Goal: Information Seeking & Learning: Compare options

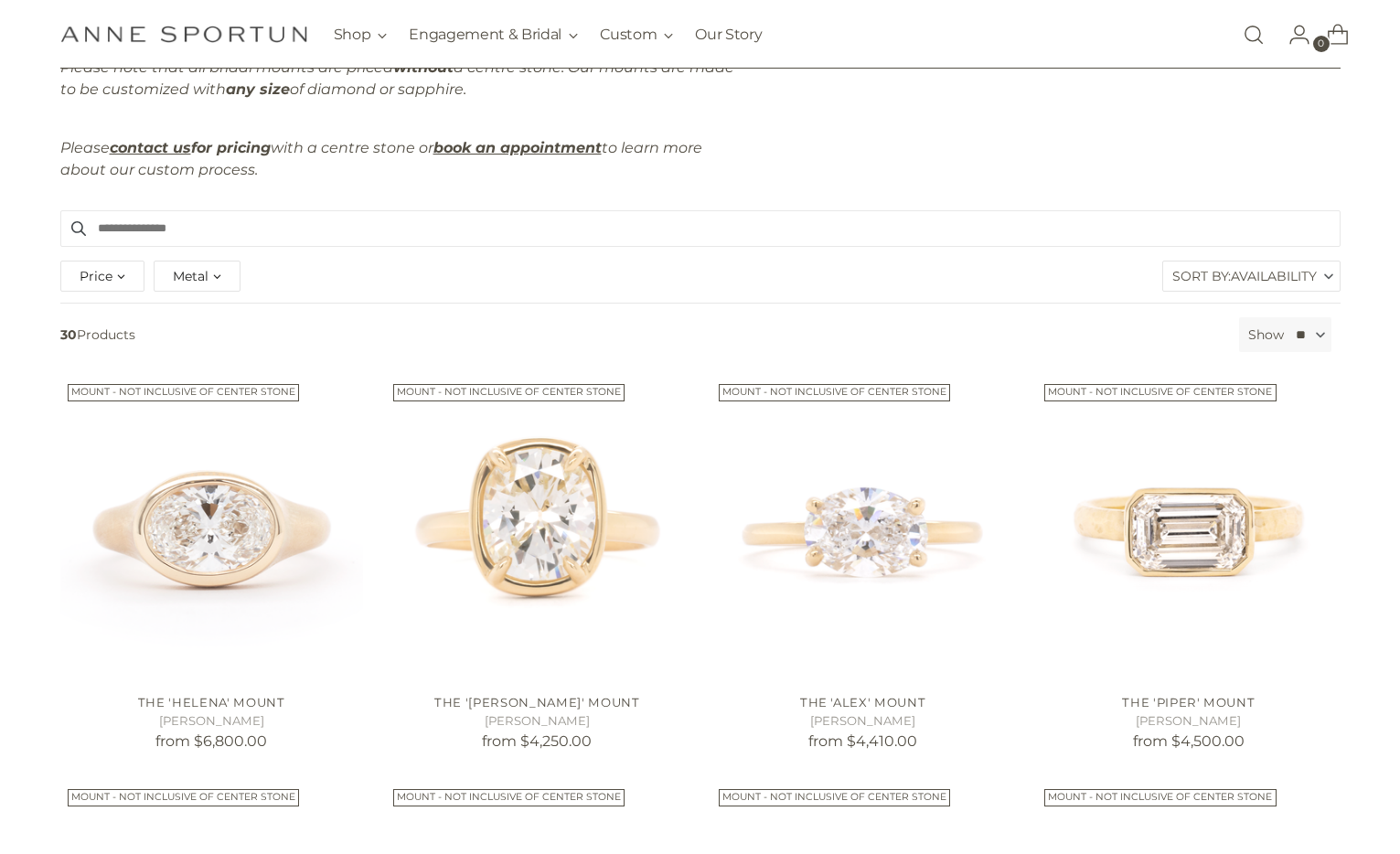
scroll to position [272, 0]
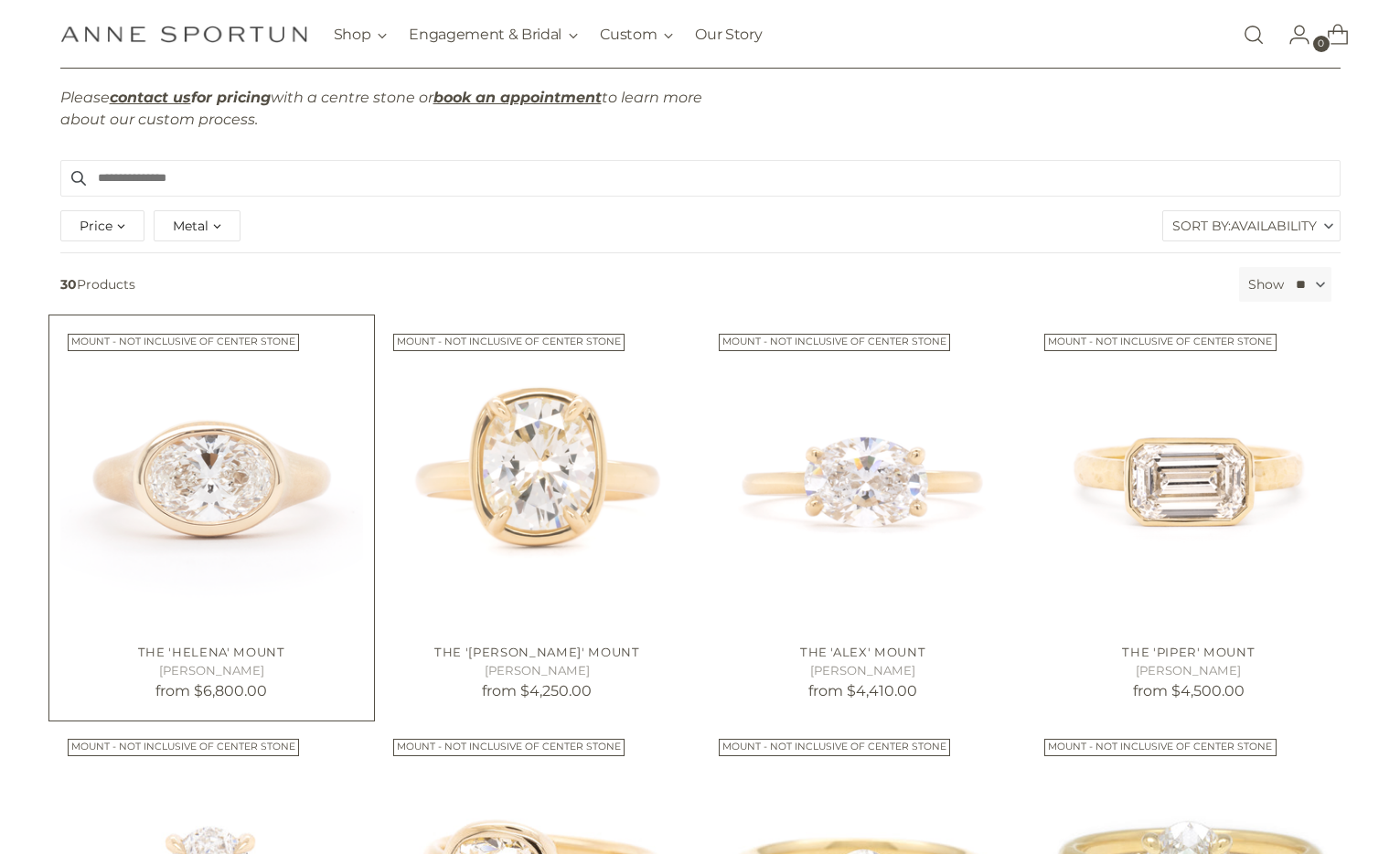
click at [0, 0] on img "The 'Helena' Mount" at bounding box center [0, 0] width 0 height 0
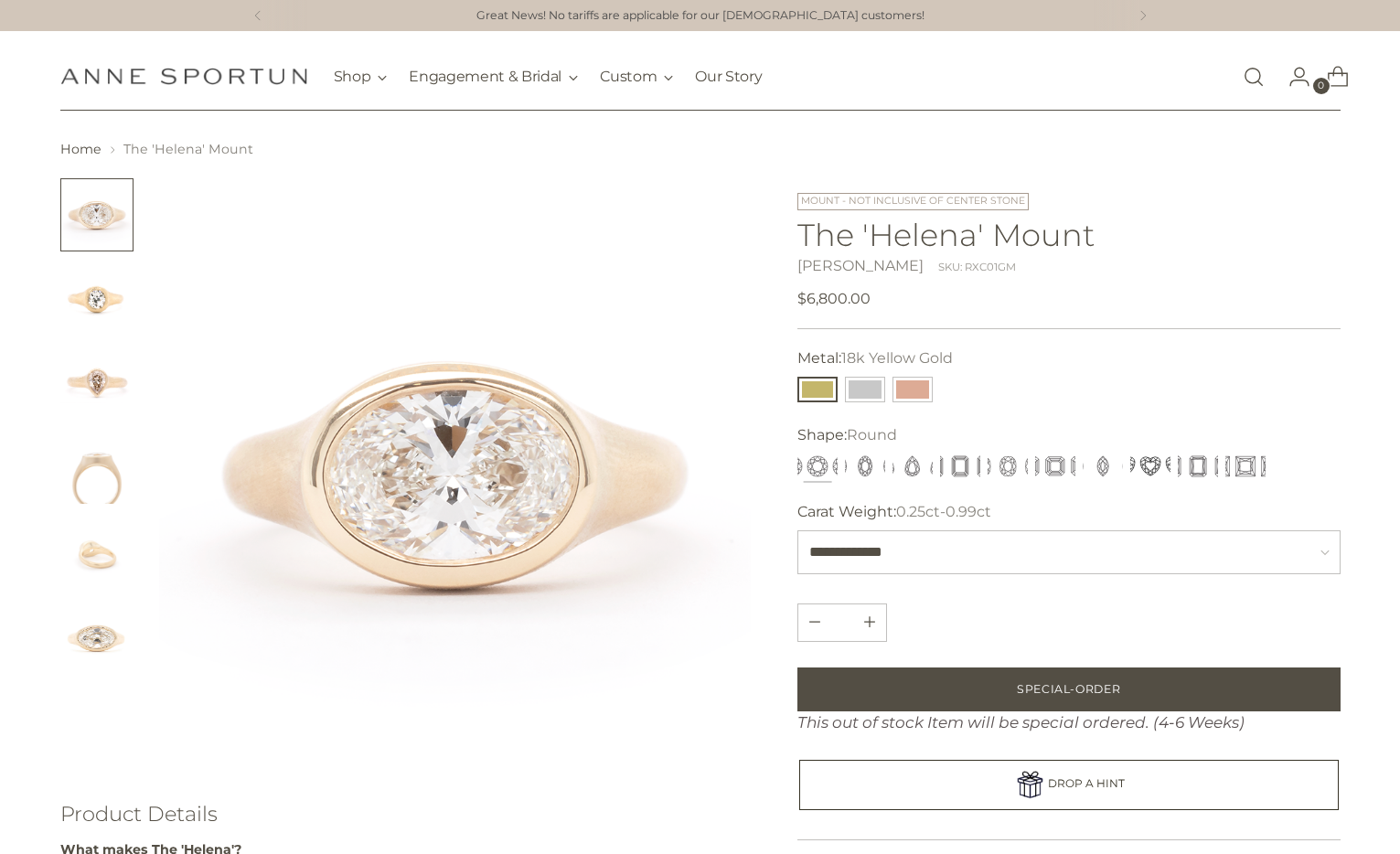
click at [100, 620] on img "Change image to image 6" at bounding box center [97, 635] width 73 height 73
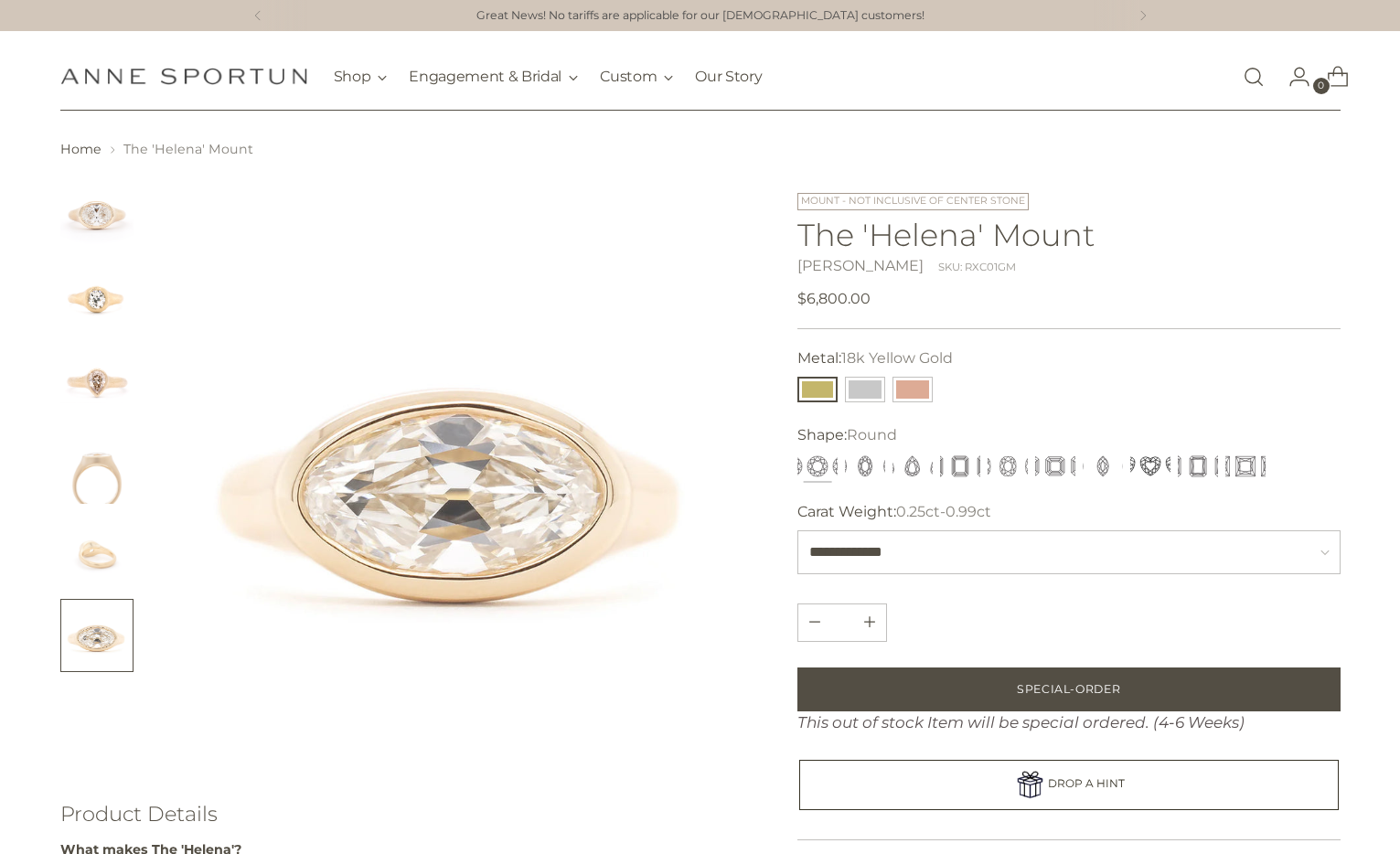
click at [90, 553] on img "Change image to image 5" at bounding box center [97, 551] width 73 height 73
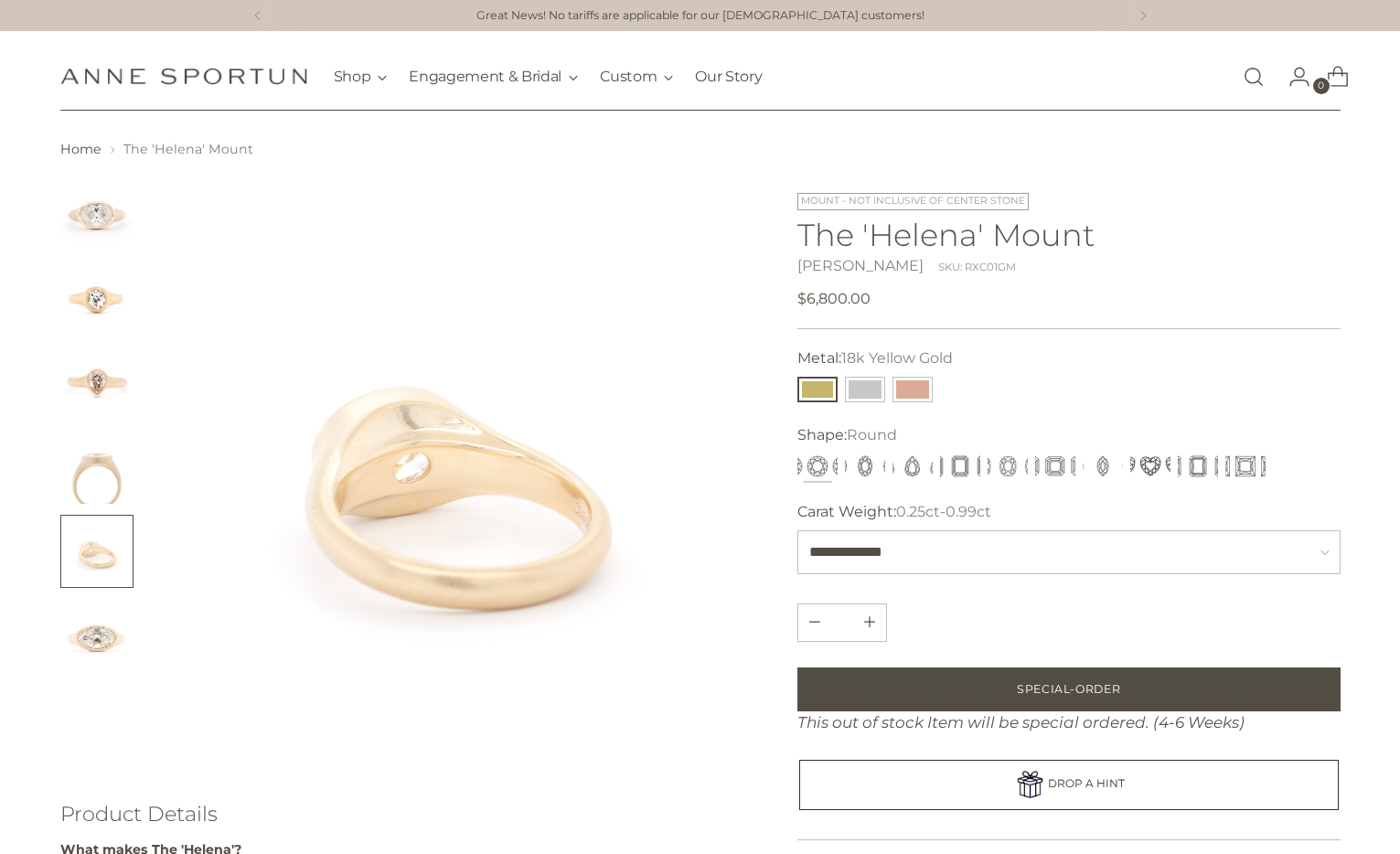
click at [106, 620] on img "Change image to image 6" at bounding box center [97, 635] width 73 height 73
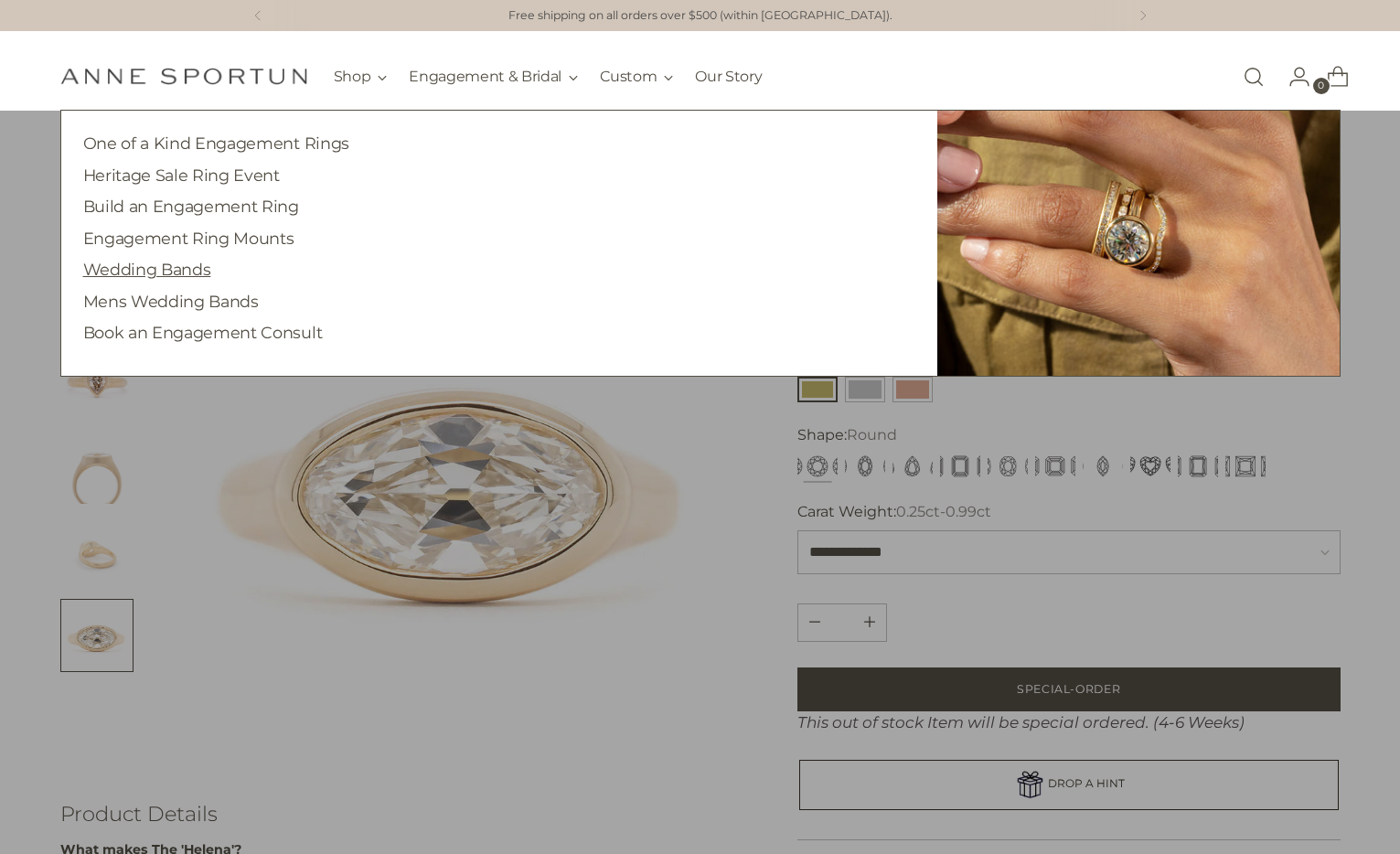
click at [165, 265] on link "Wedding Bands" at bounding box center [147, 269] width 128 height 19
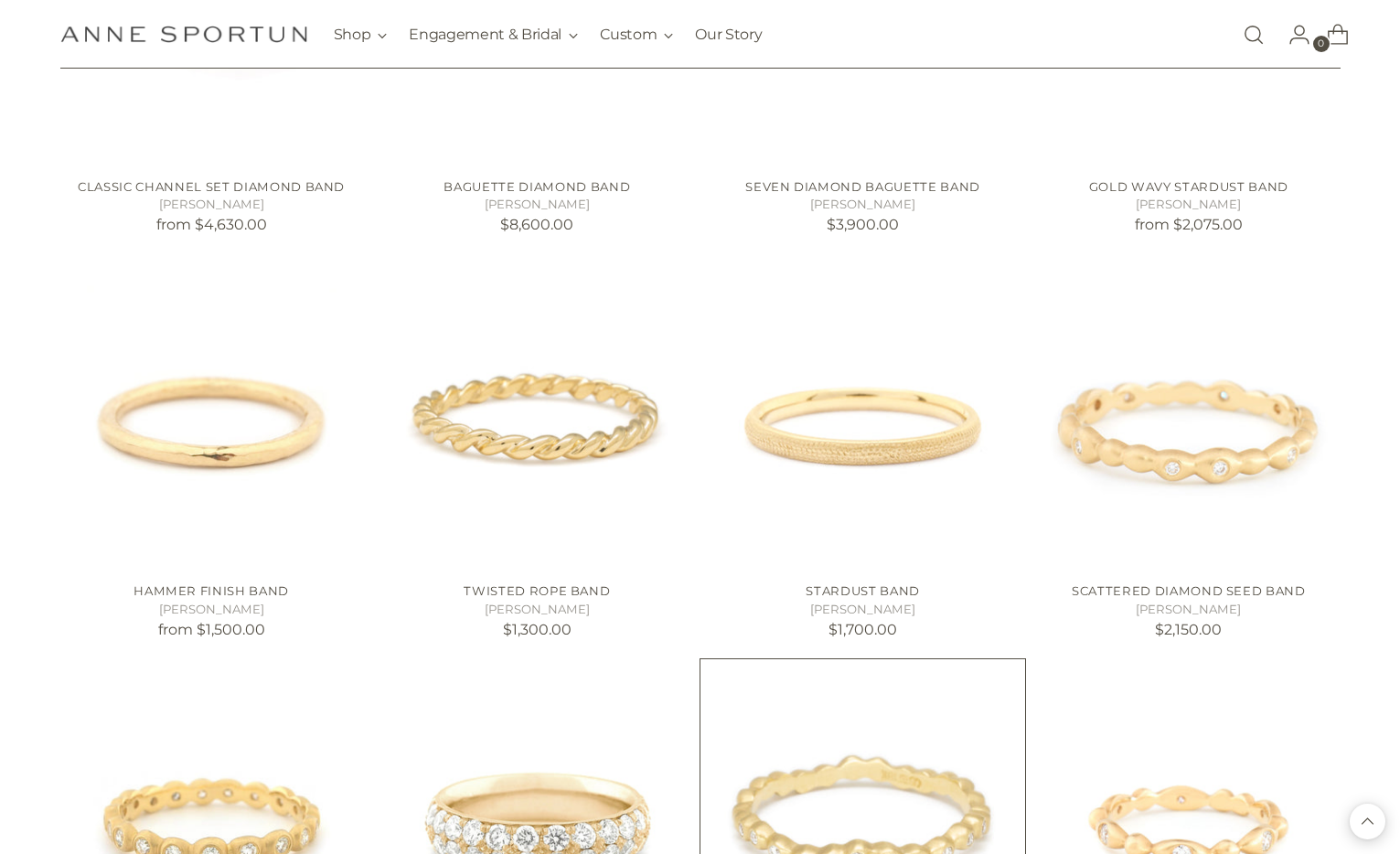
scroll to position [3262, 0]
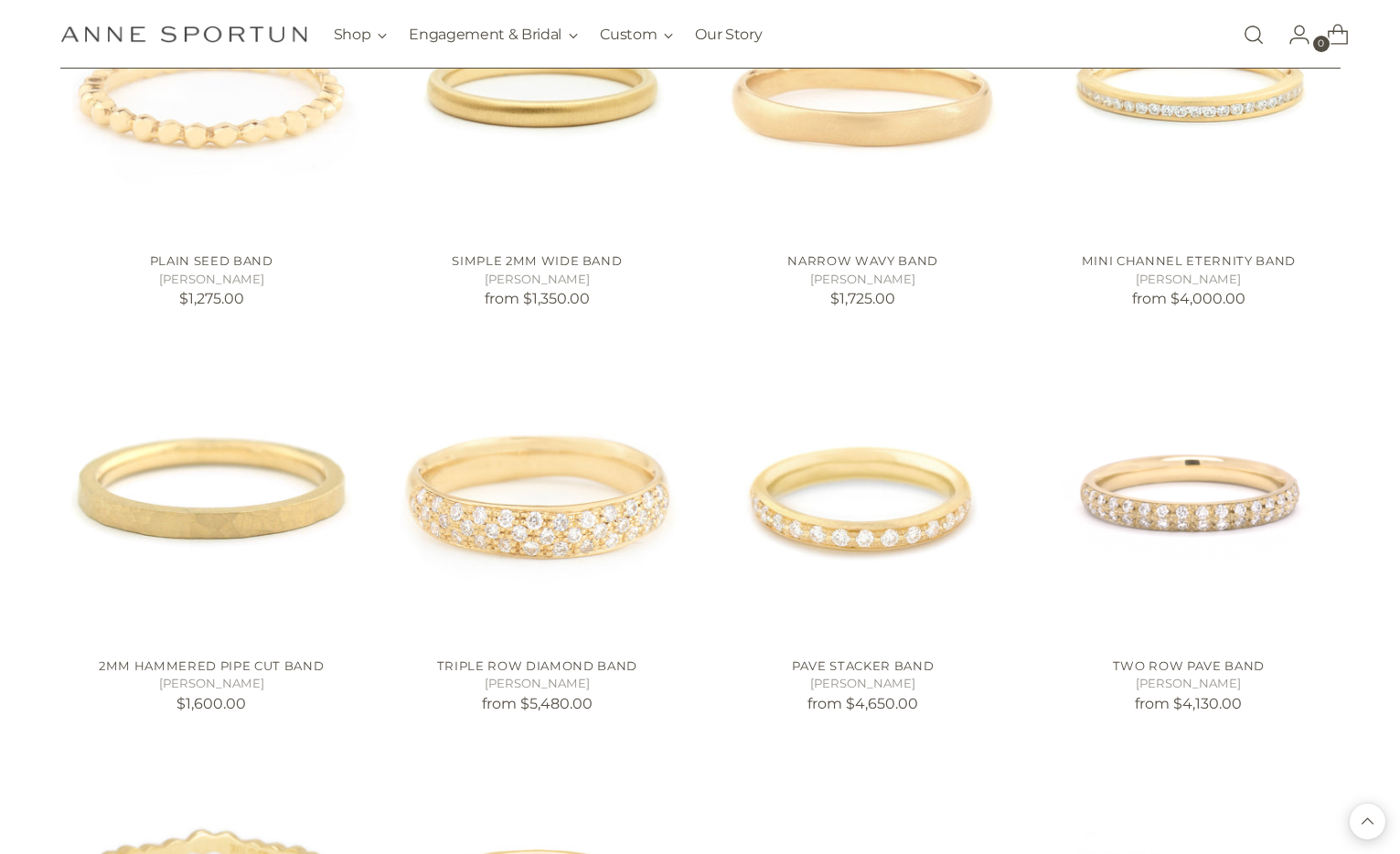
scroll to position [4156, 0]
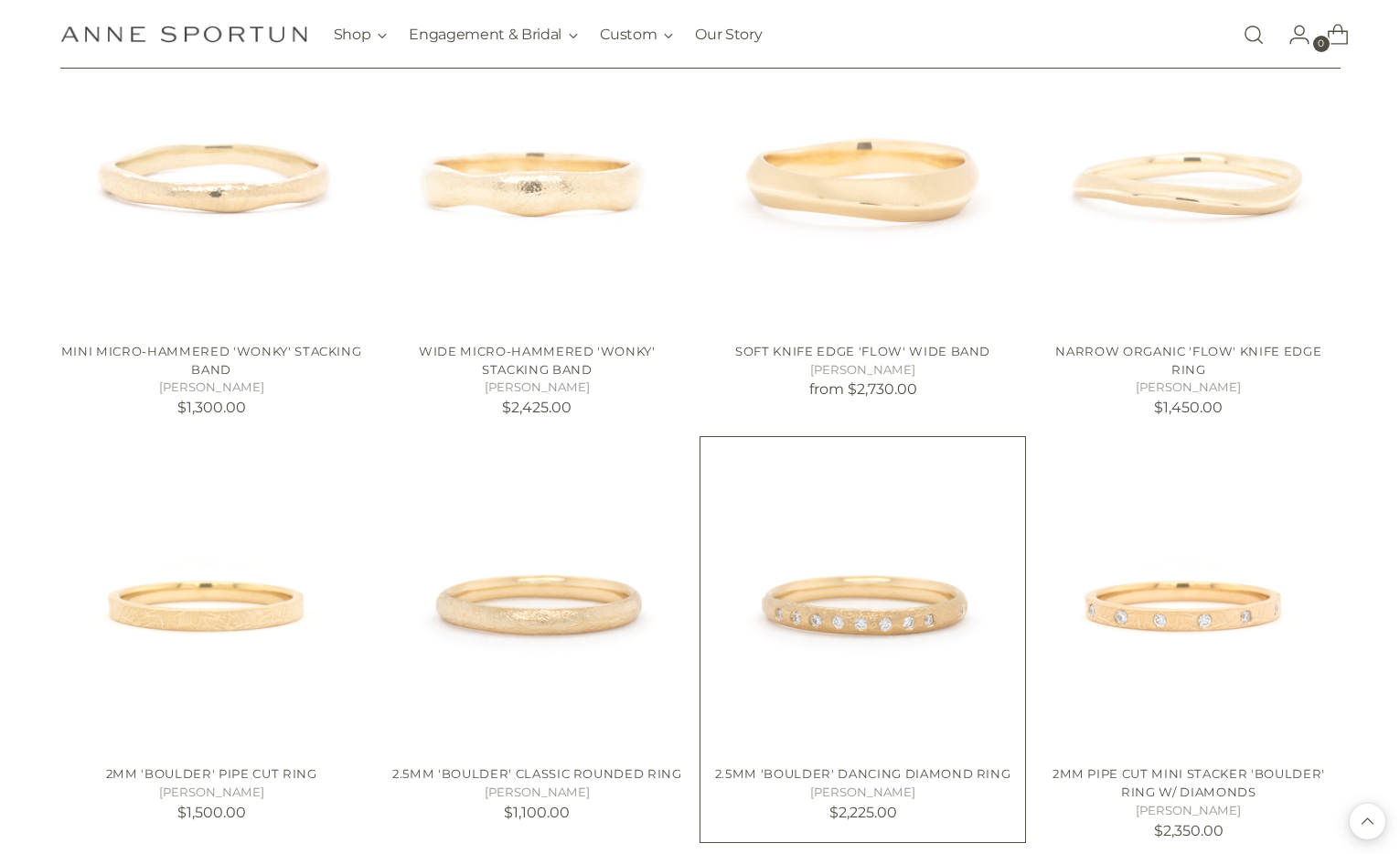
scroll to position [8241, 0]
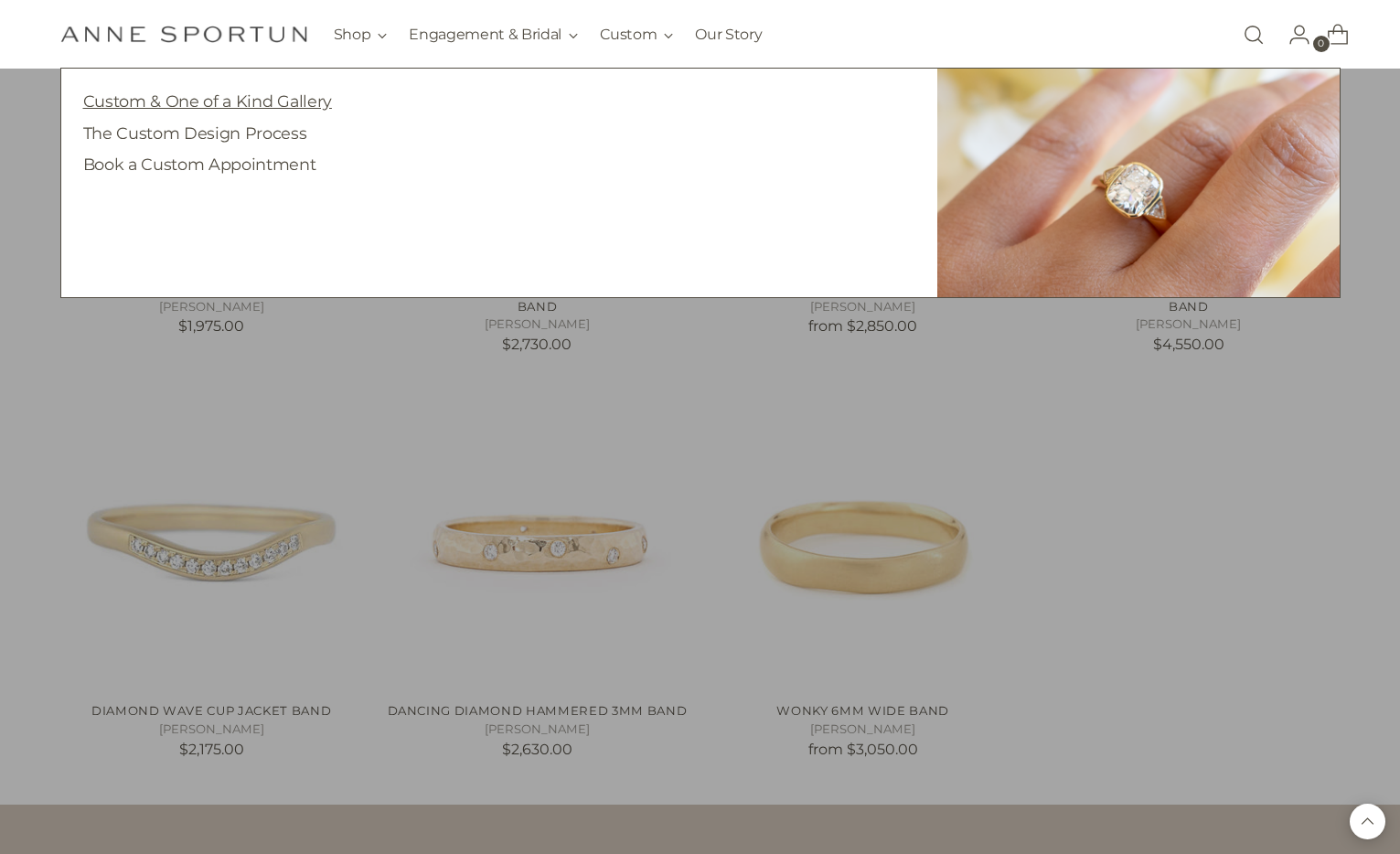
click at [309, 105] on link "Custom & One of a Kind Gallery" at bounding box center [208, 101] width 249 height 19
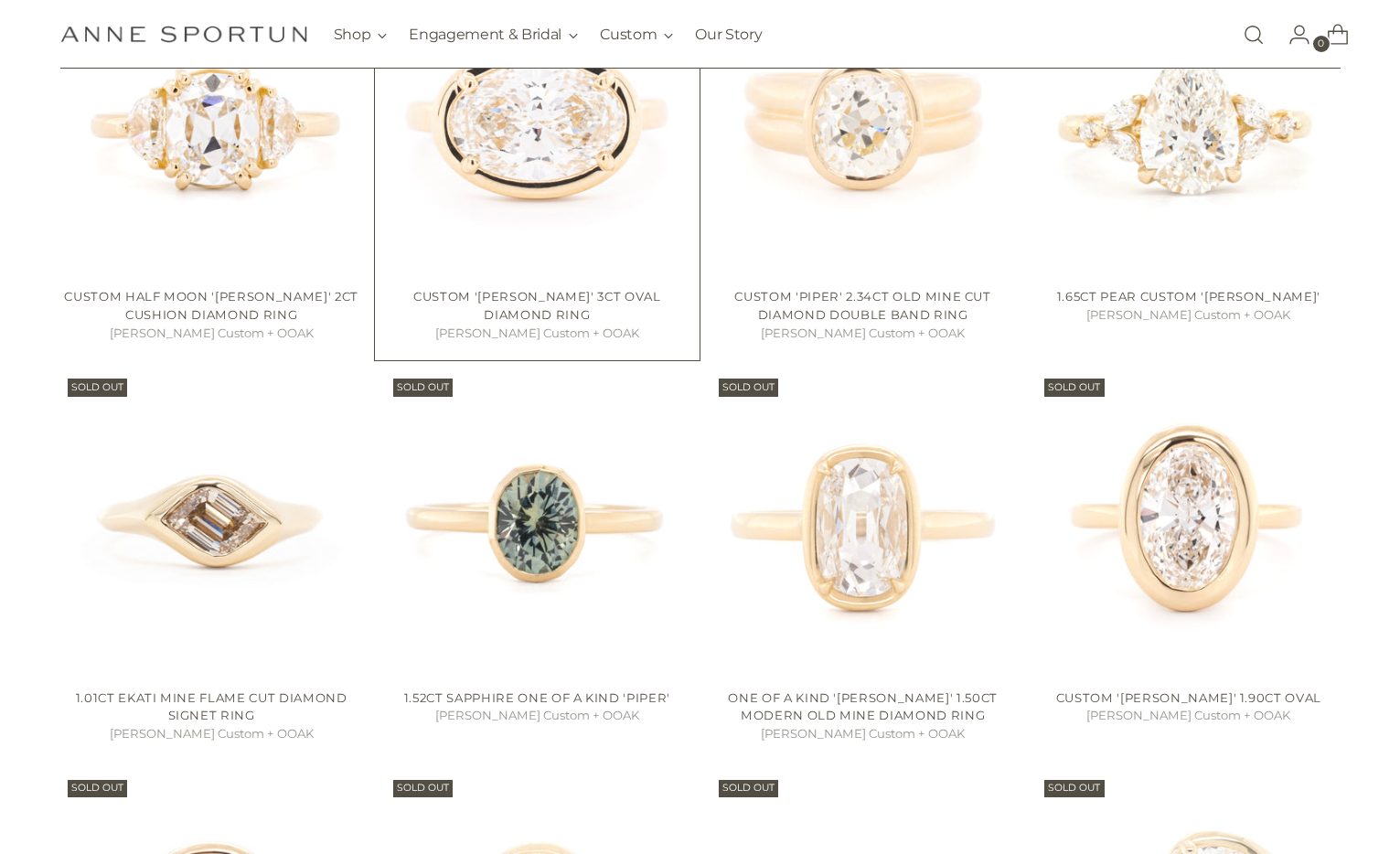
scroll to position [1056, 0]
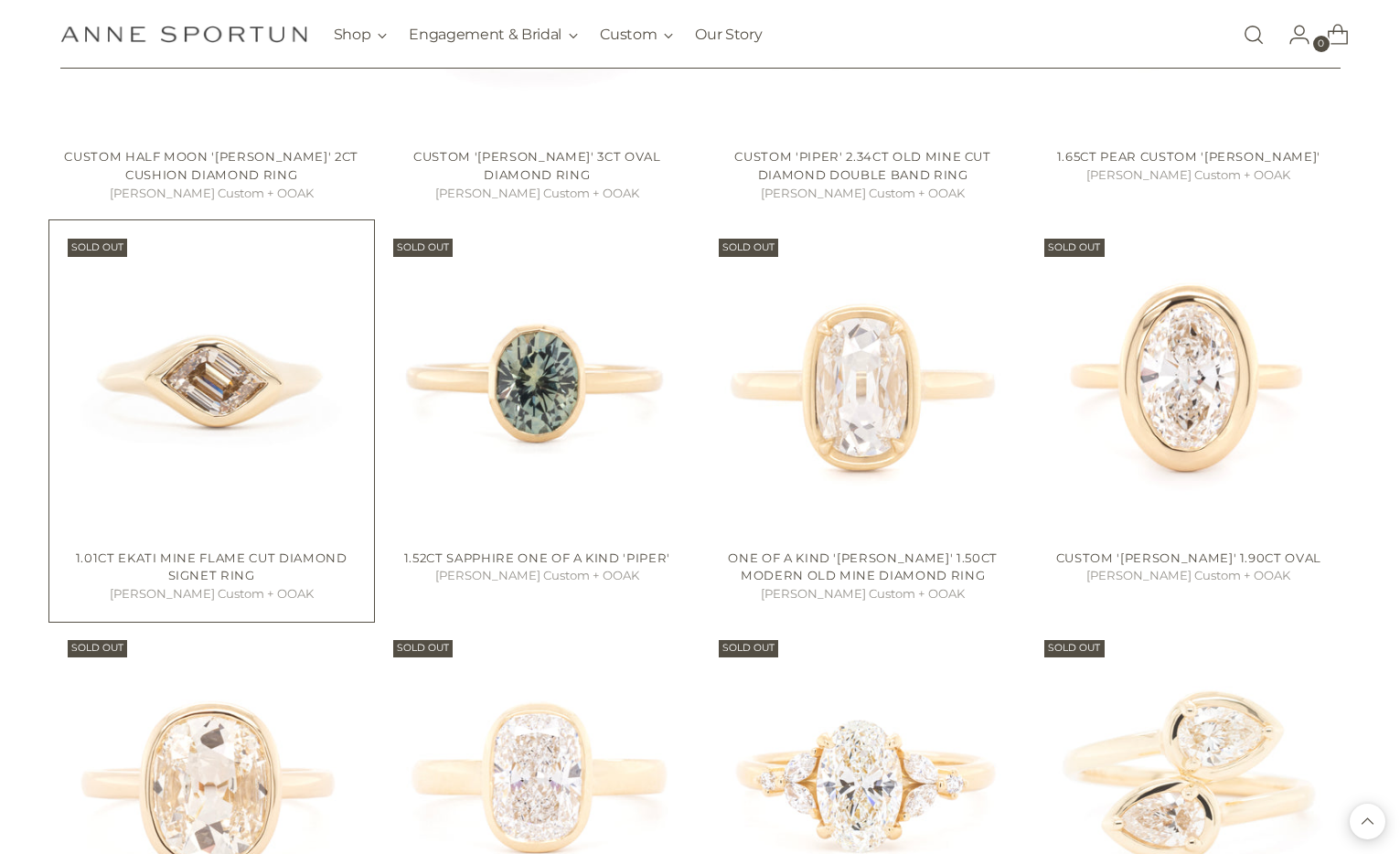
click at [0, 0] on img "1.01ct Ekati Mine Flame Cut Diamond Signet Ring" at bounding box center [0, 0] width 0 height 0
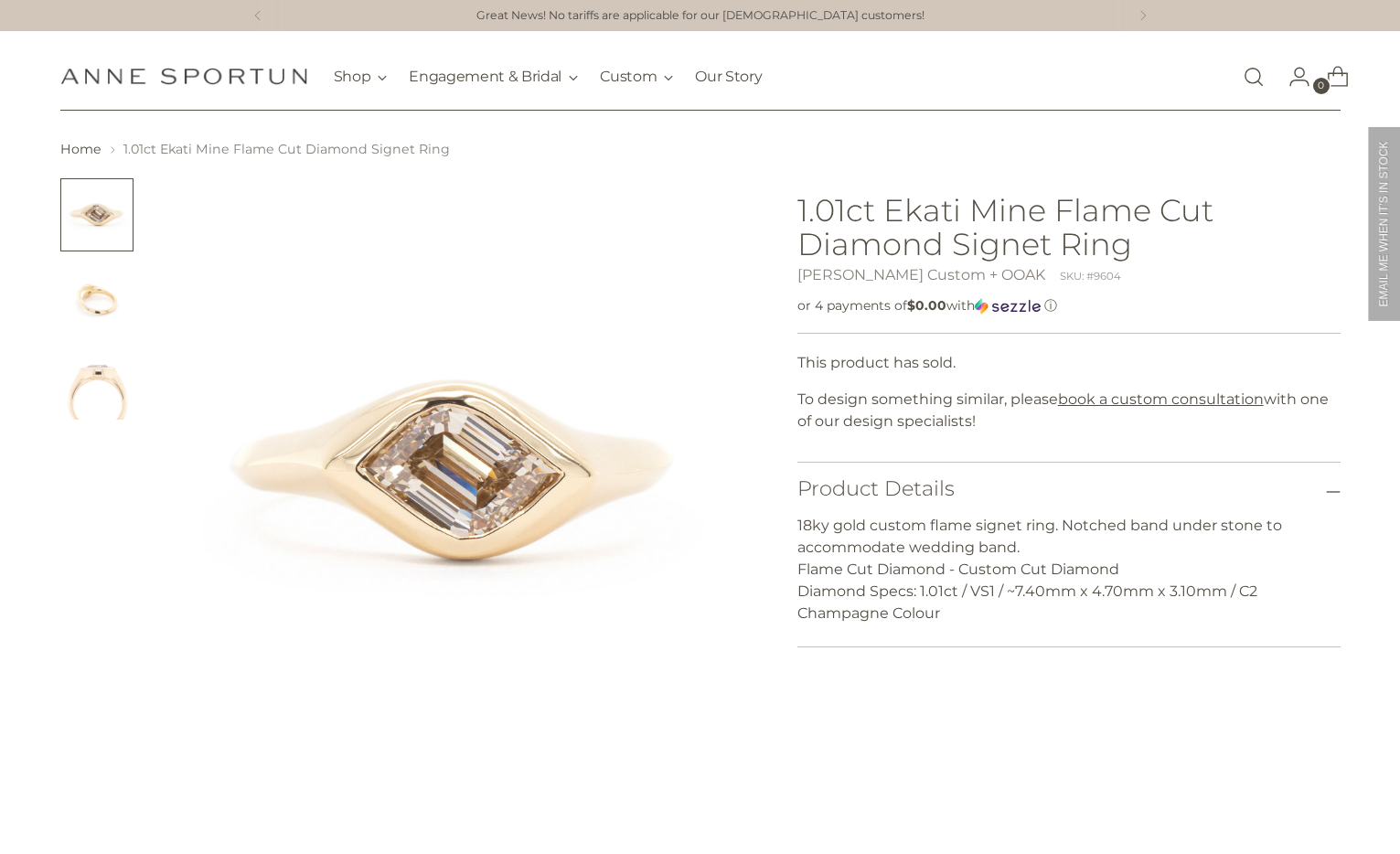
click at [103, 294] on img "Change image to image 2" at bounding box center [97, 299] width 73 height 73
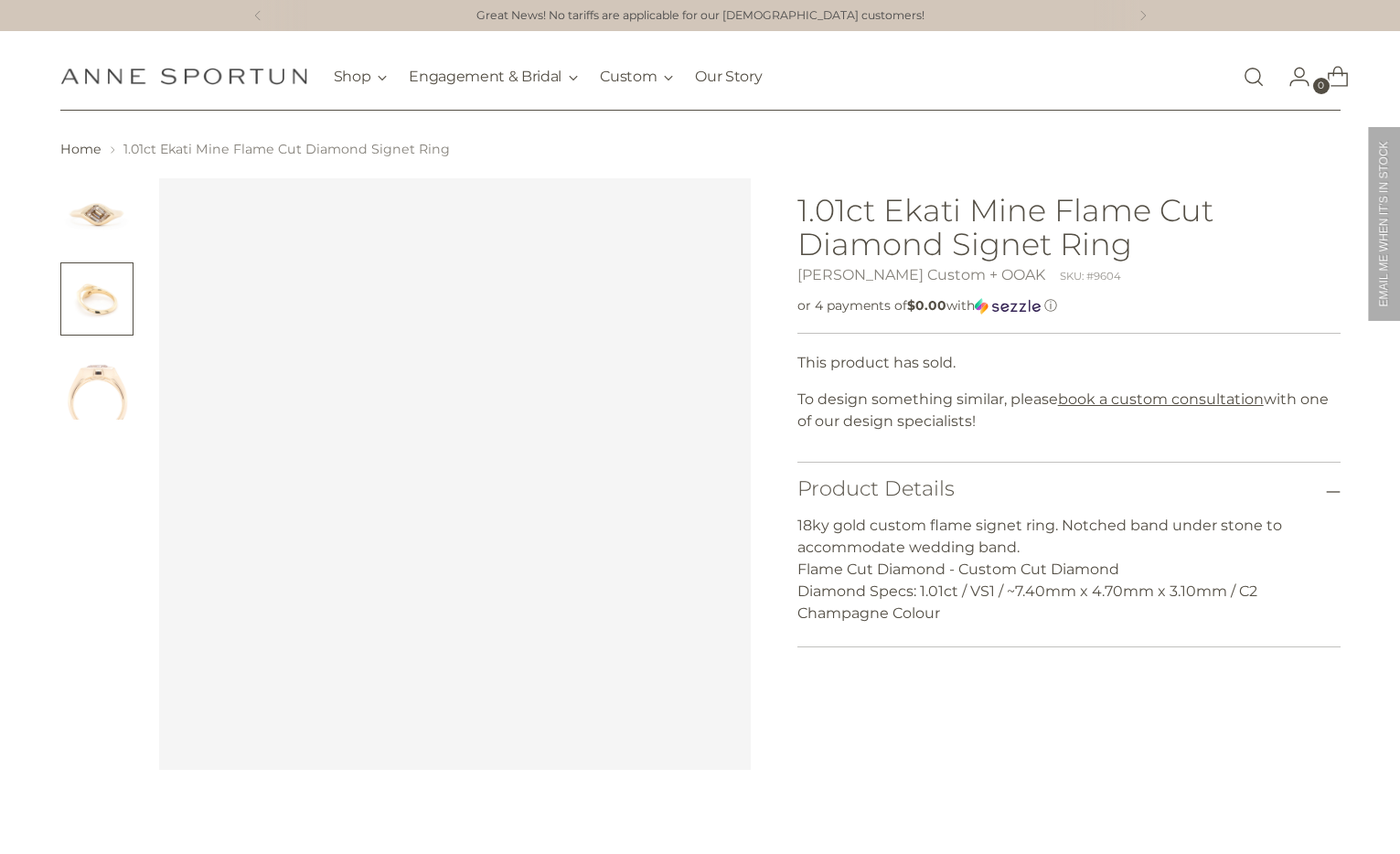
click at [106, 405] on img "Change image to image 3" at bounding box center [97, 384] width 73 height 73
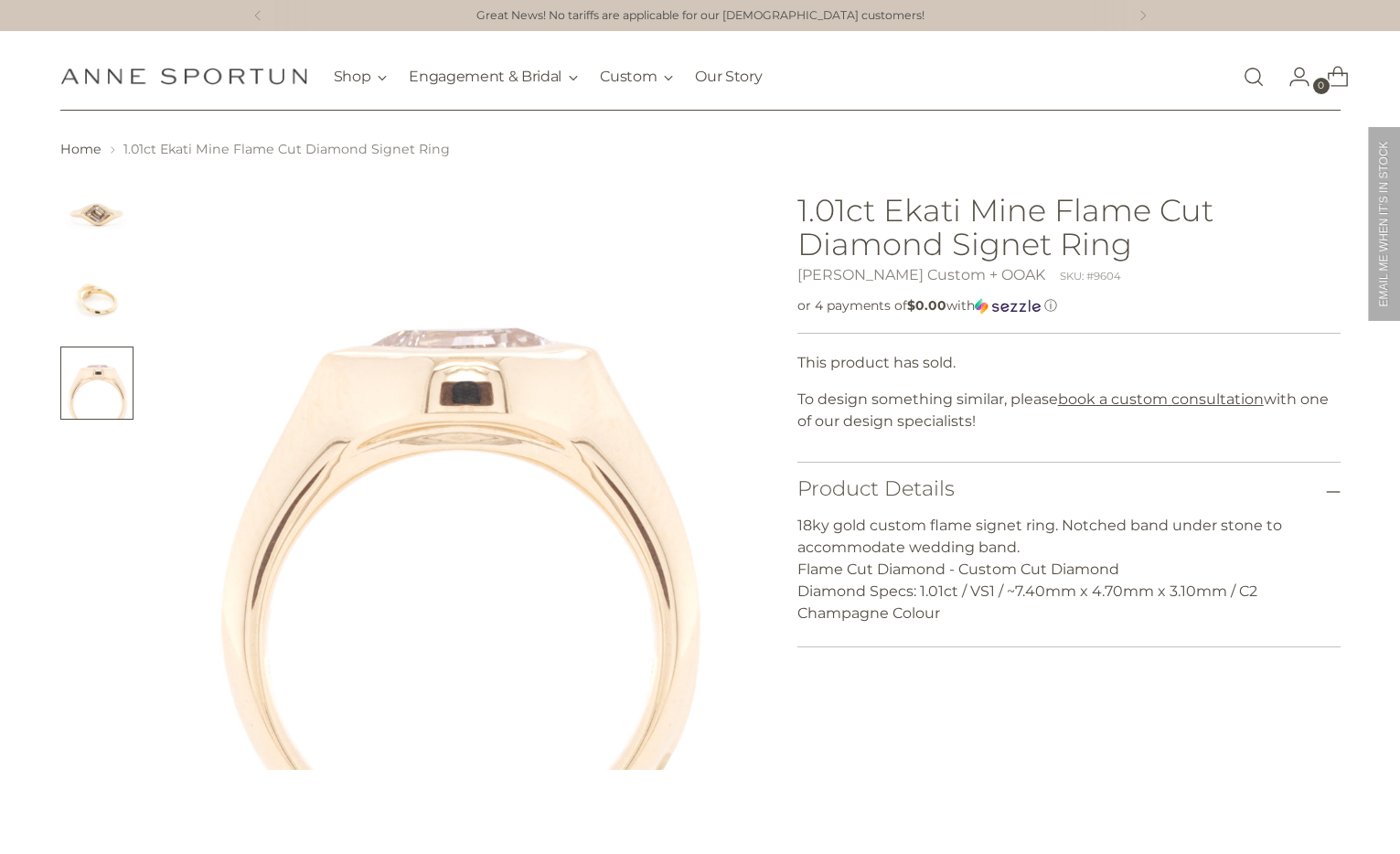
click at [86, 330] on img "Change image to image 2" at bounding box center [97, 299] width 73 height 73
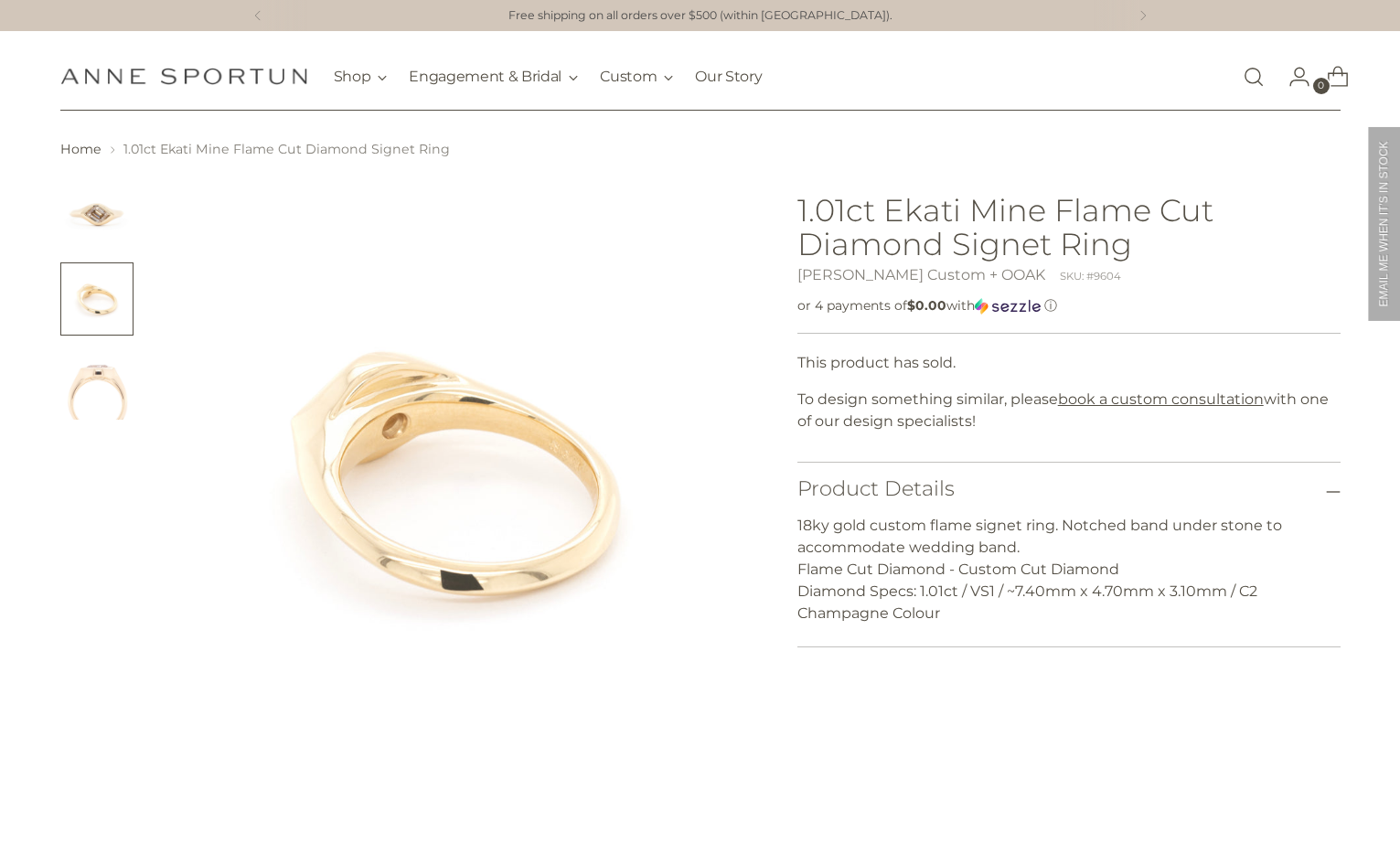
click at [87, 232] on img "Change image to image 1" at bounding box center [97, 215] width 73 height 73
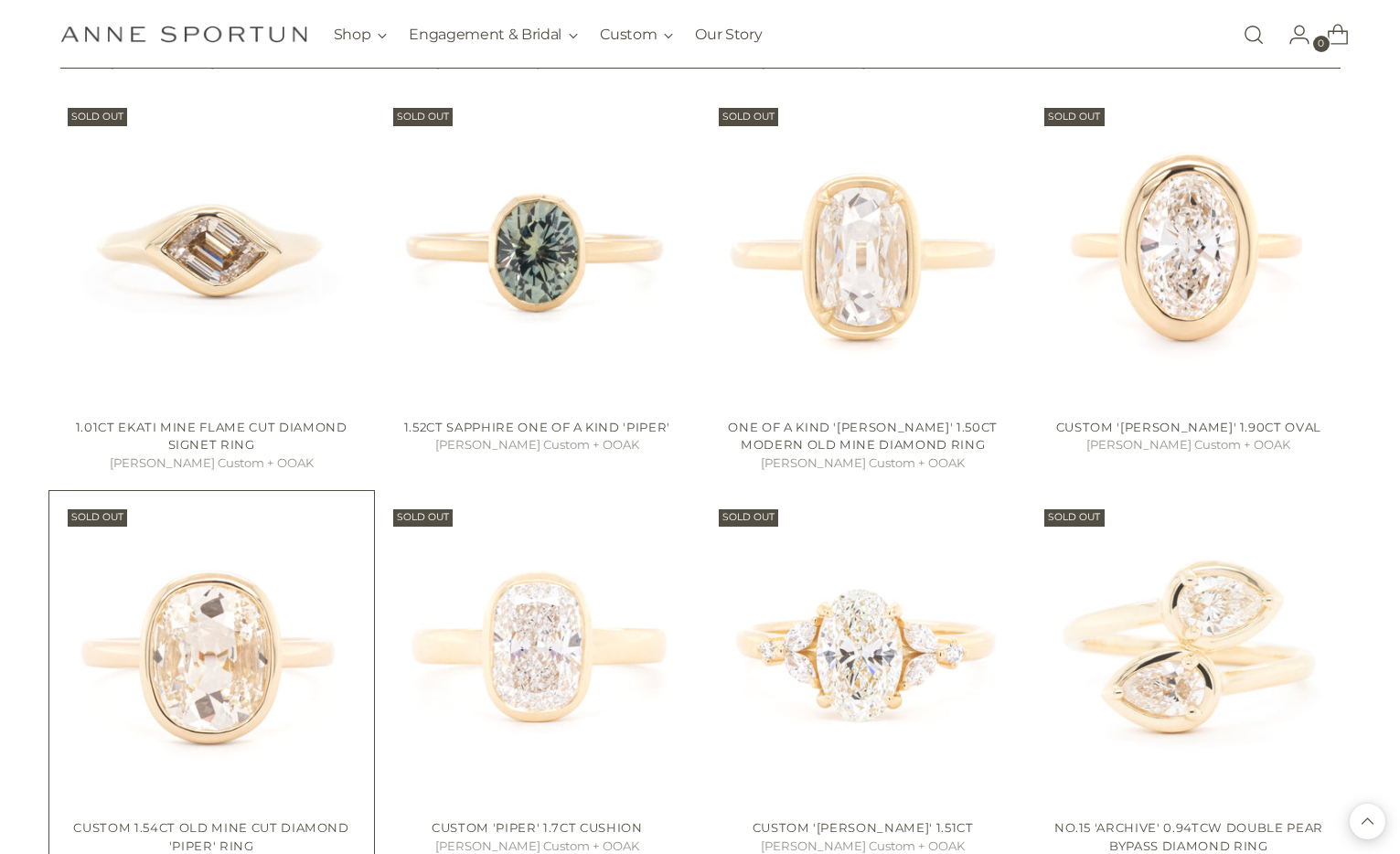
scroll to position [1537, 0]
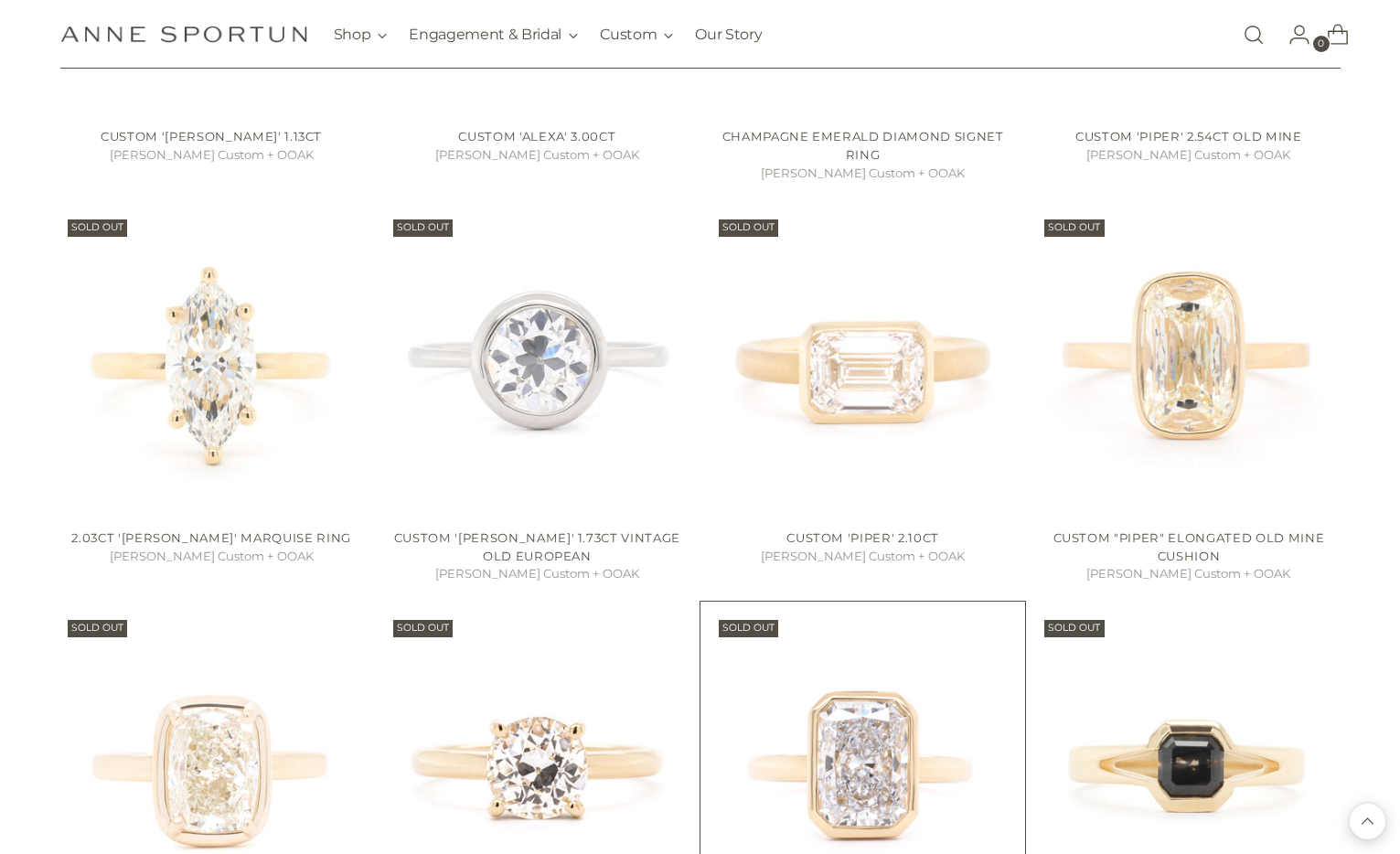
scroll to position [3240, 0]
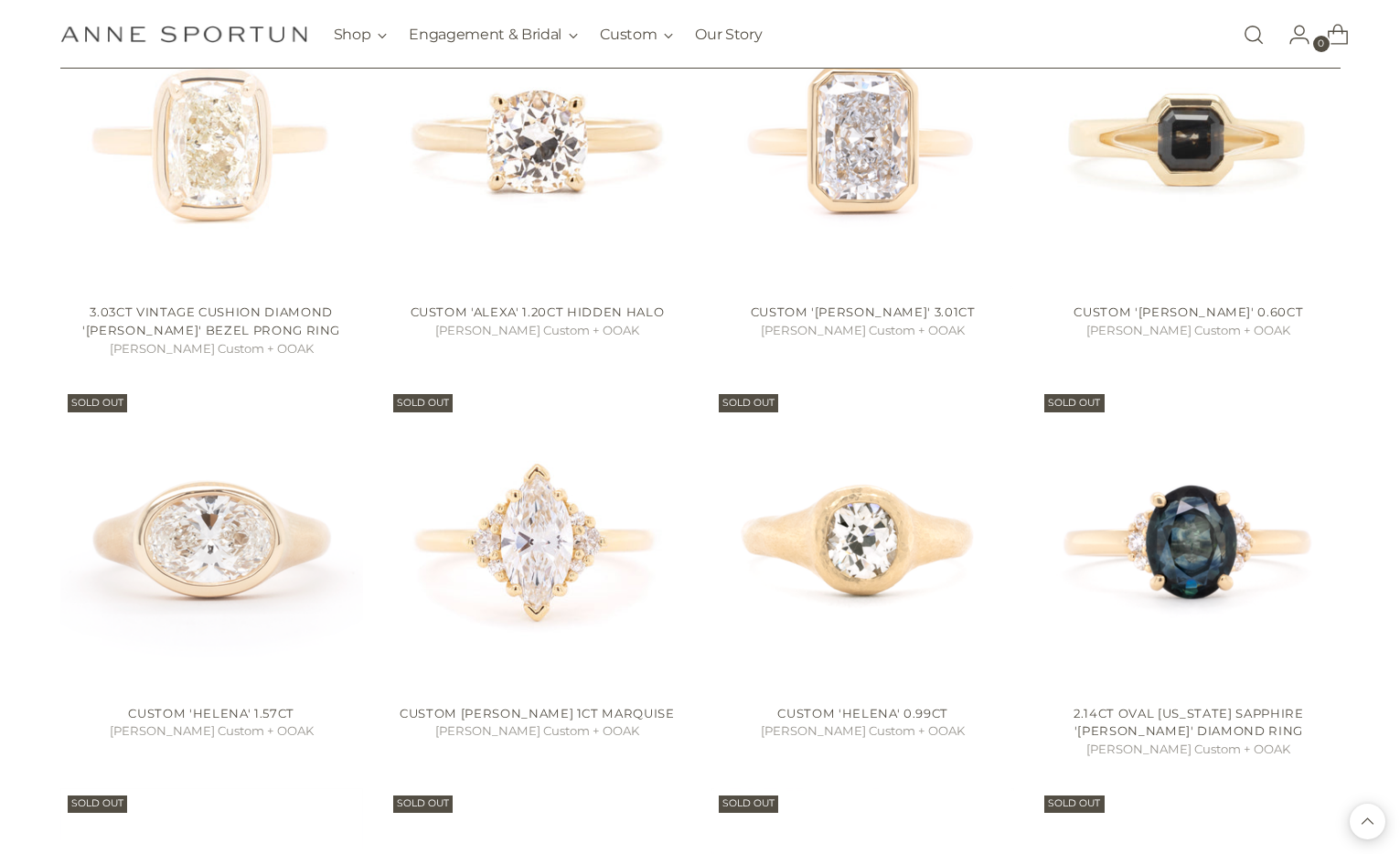
scroll to position [3314, 0]
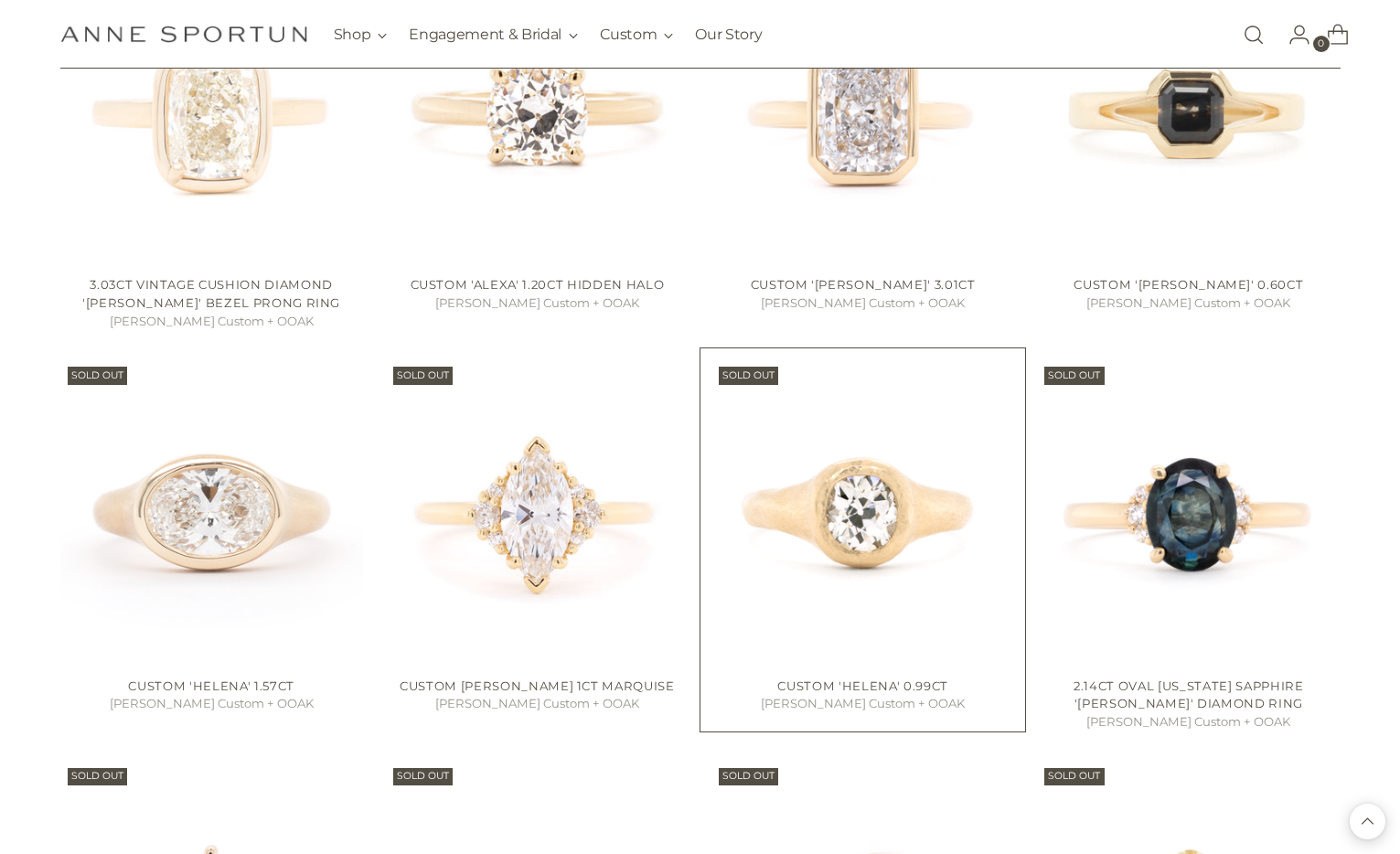
click at [0, 0] on img "Custom 'Helena' 0.99ct" at bounding box center [0, 0] width 0 height 0
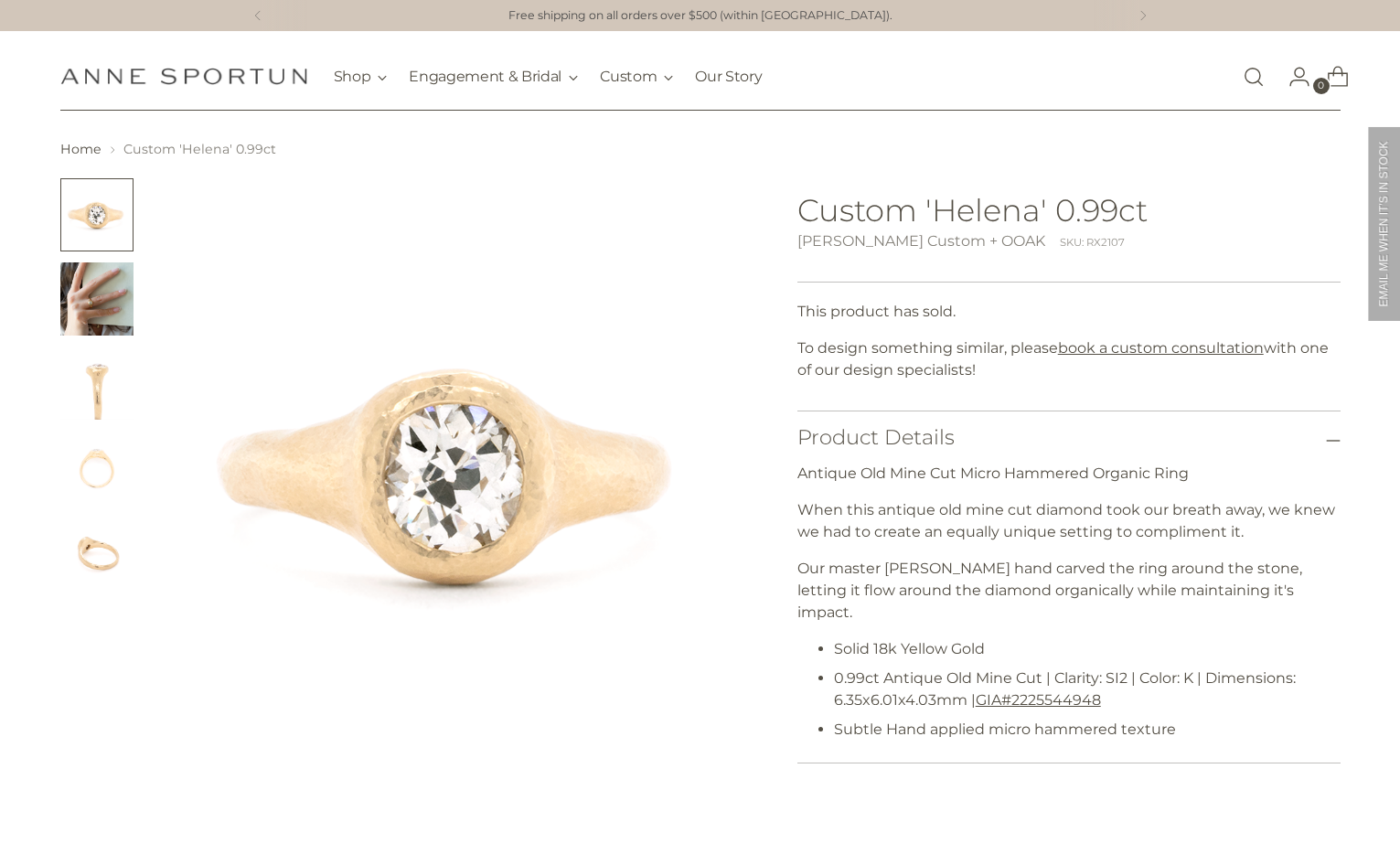
click at [101, 391] on img "Change image to image 3" at bounding box center [97, 384] width 73 height 73
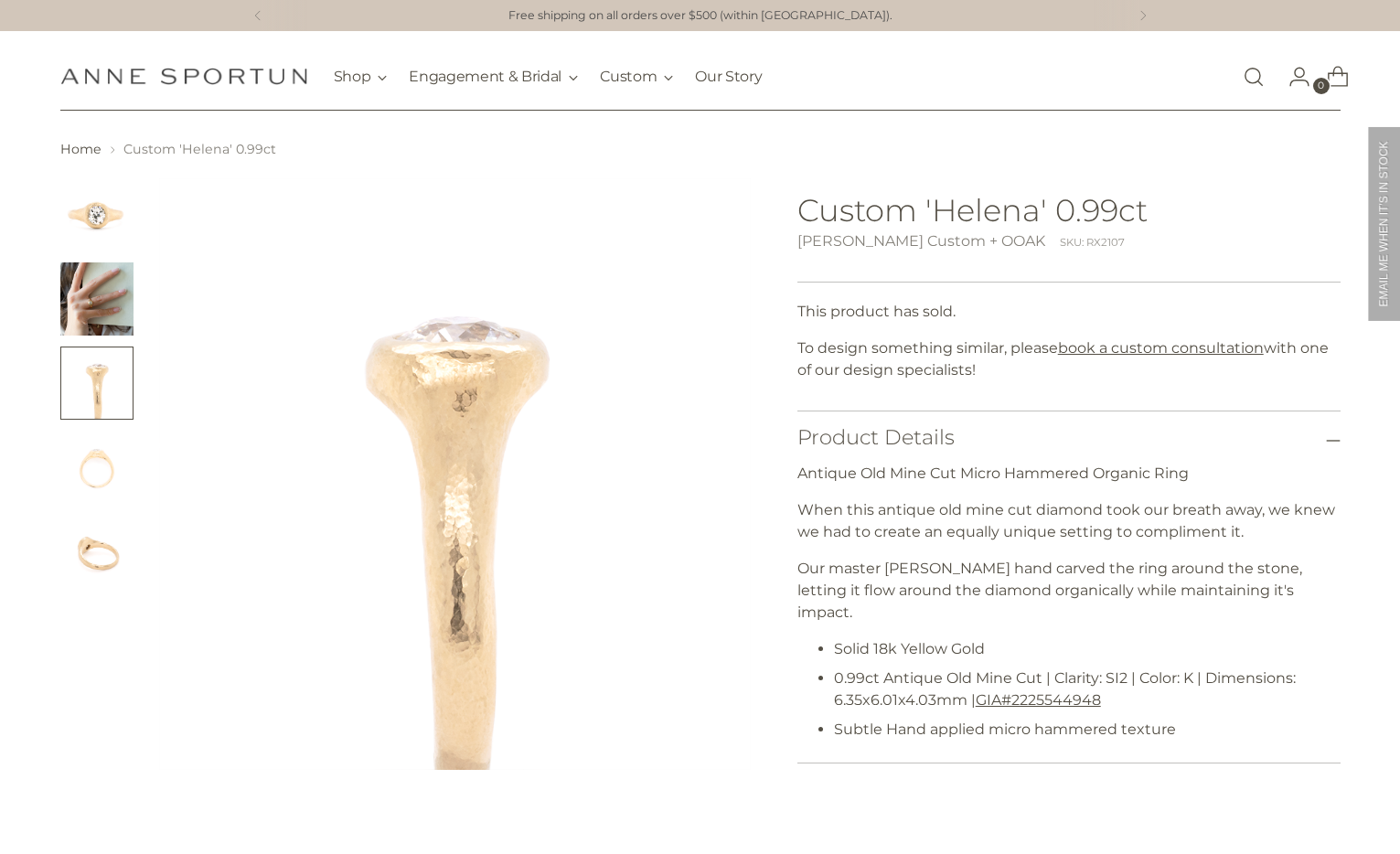
click at [92, 444] on img "Change image to image 4" at bounding box center [97, 467] width 73 height 73
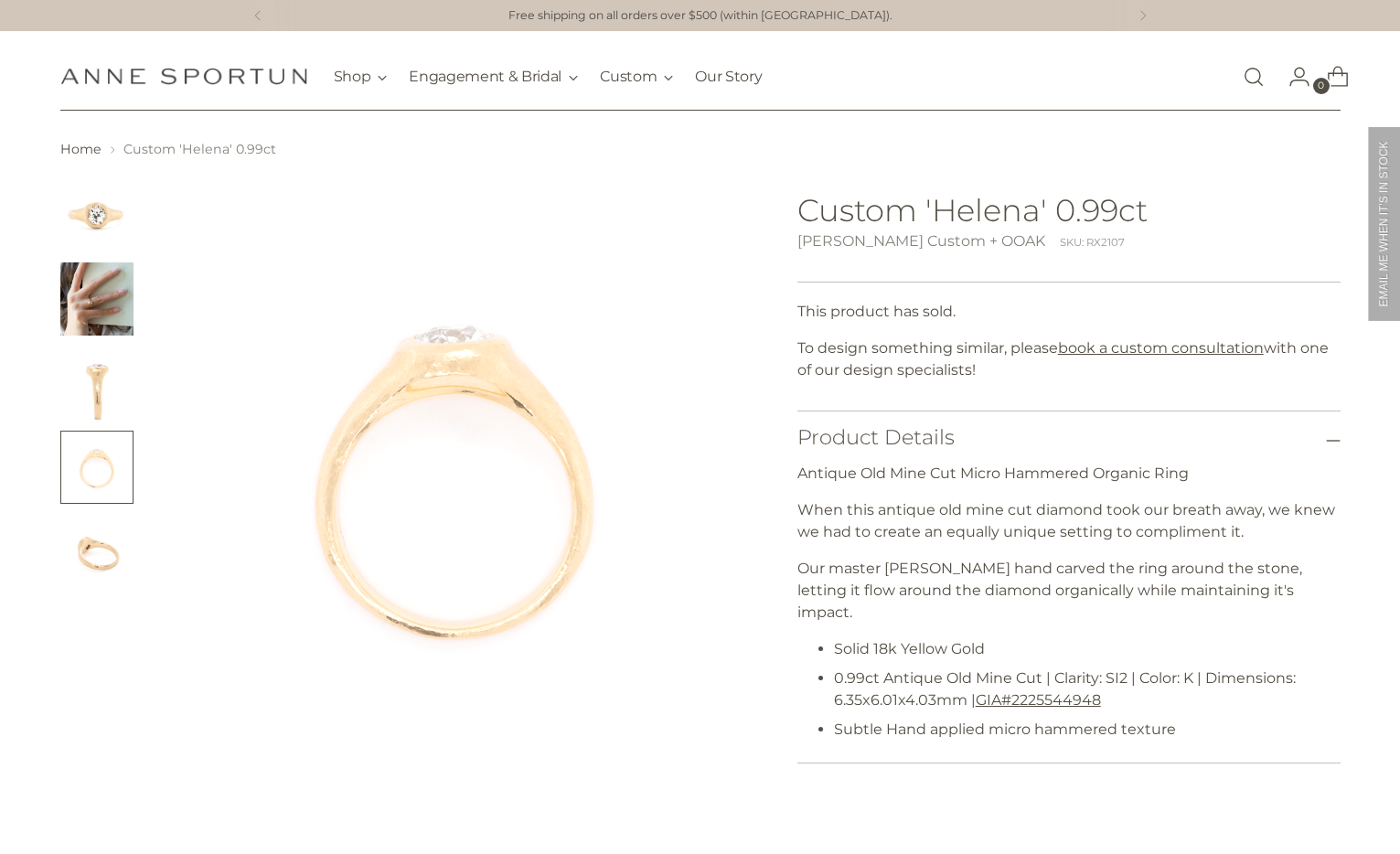
click at [82, 524] on img "Change image to image 5" at bounding box center [97, 551] width 73 height 73
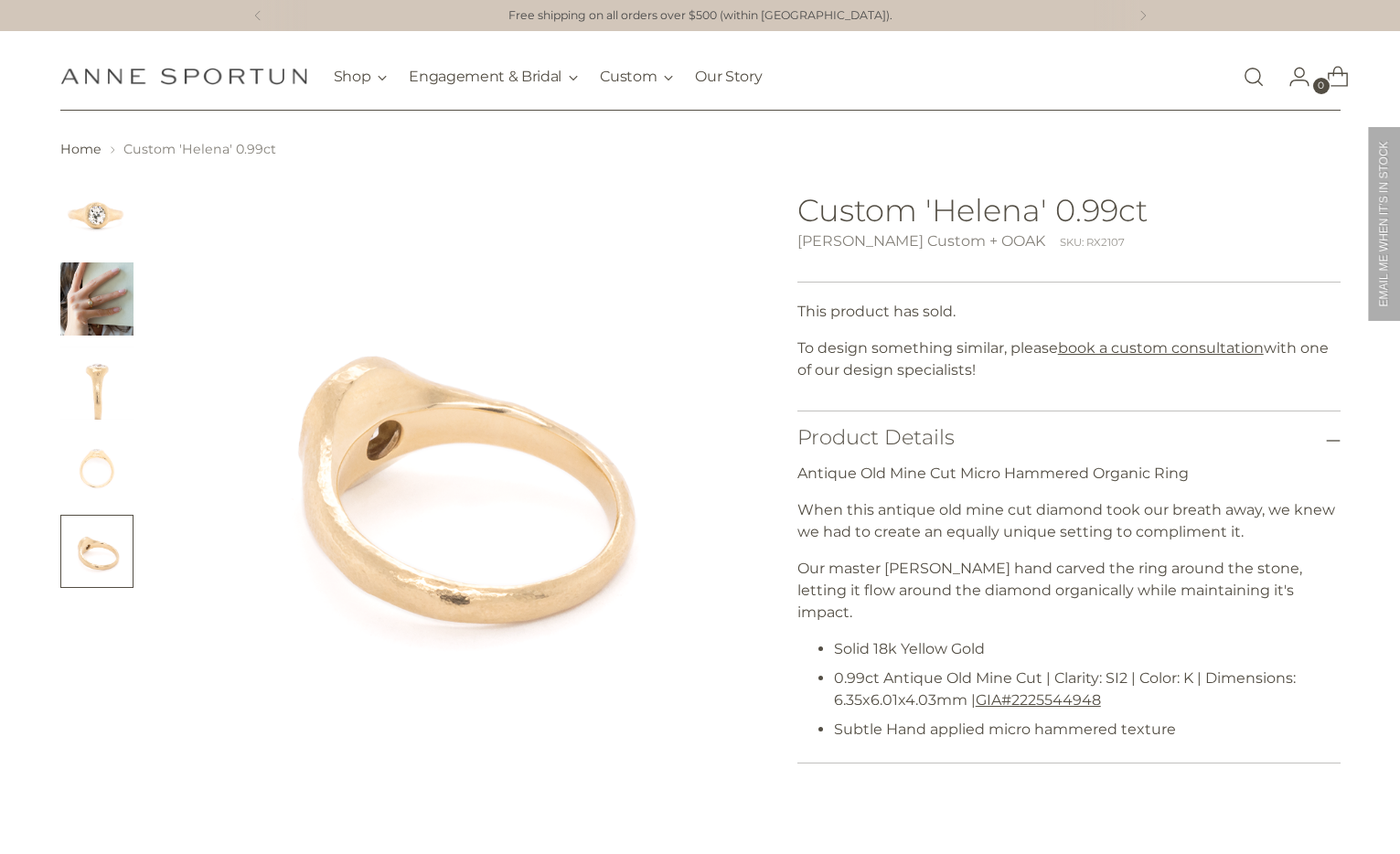
click at [84, 280] on img "Change image to image 2" at bounding box center [97, 299] width 73 height 73
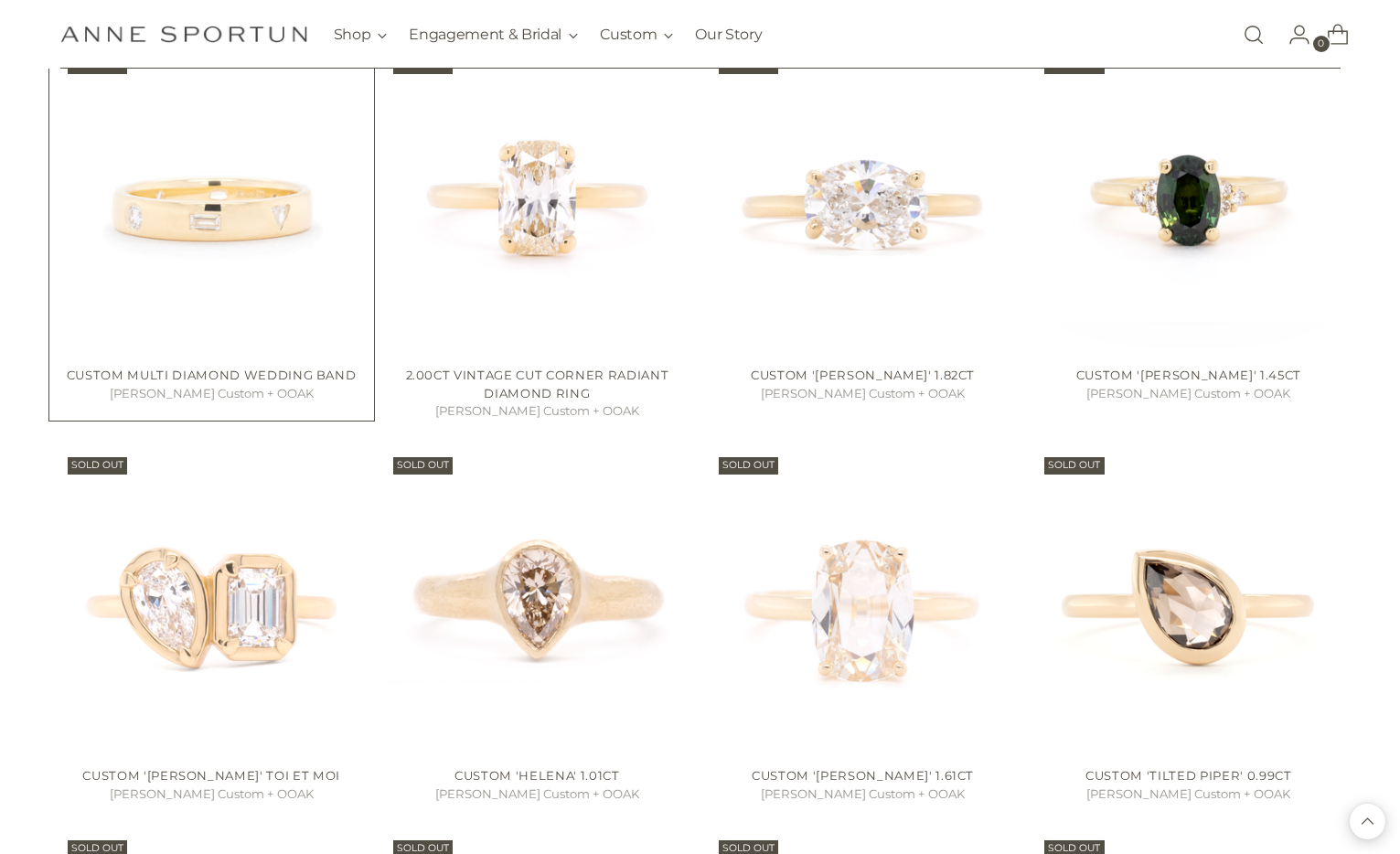
scroll to position [8026, 0]
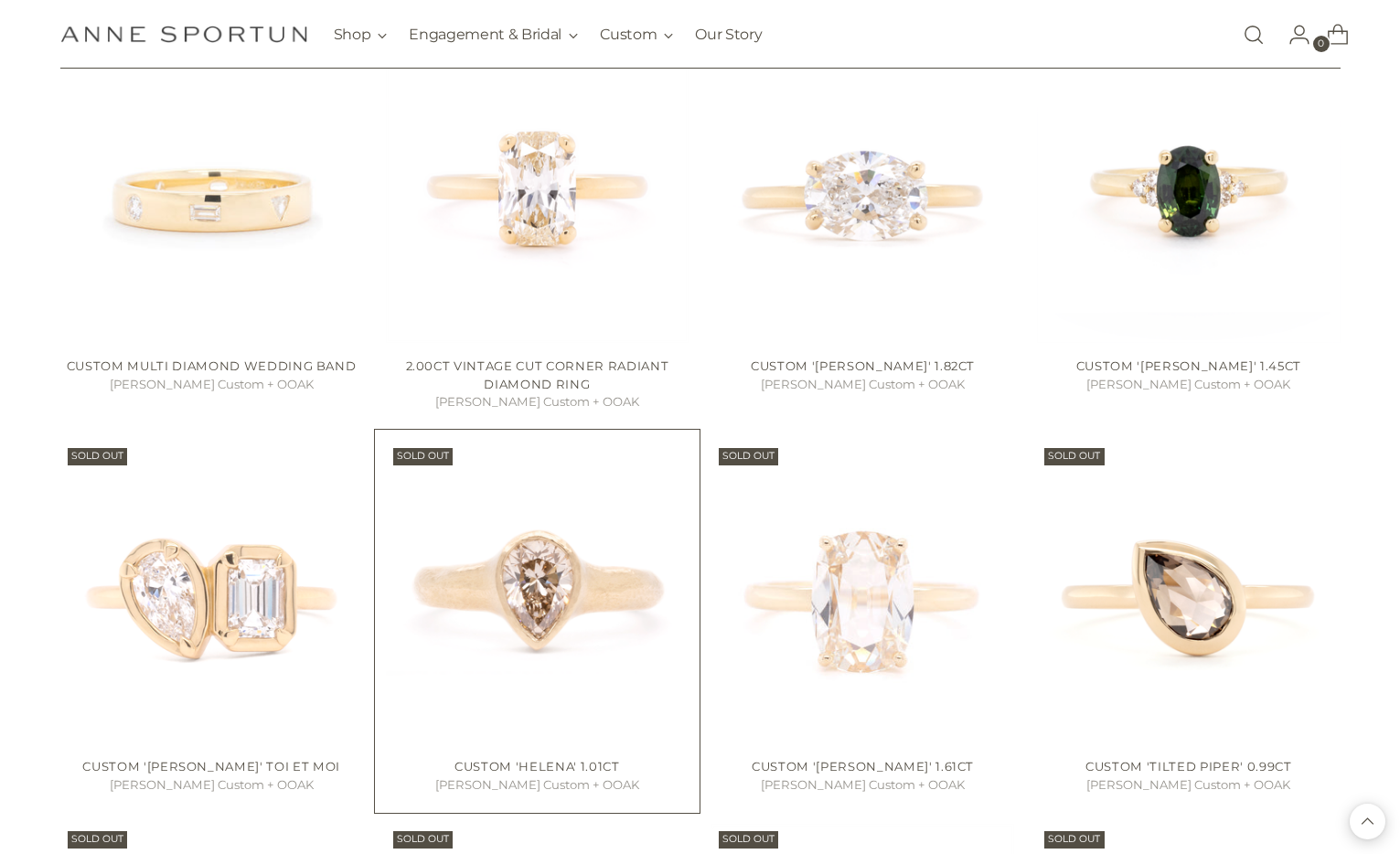
click at [545, 580] on img "Custom 'Helena' 1.01ct" at bounding box center [537, 591] width 303 height 303
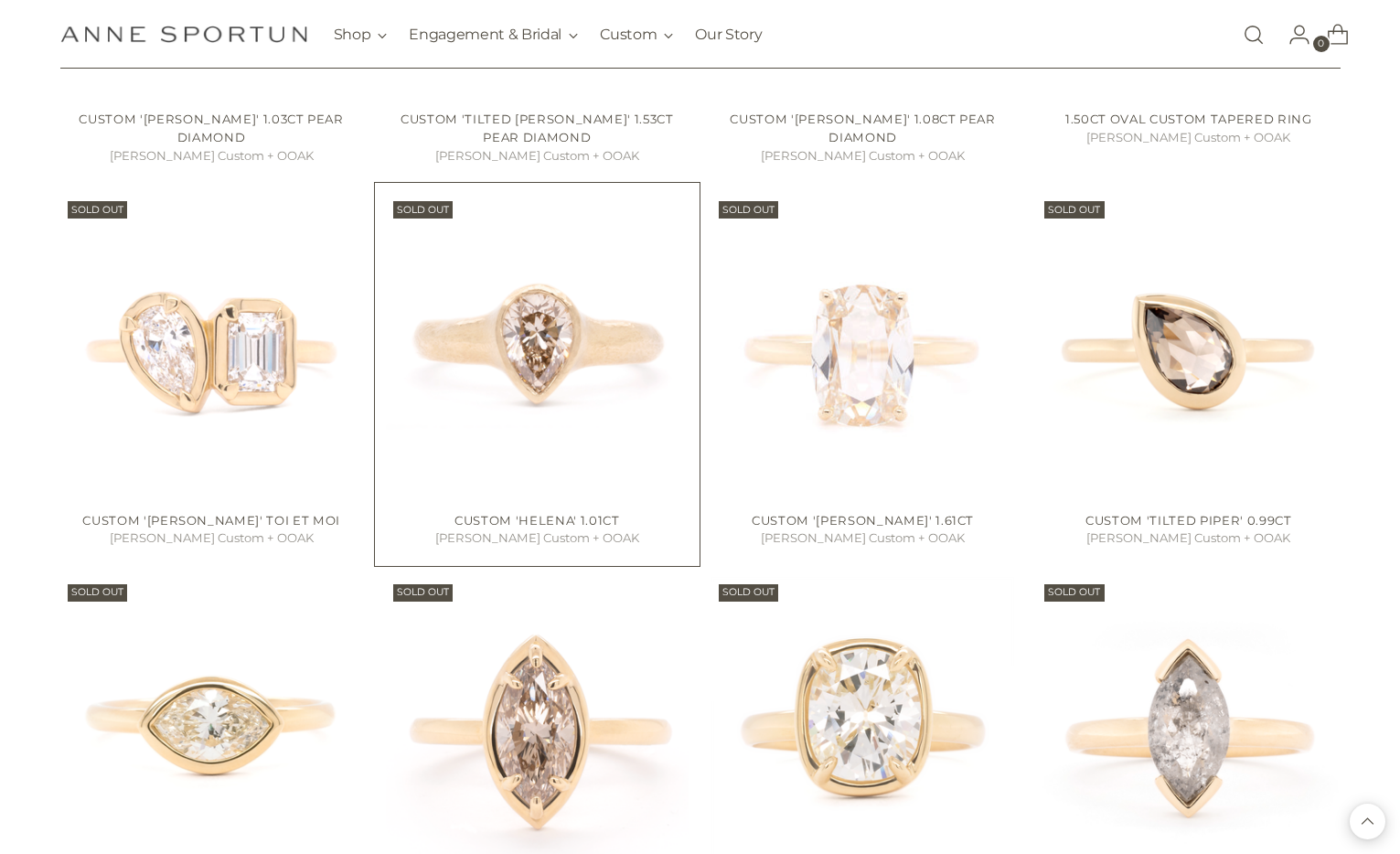
scroll to position [7151, 0]
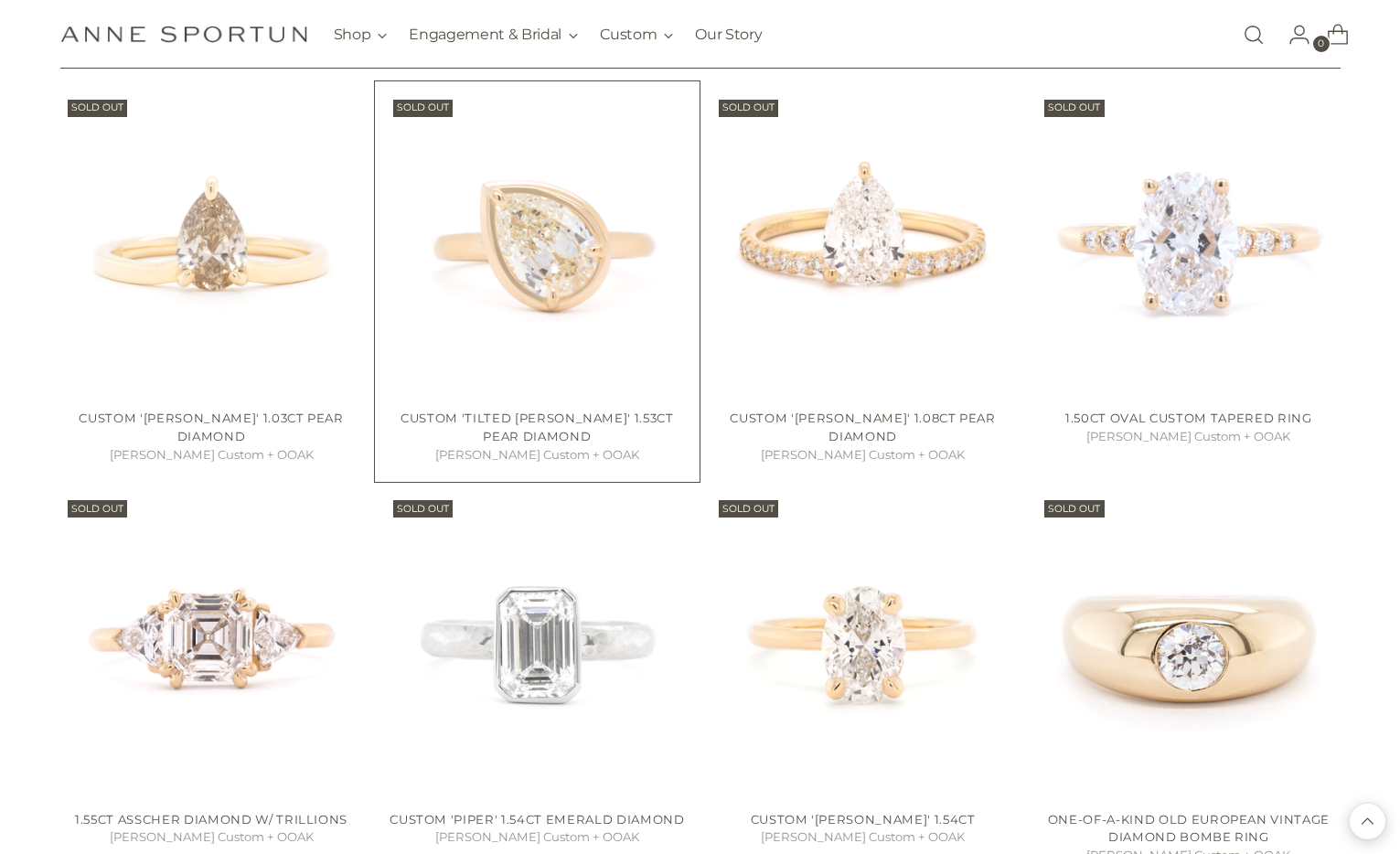
scroll to position [7983, 0]
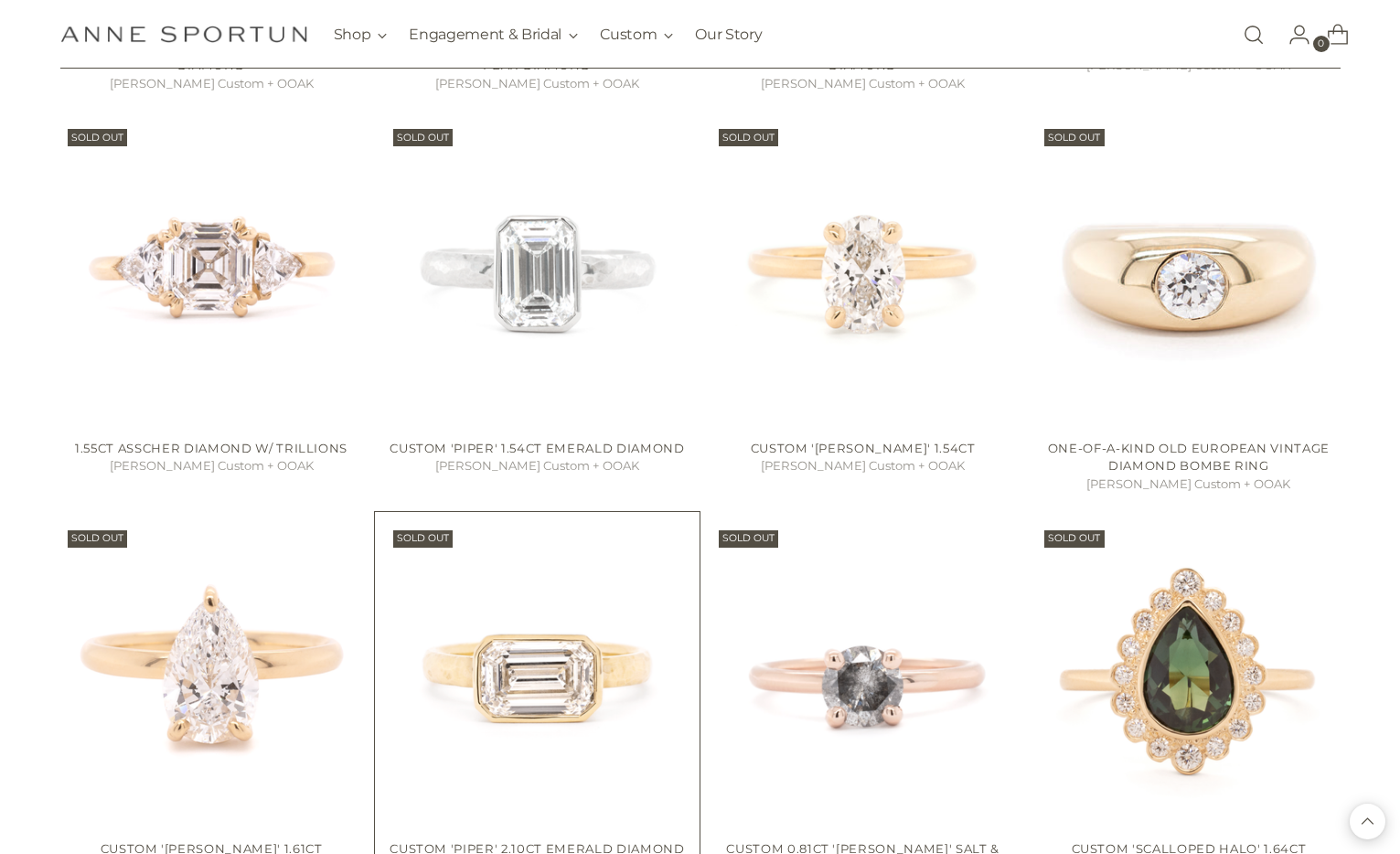
scroll to position [8710, 0]
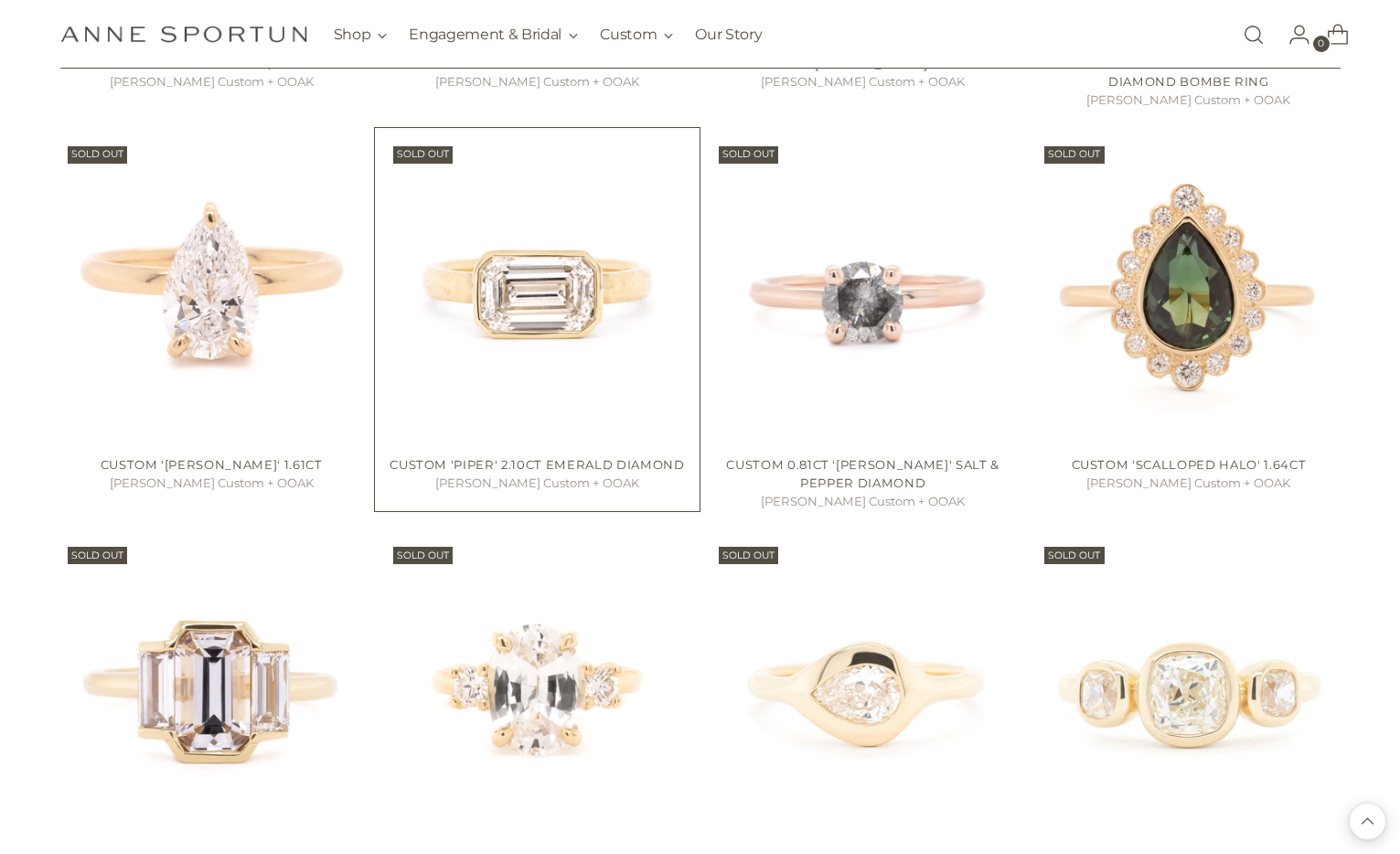
click at [0, 0] on img "Custom 'Piper' 2.10ct Emerald Diamond" at bounding box center [0, 0] width 0 height 0
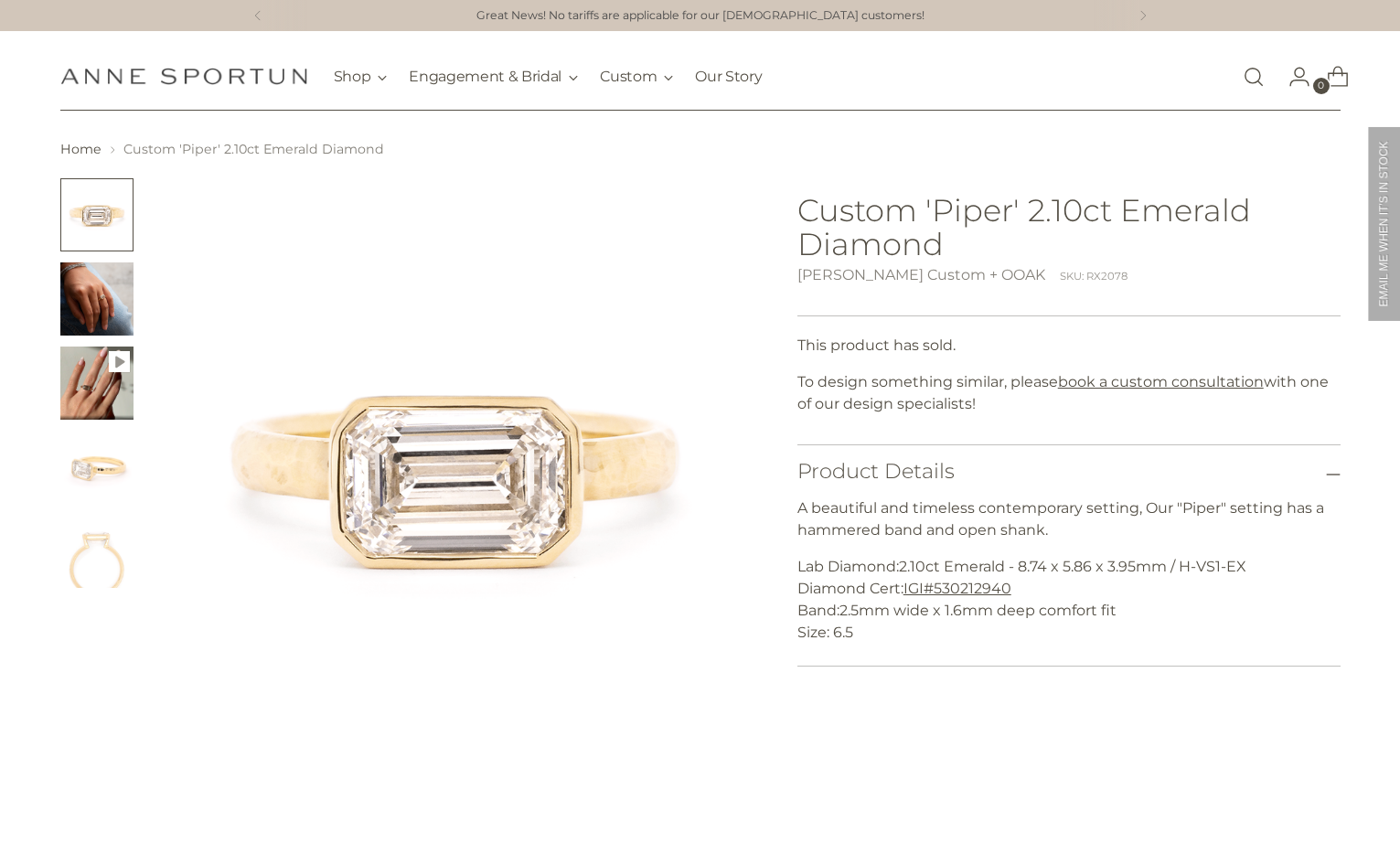
click at [84, 373] on img "Change image to image 3" at bounding box center [97, 384] width 73 height 73
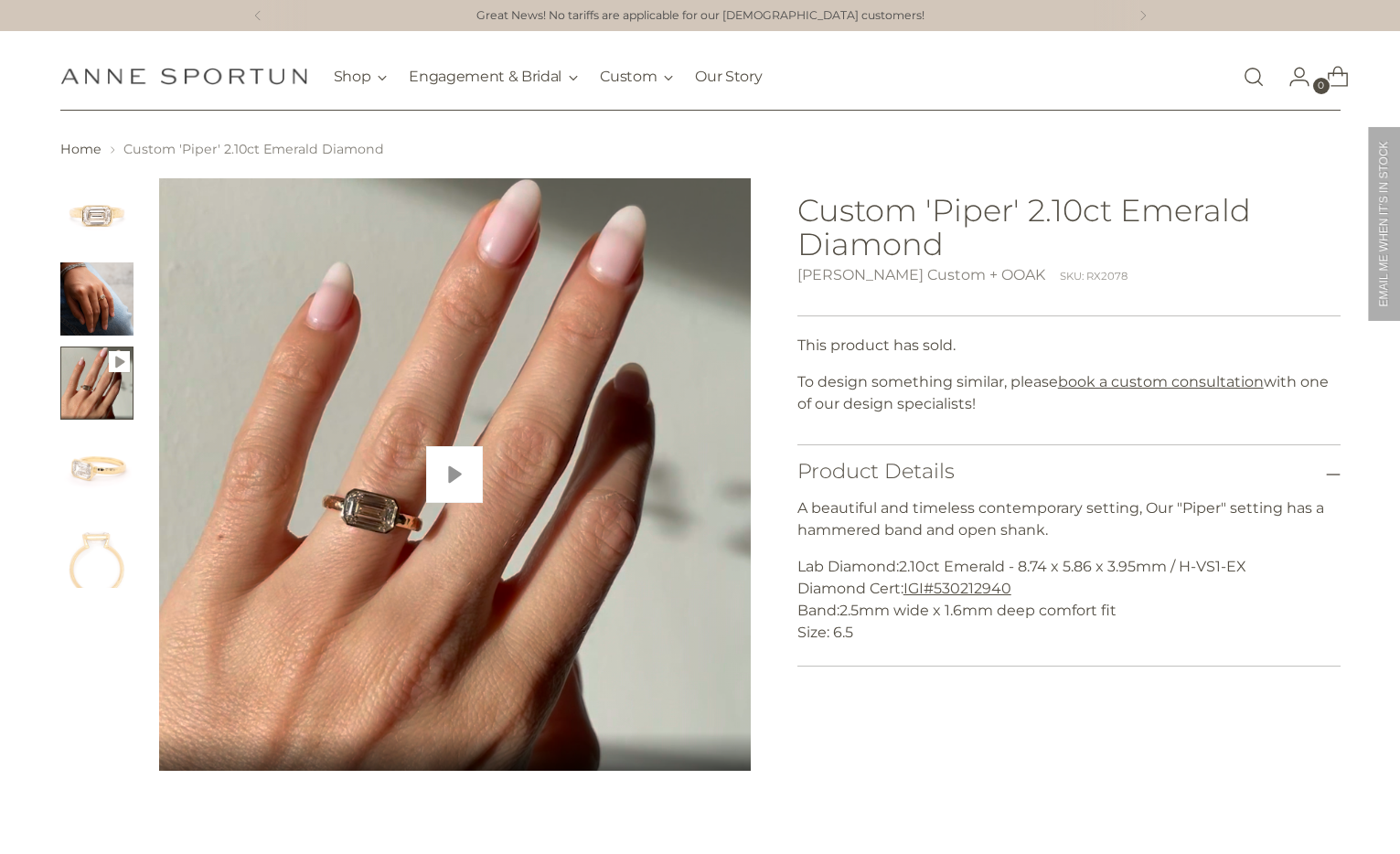
click at [449, 492] on button "Play" at bounding box center [454, 474] width 57 height 57
type input "*****"
click at [99, 283] on img "Change image to image 2" at bounding box center [97, 299] width 73 height 73
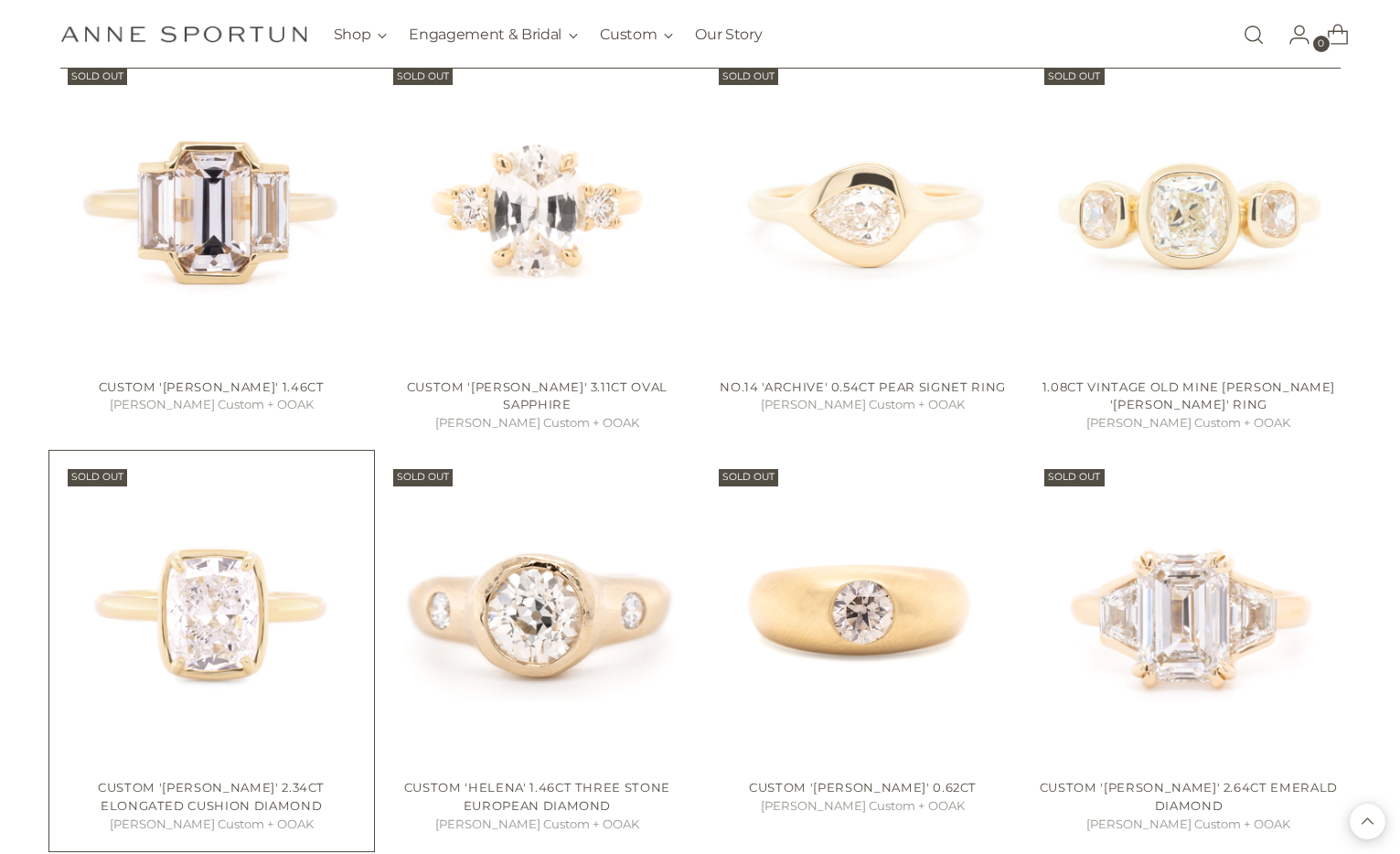
scroll to position [9267, 0]
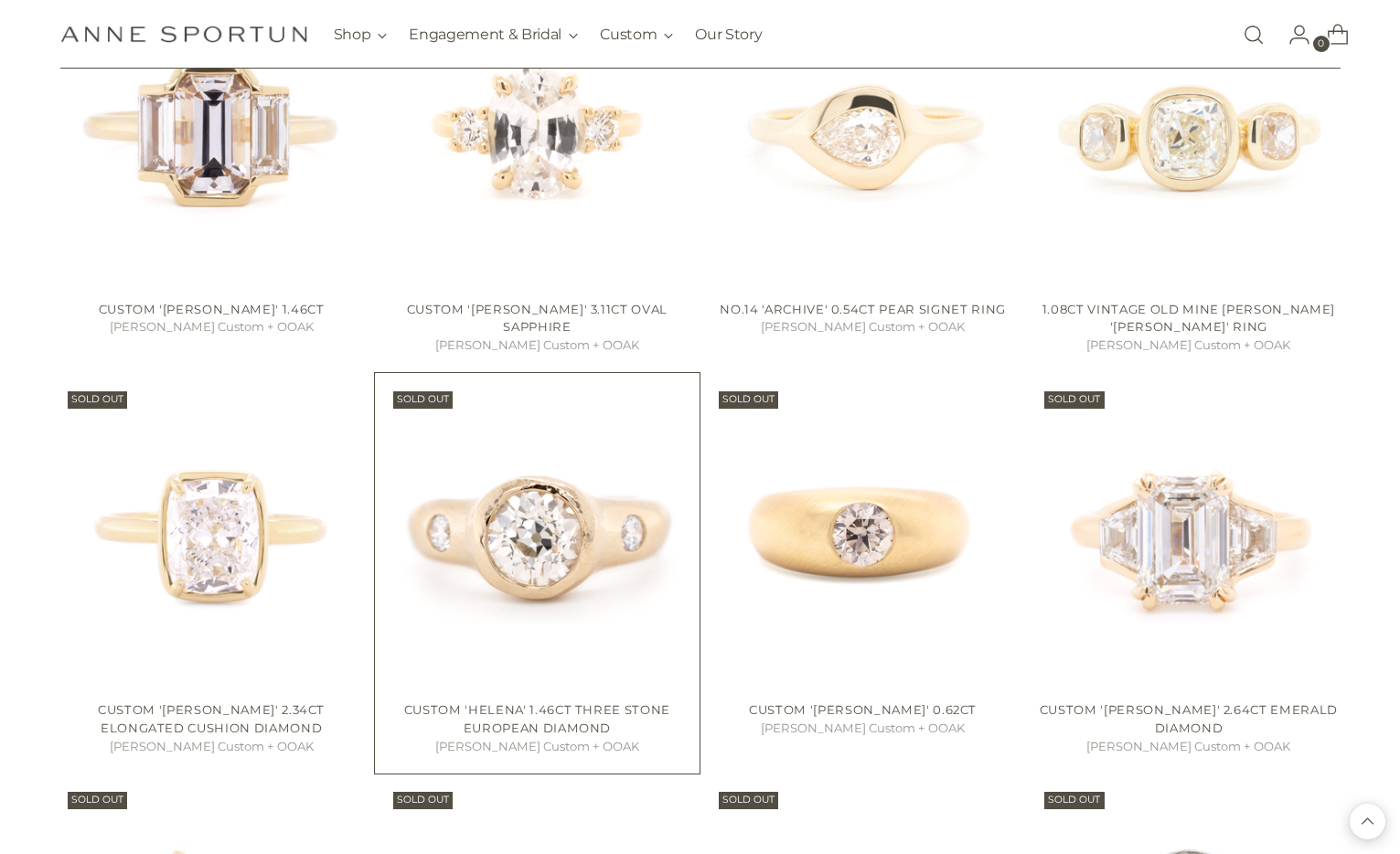
click at [0, 0] on img "Custom 'Helena' 1.46ct Three Stone European Diamond" at bounding box center [0, 0] width 0 height 0
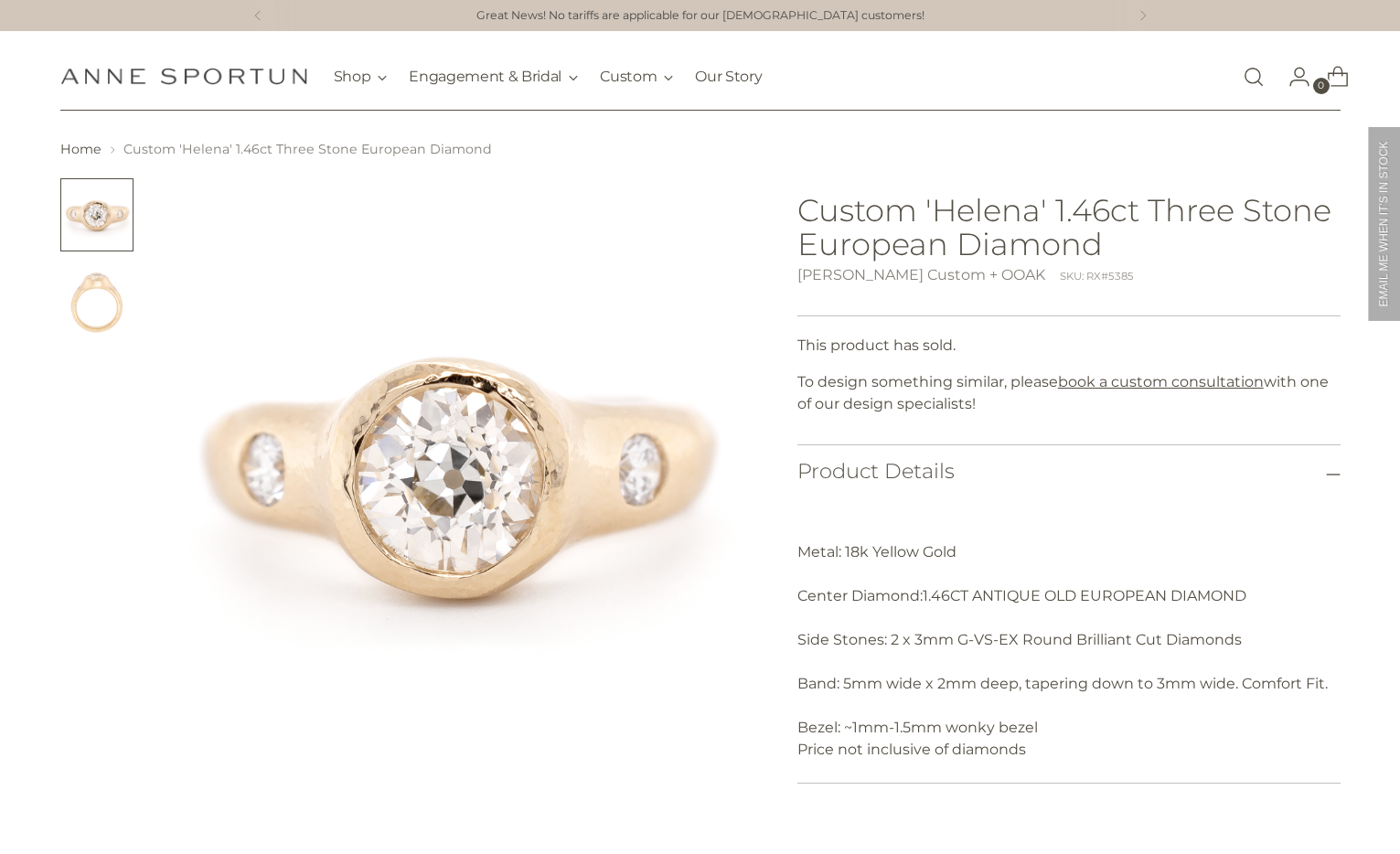
click at [91, 330] on img "Change image to image 2" at bounding box center [97, 299] width 73 height 73
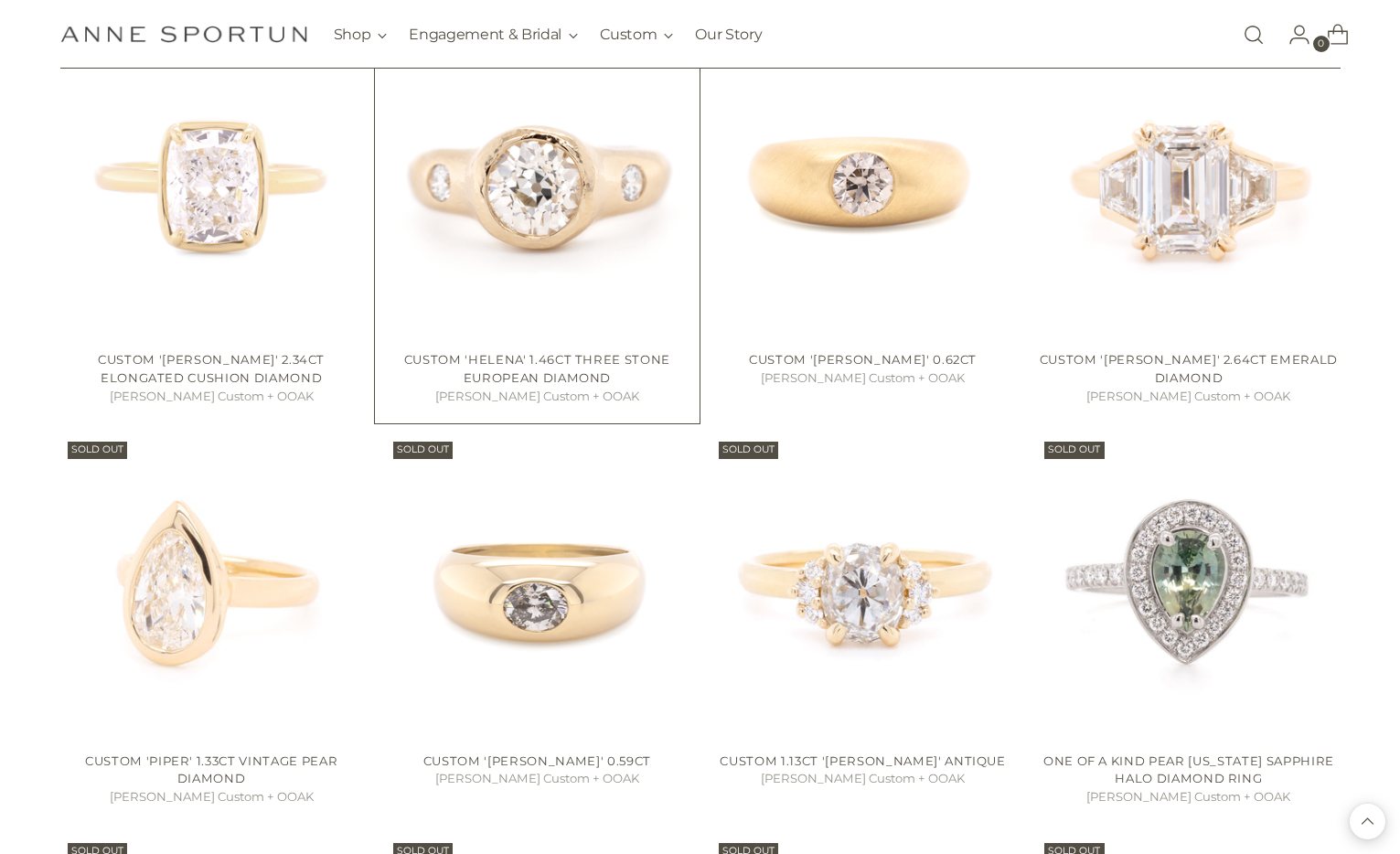
scroll to position [9669, 0]
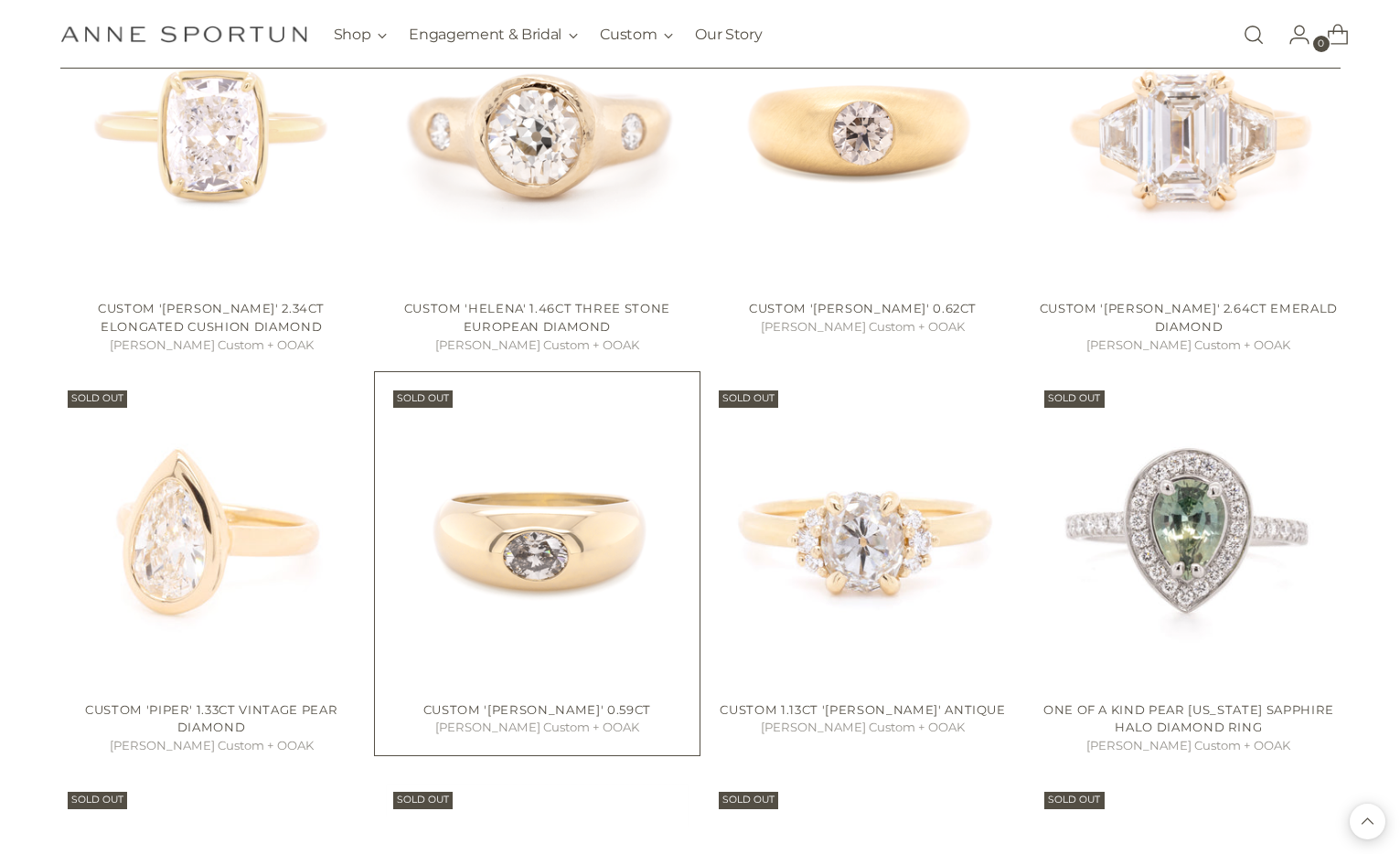
click at [0, 0] on img "Custom 'Amy' 0.59ct" at bounding box center [0, 0] width 0 height 0
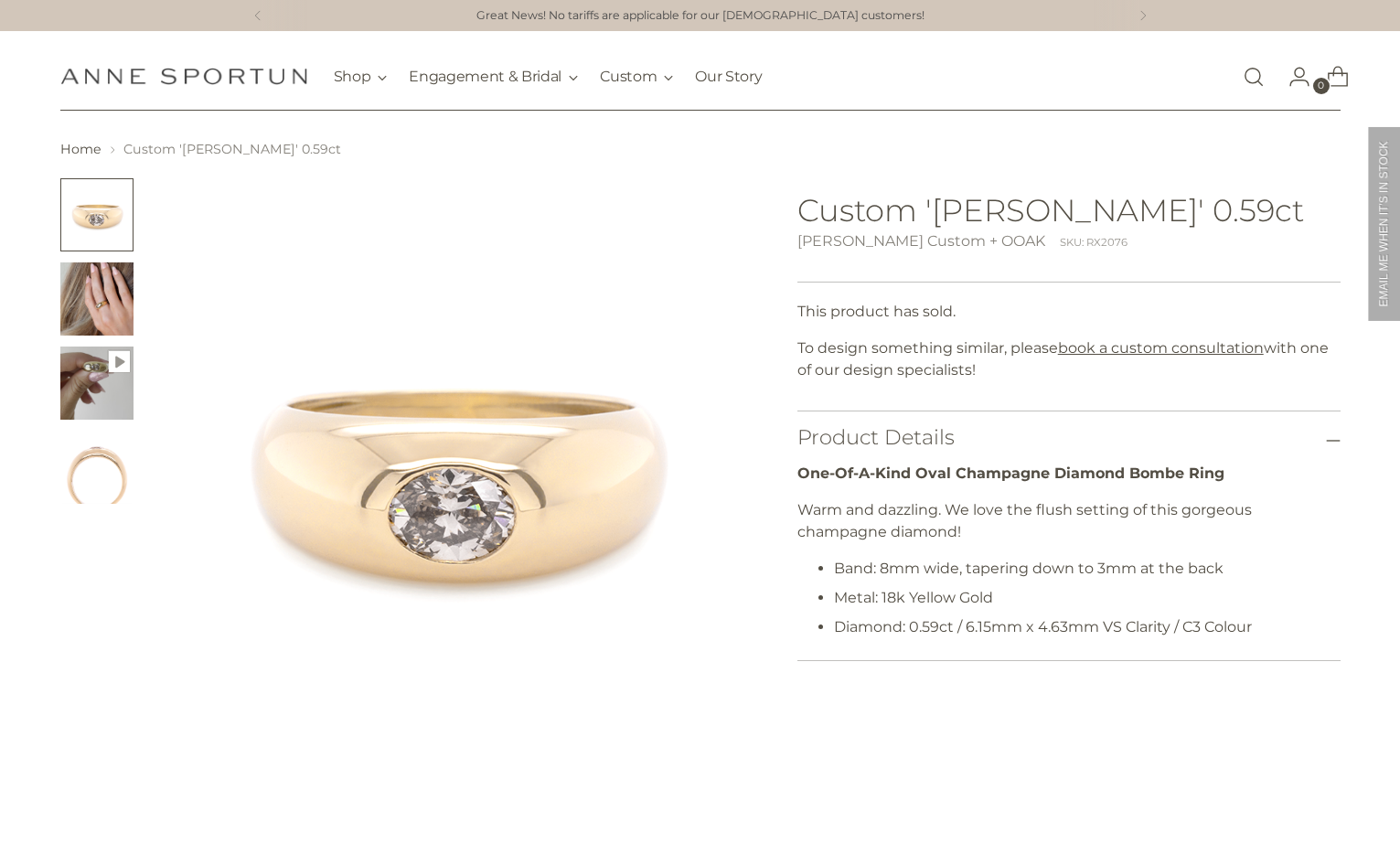
click at [98, 286] on img "Change image to image 2" at bounding box center [97, 299] width 73 height 73
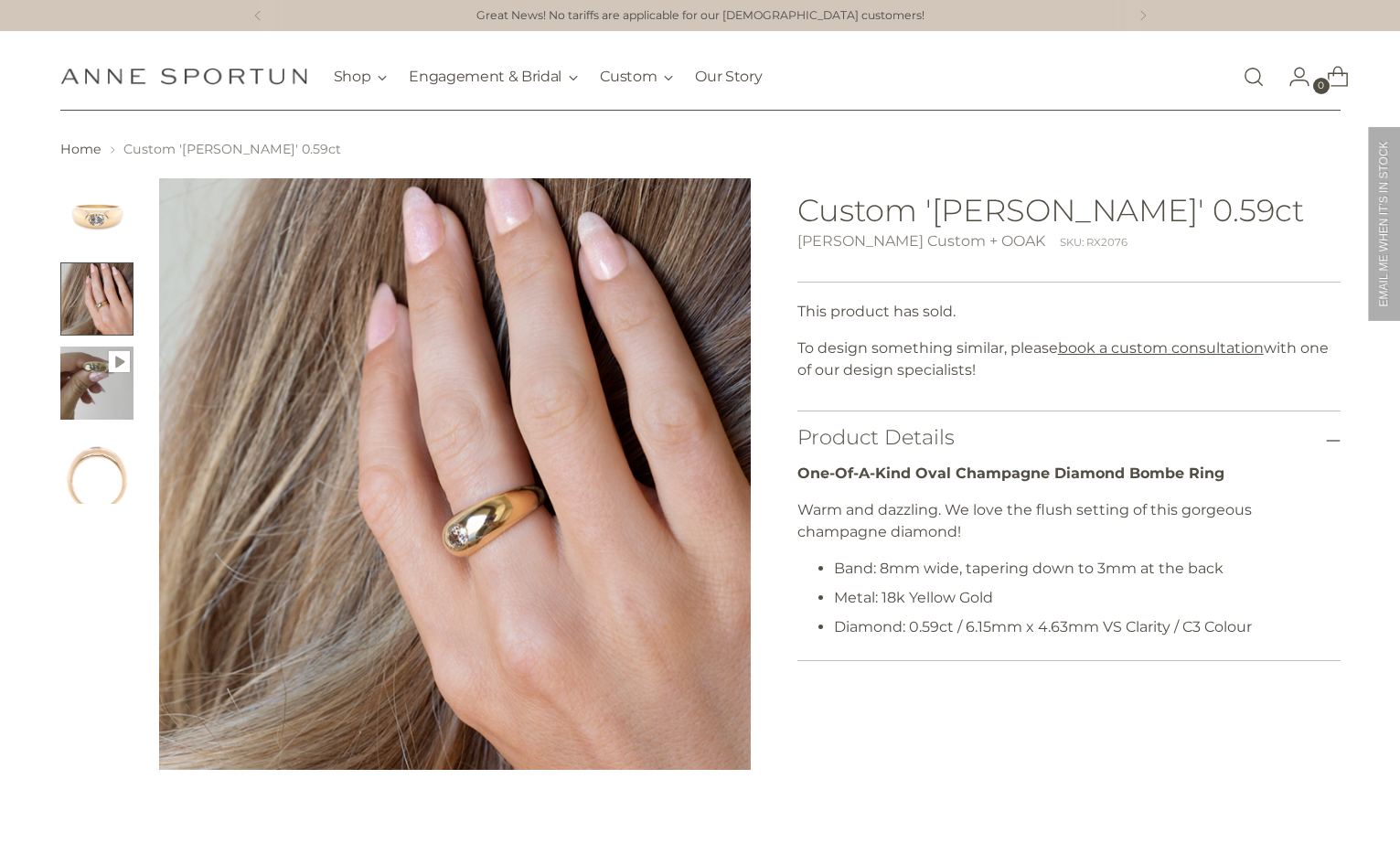
click at [79, 409] on img "Change image to image 3" at bounding box center [97, 384] width 73 height 73
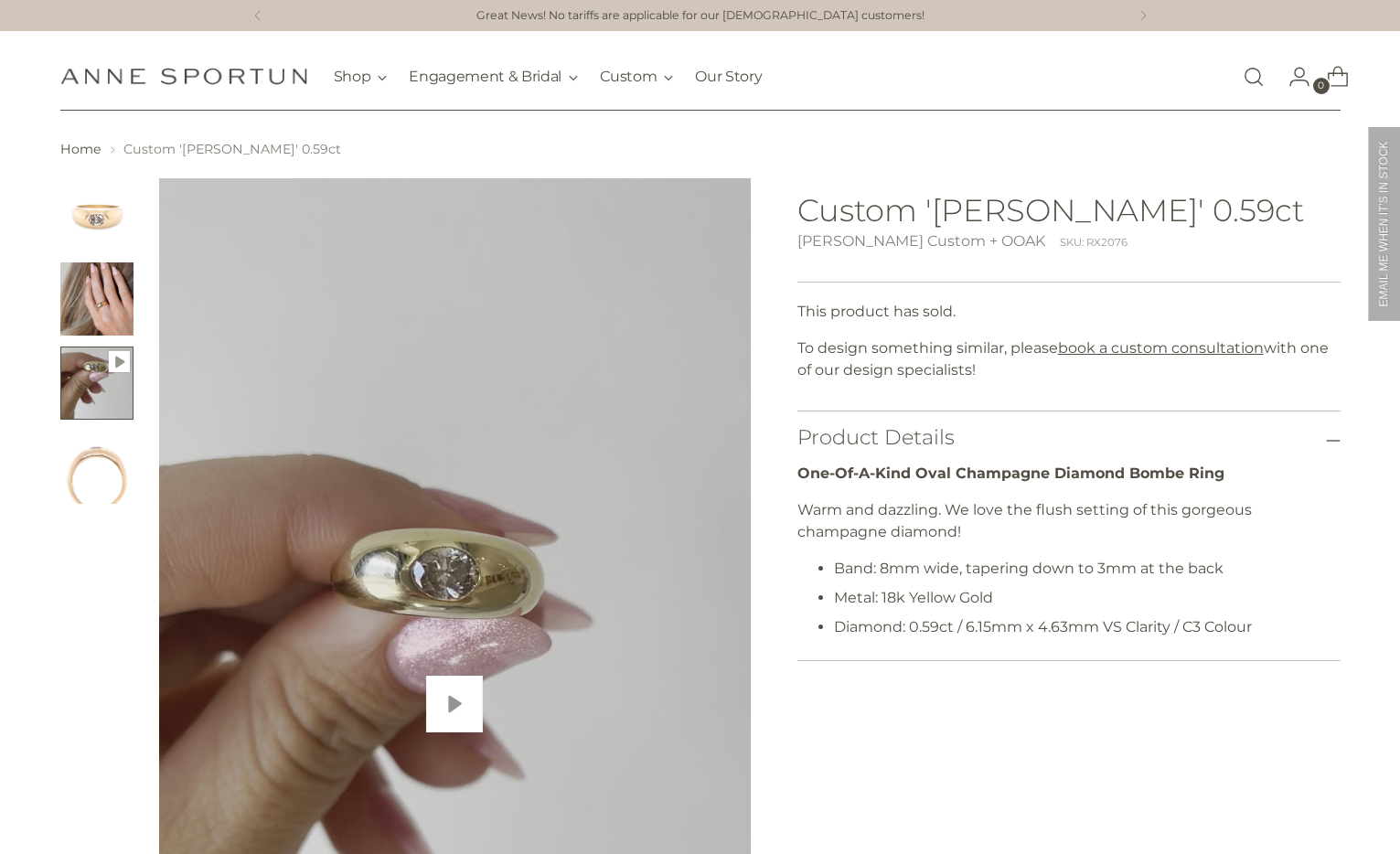
click at [457, 691] on button "Play" at bounding box center [454, 704] width 57 height 57
type input "*****"
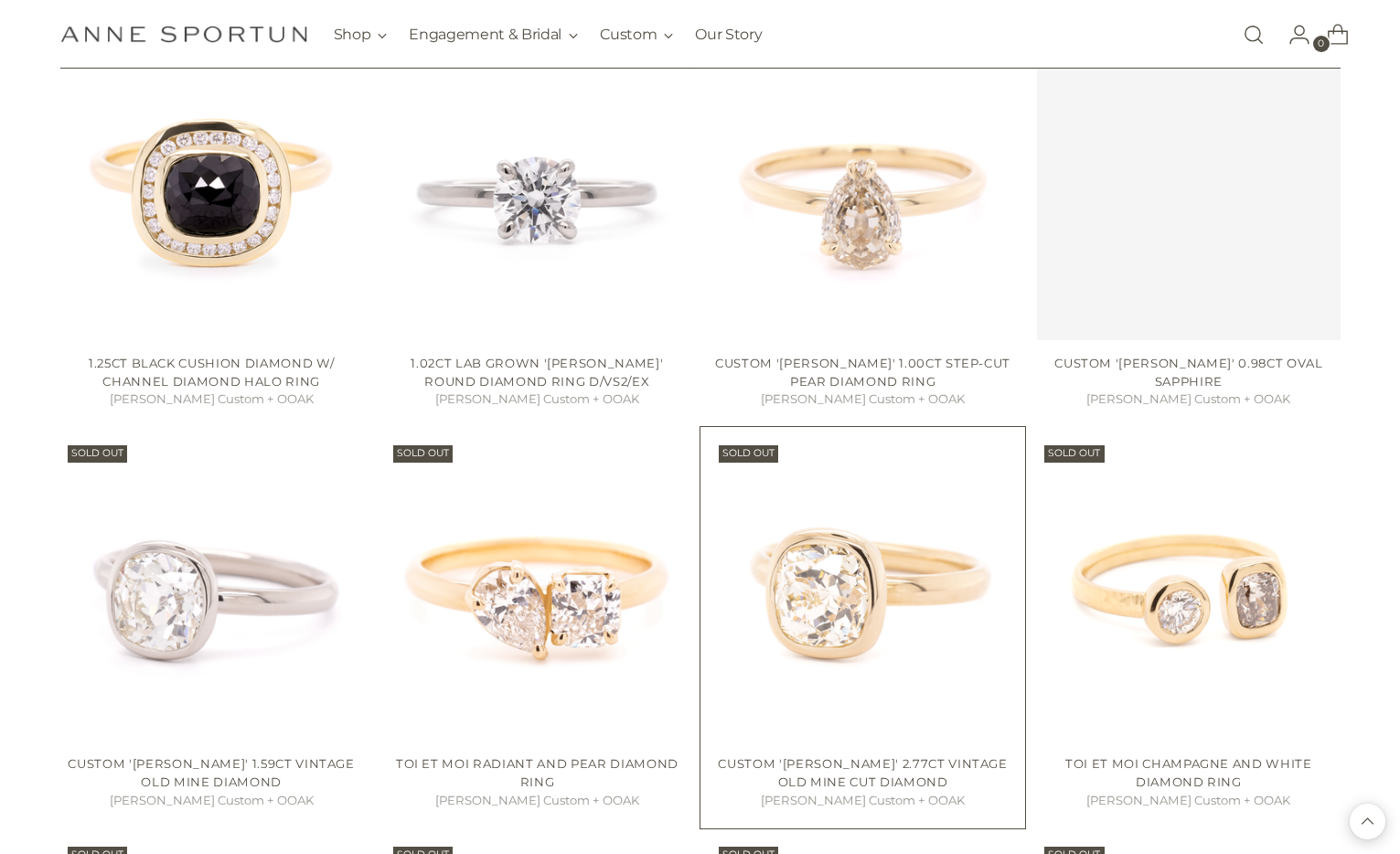
scroll to position [10554, 0]
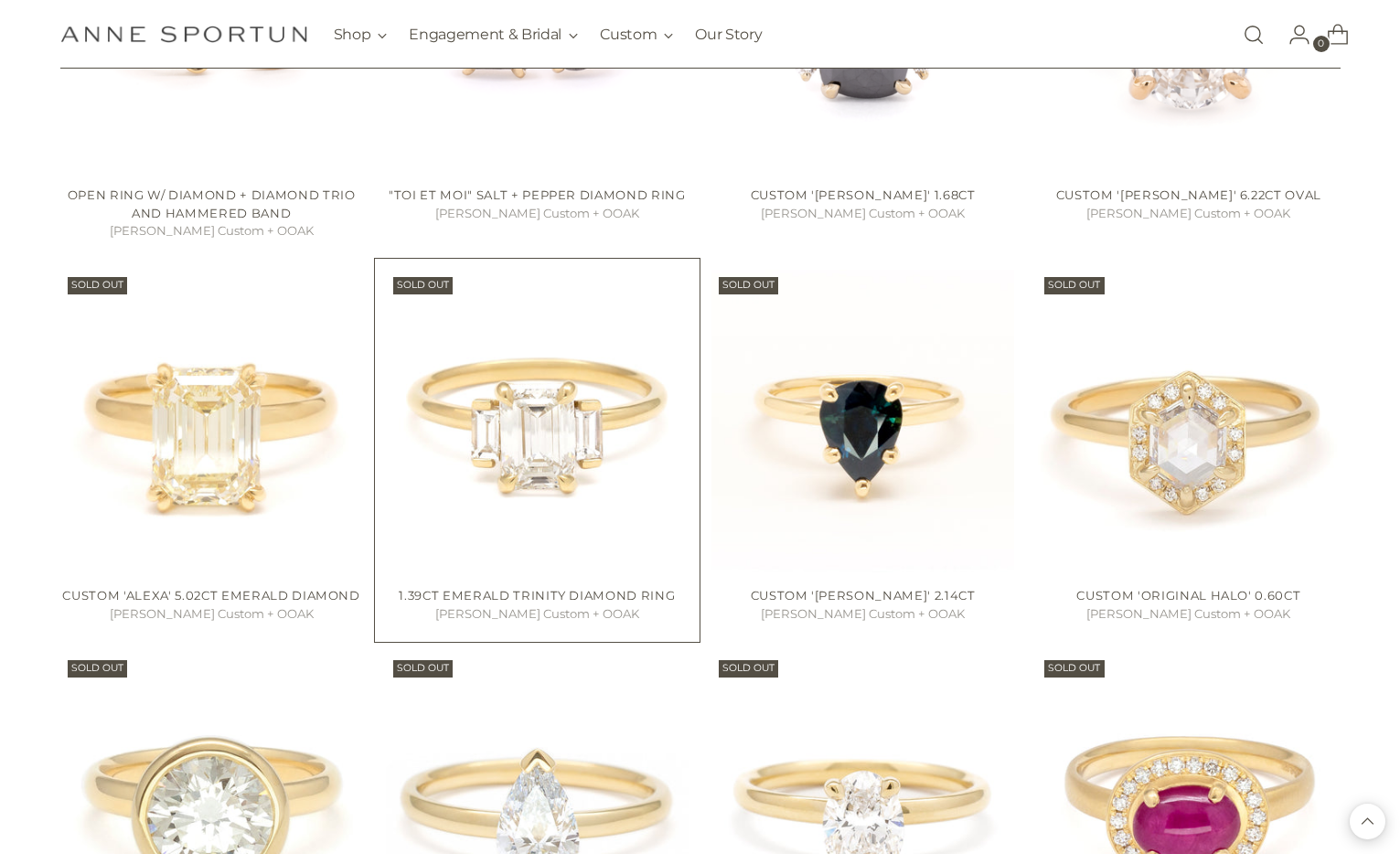
scroll to position [11467, 0]
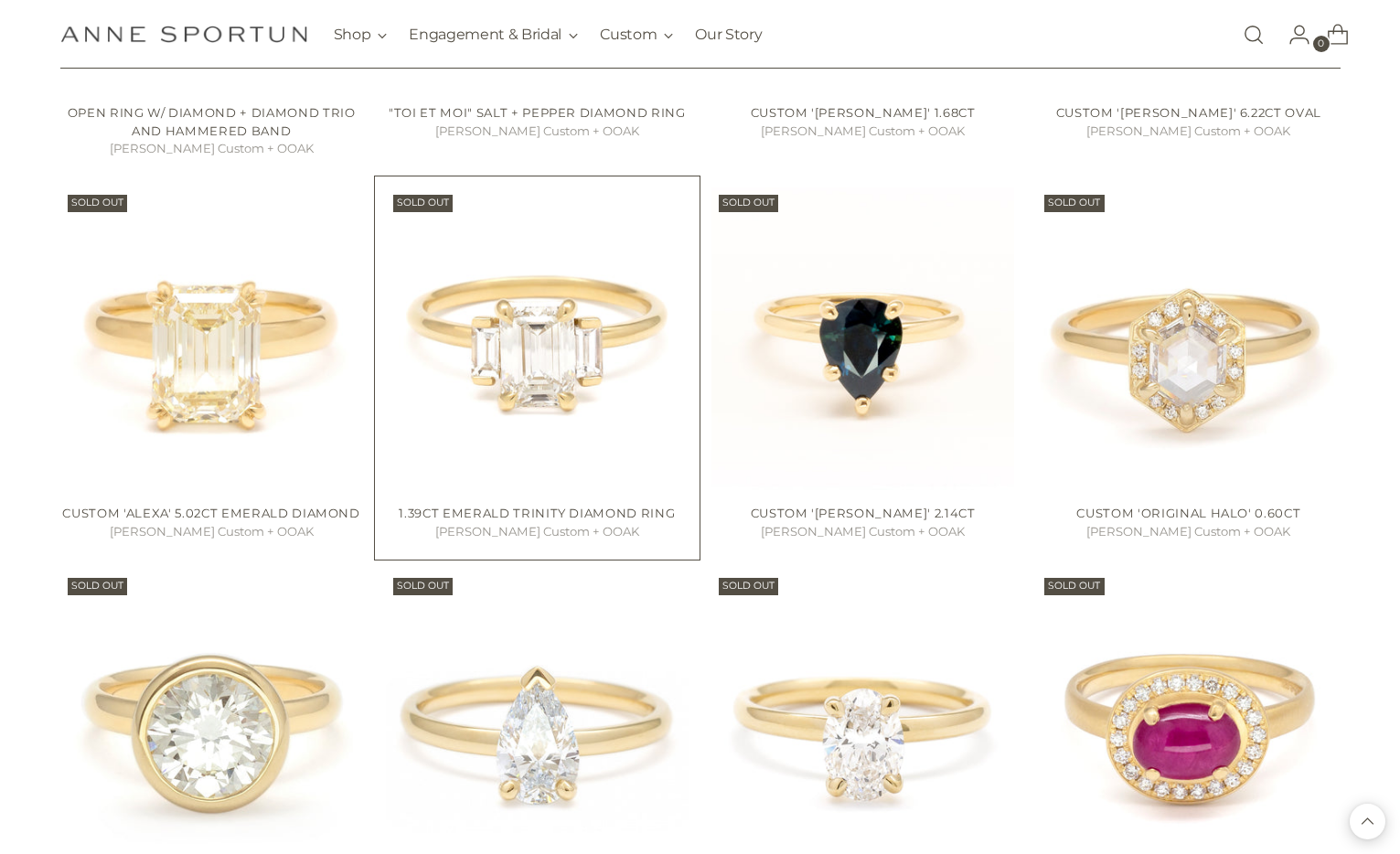
click at [0, 0] on img "1.39ct Emerald Trinity Diamond Ring" at bounding box center [0, 0] width 0 height 0
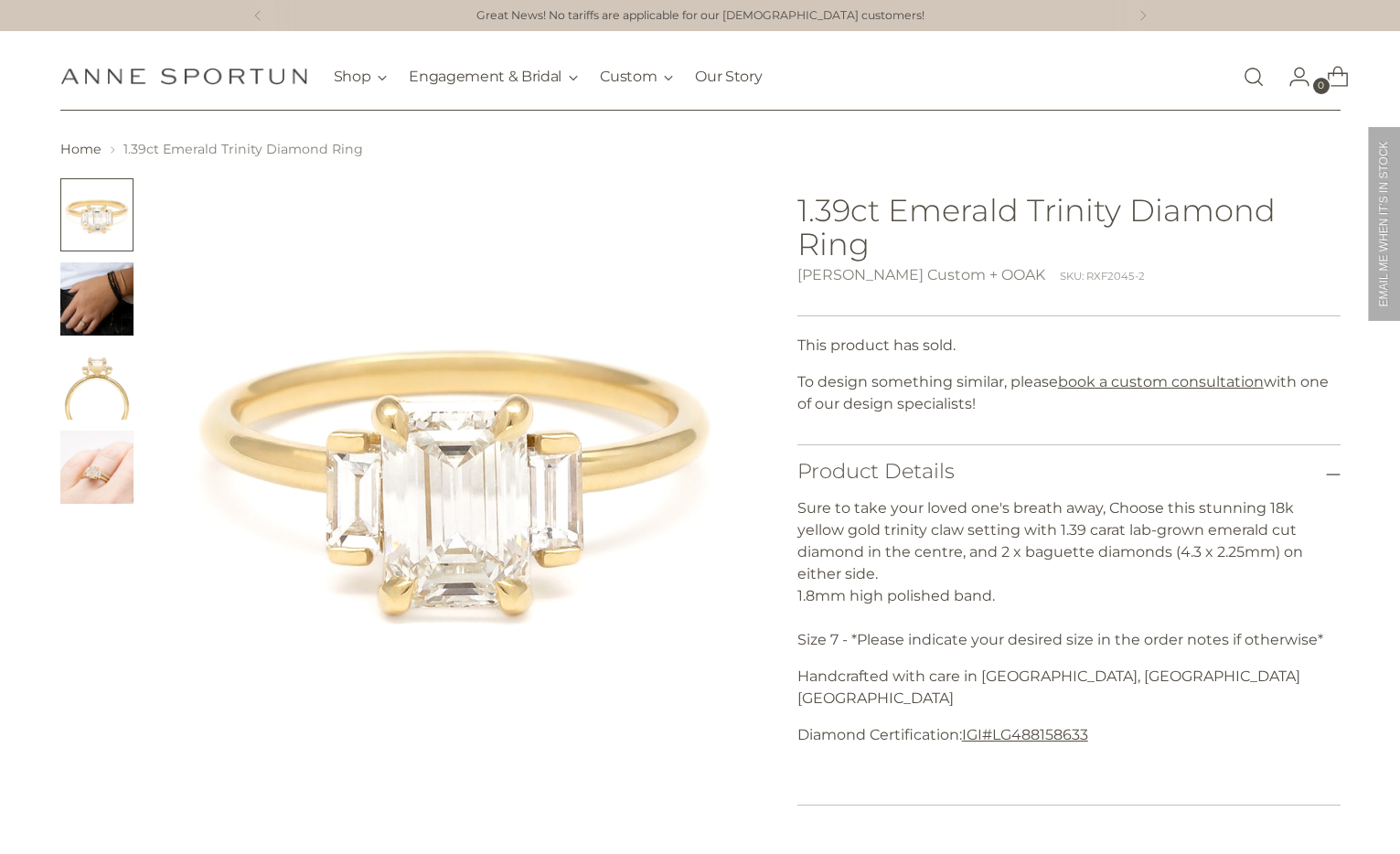
click at [92, 330] on img "Change image to image 2" at bounding box center [97, 299] width 73 height 73
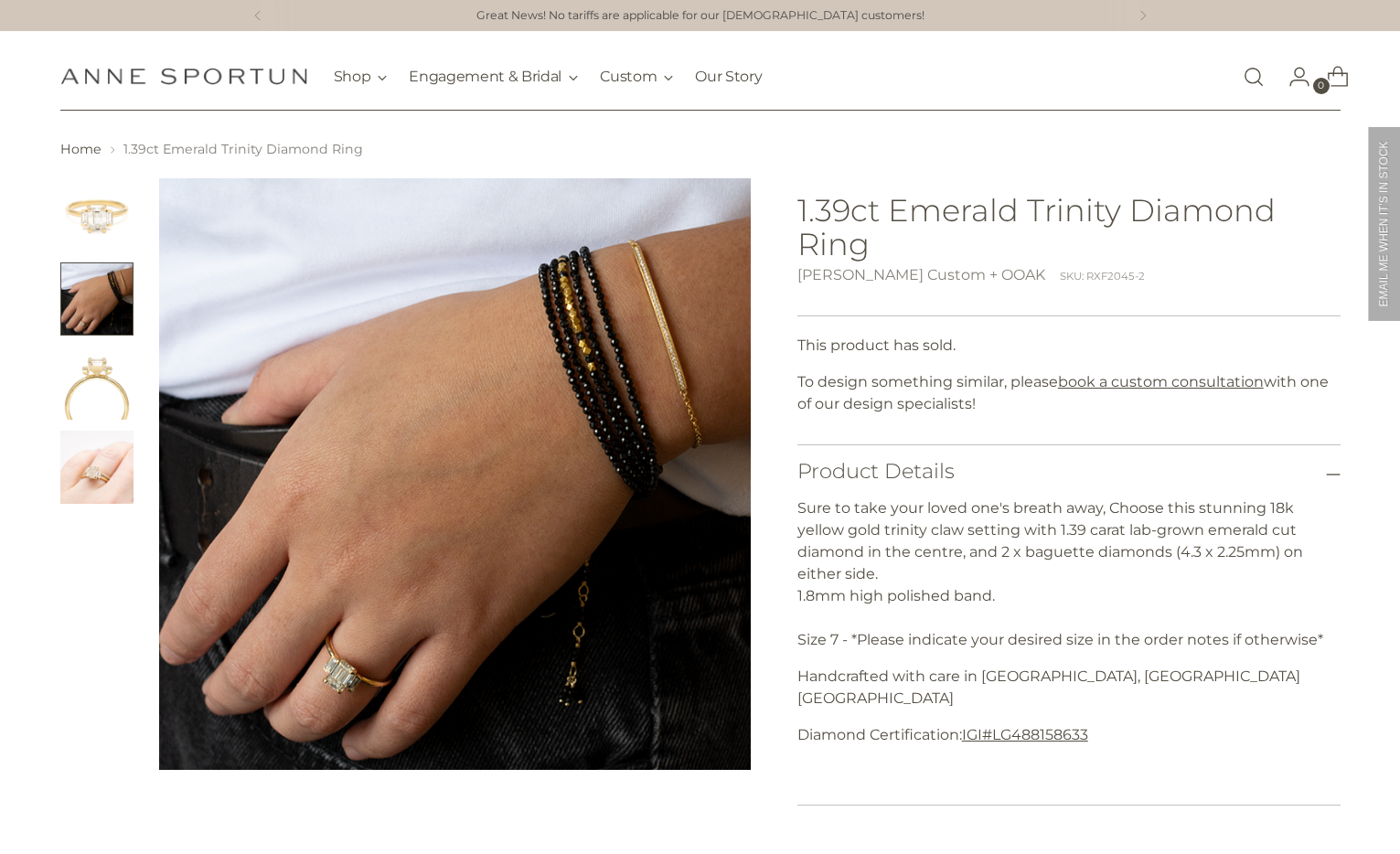
click at [84, 379] on img "Change image to image 3" at bounding box center [97, 384] width 73 height 73
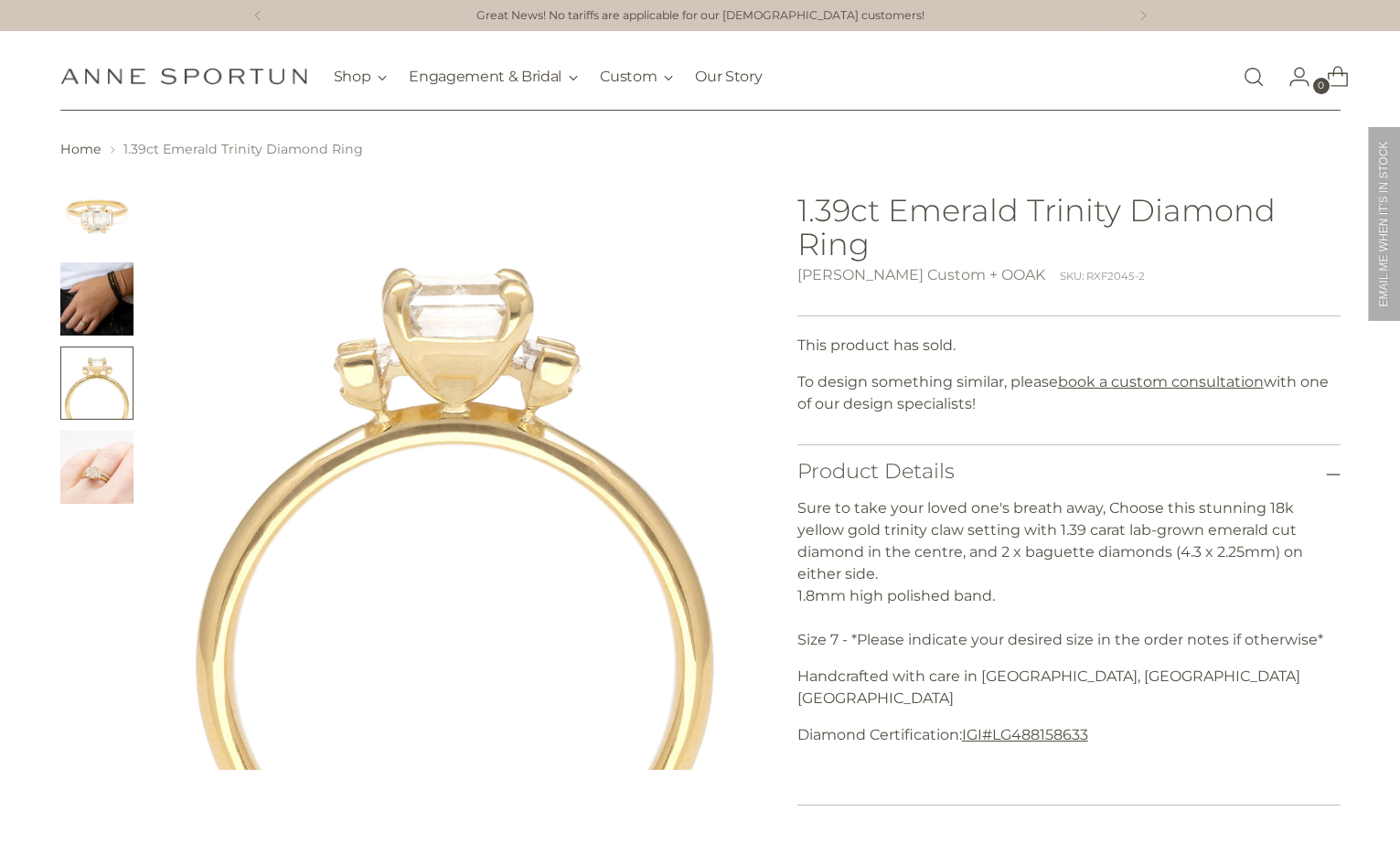
click at [82, 441] on img "Change image to image 4" at bounding box center [97, 467] width 73 height 73
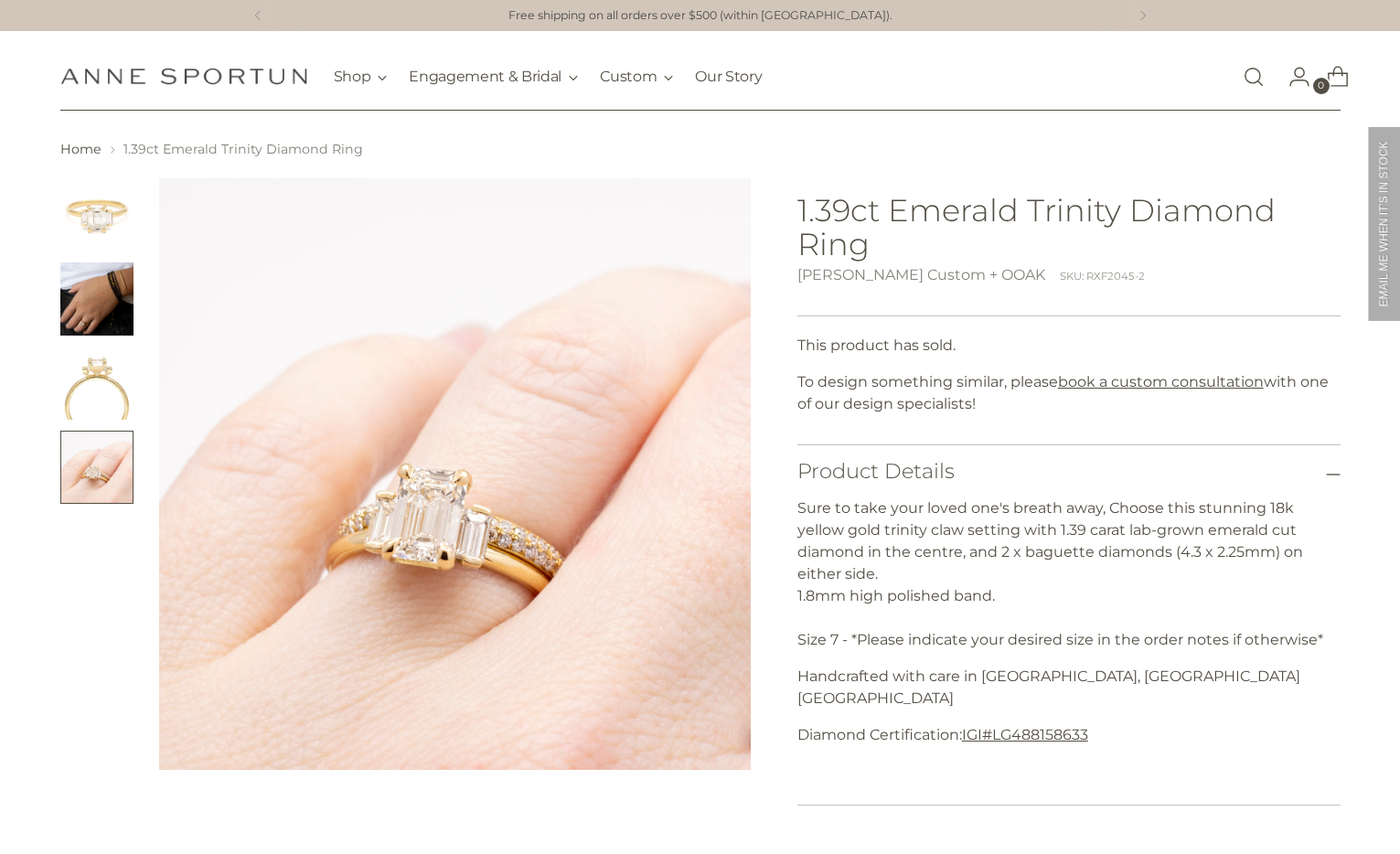
click at [109, 245] on img "Change image to image 1" at bounding box center [97, 215] width 73 height 73
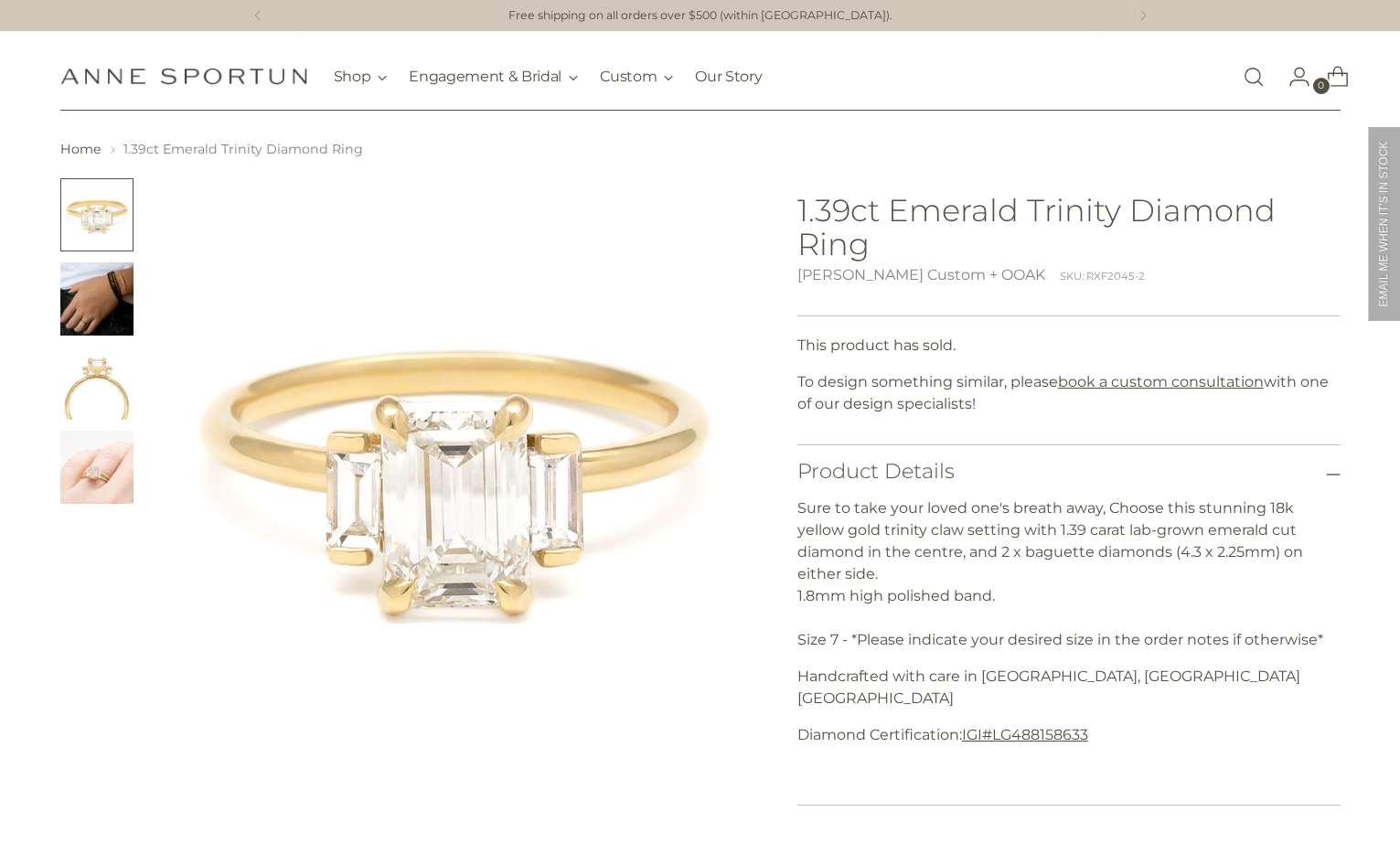
click at [100, 322] on img "Change image to image 2" at bounding box center [97, 299] width 73 height 73
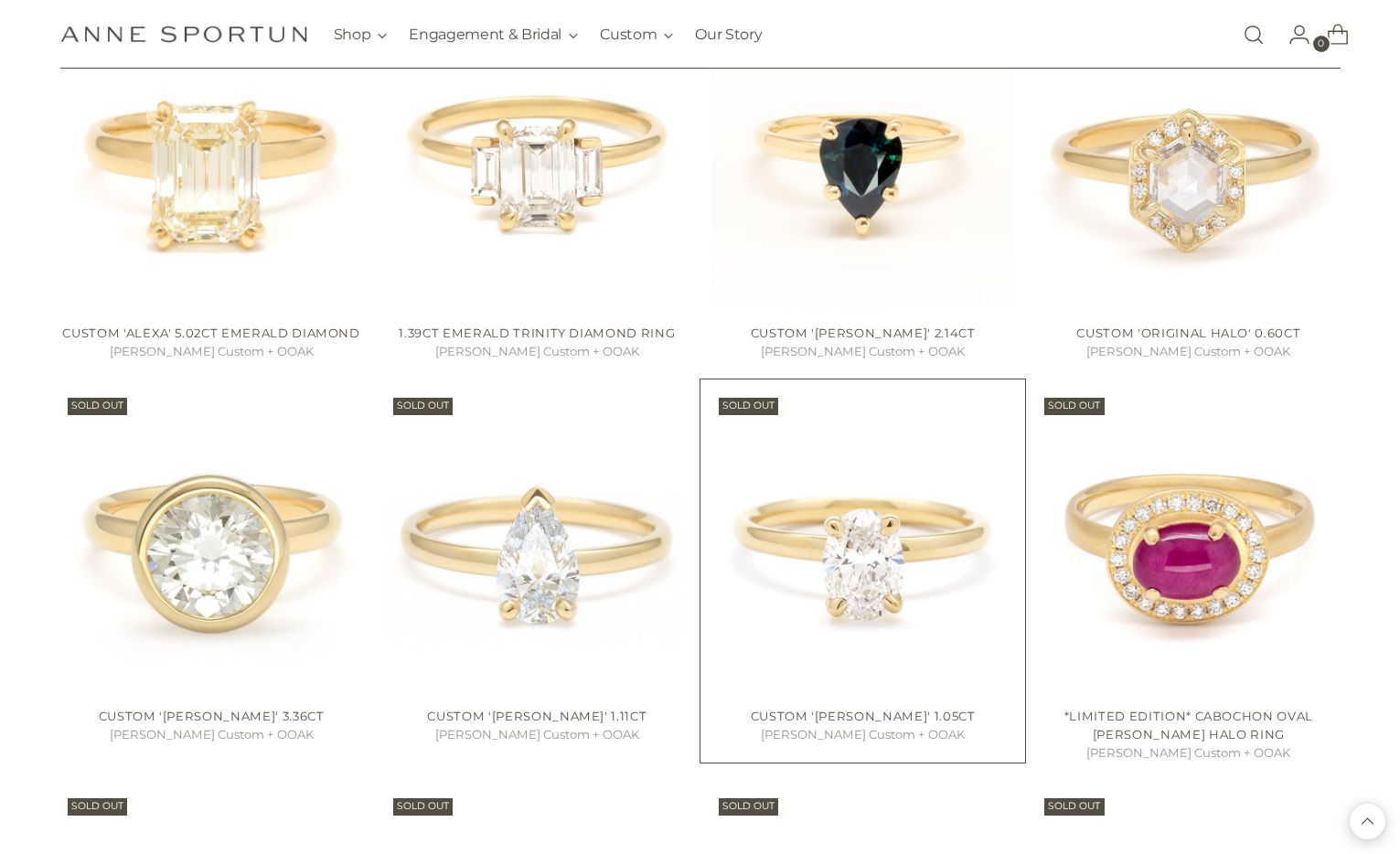
scroll to position [11973, 0]
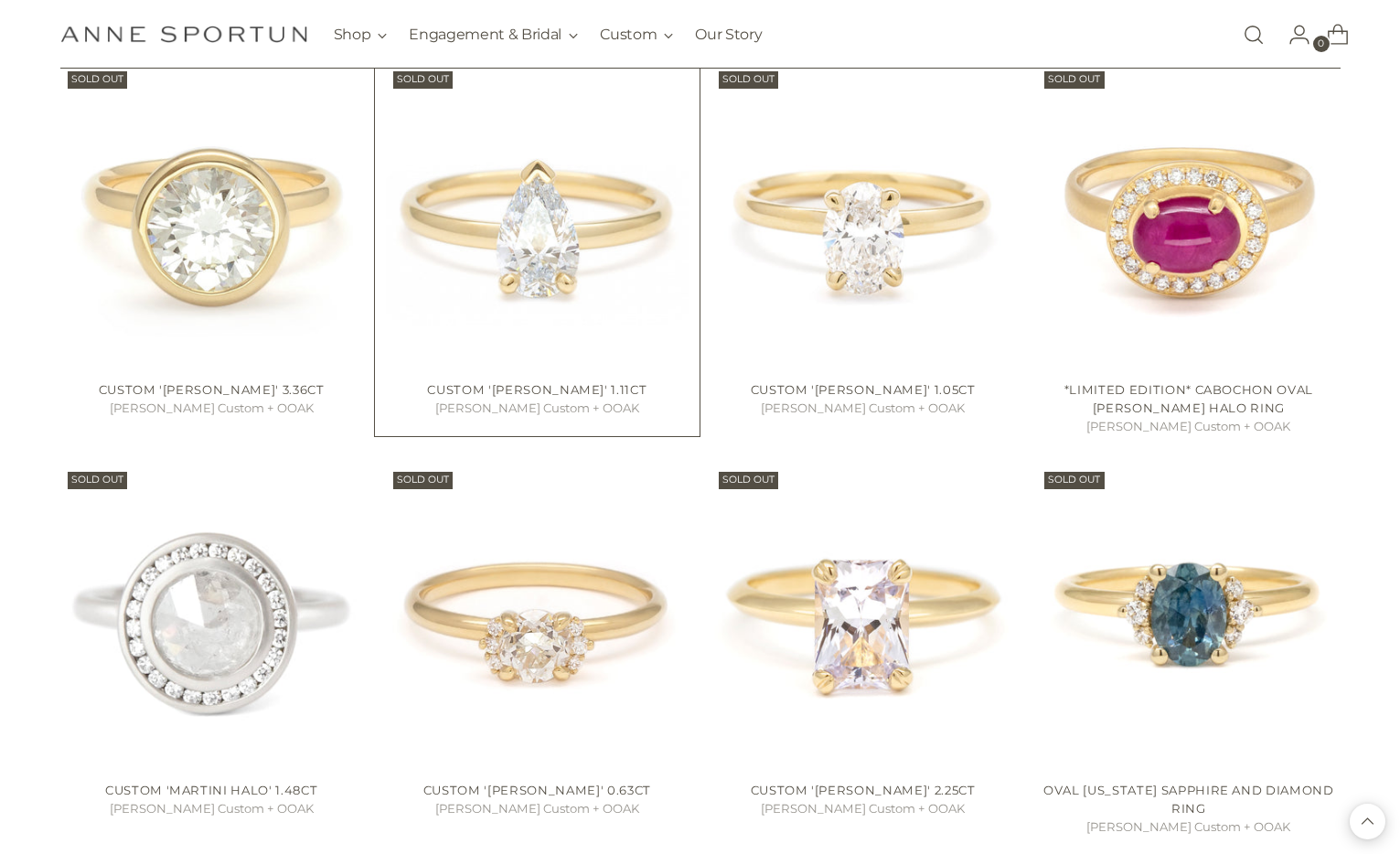
click at [0, 0] on img "Custom 'Annie' 1.11ct" at bounding box center [0, 0] width 0 height 0
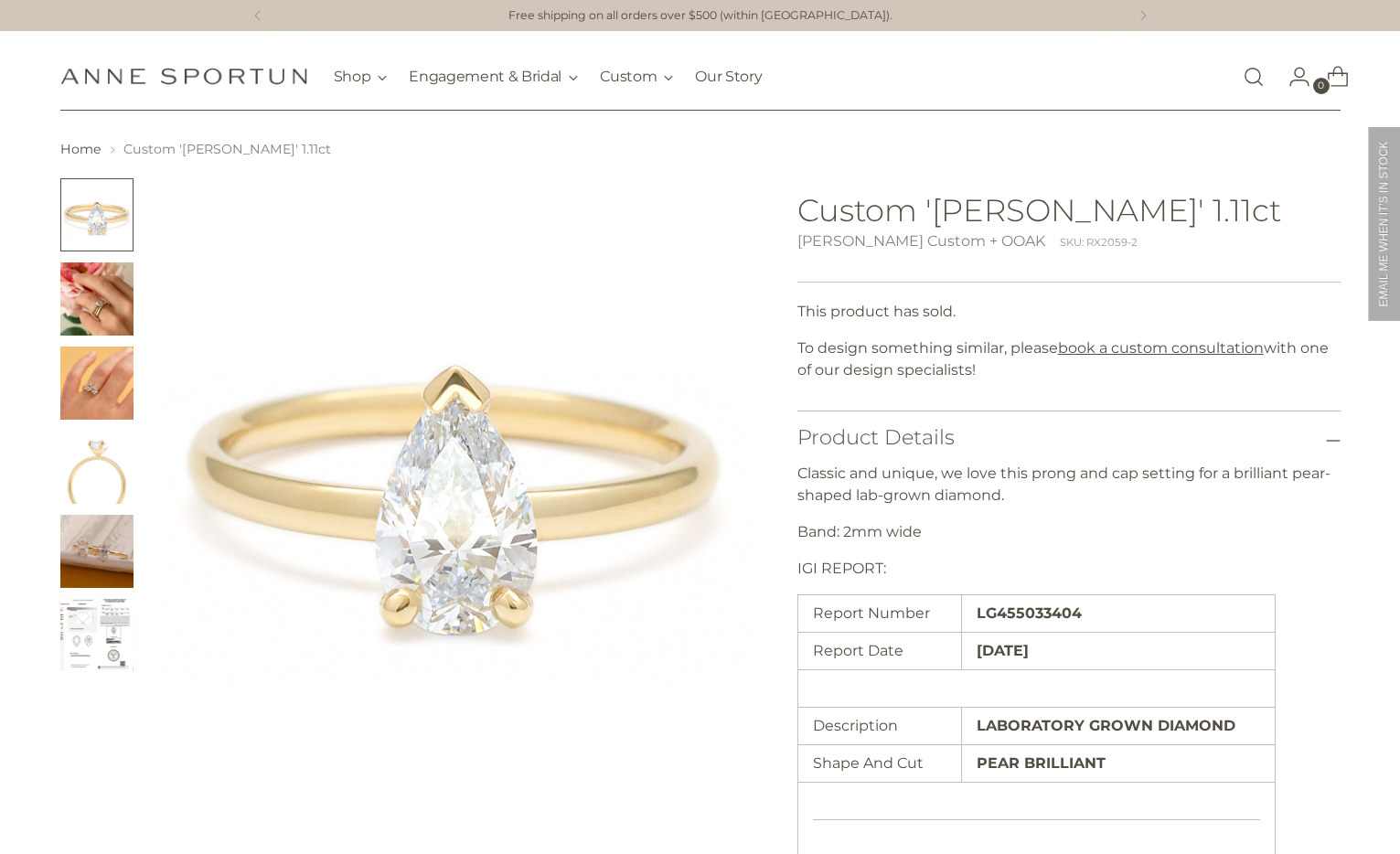
click at [81, 306] on img "Change image to image 2" at bounding box center [97, 299] width 73 height 73
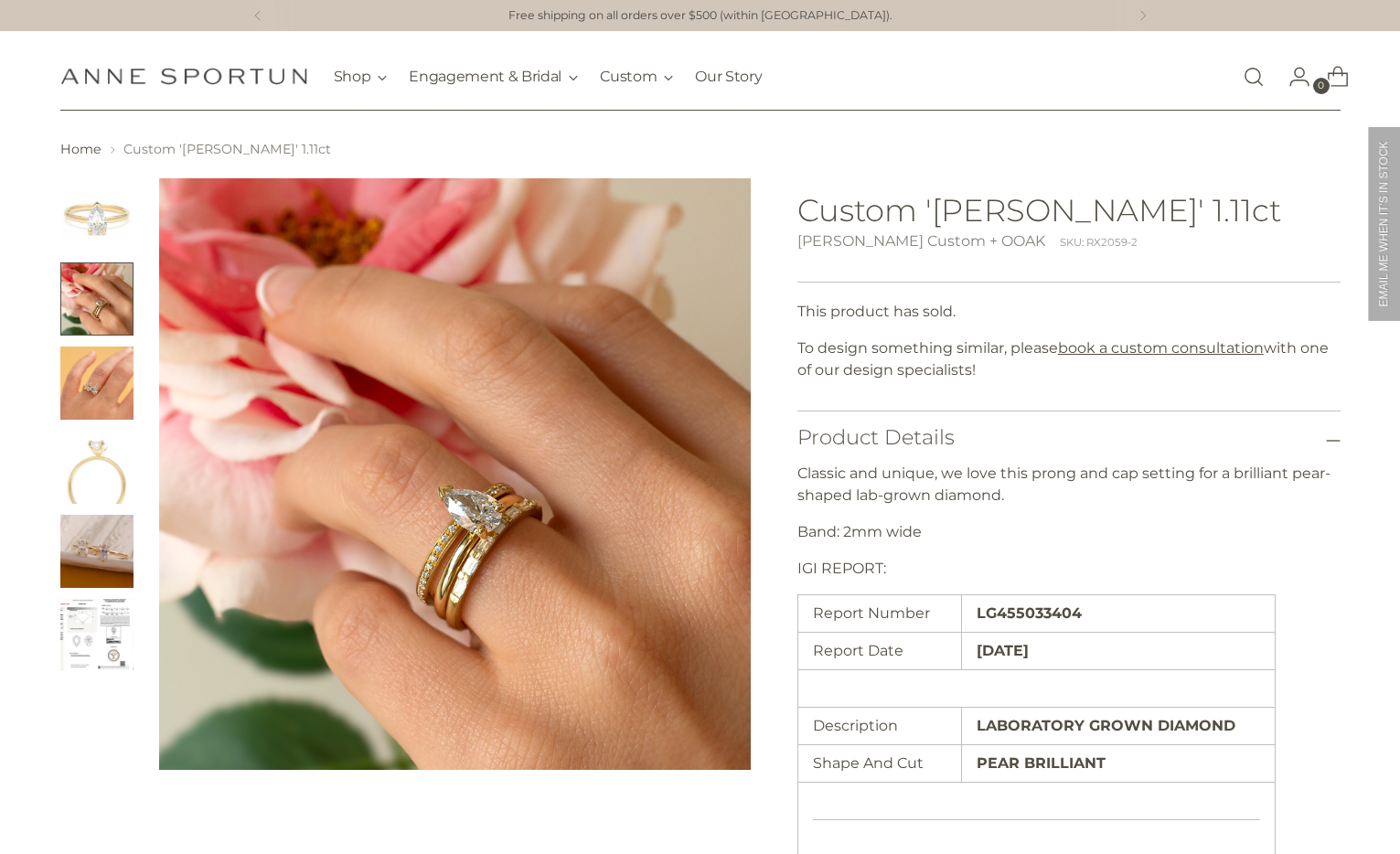
click at [95, 404] on img "Change image to image 3" at bounding box center [97, 384] width 73 height 73
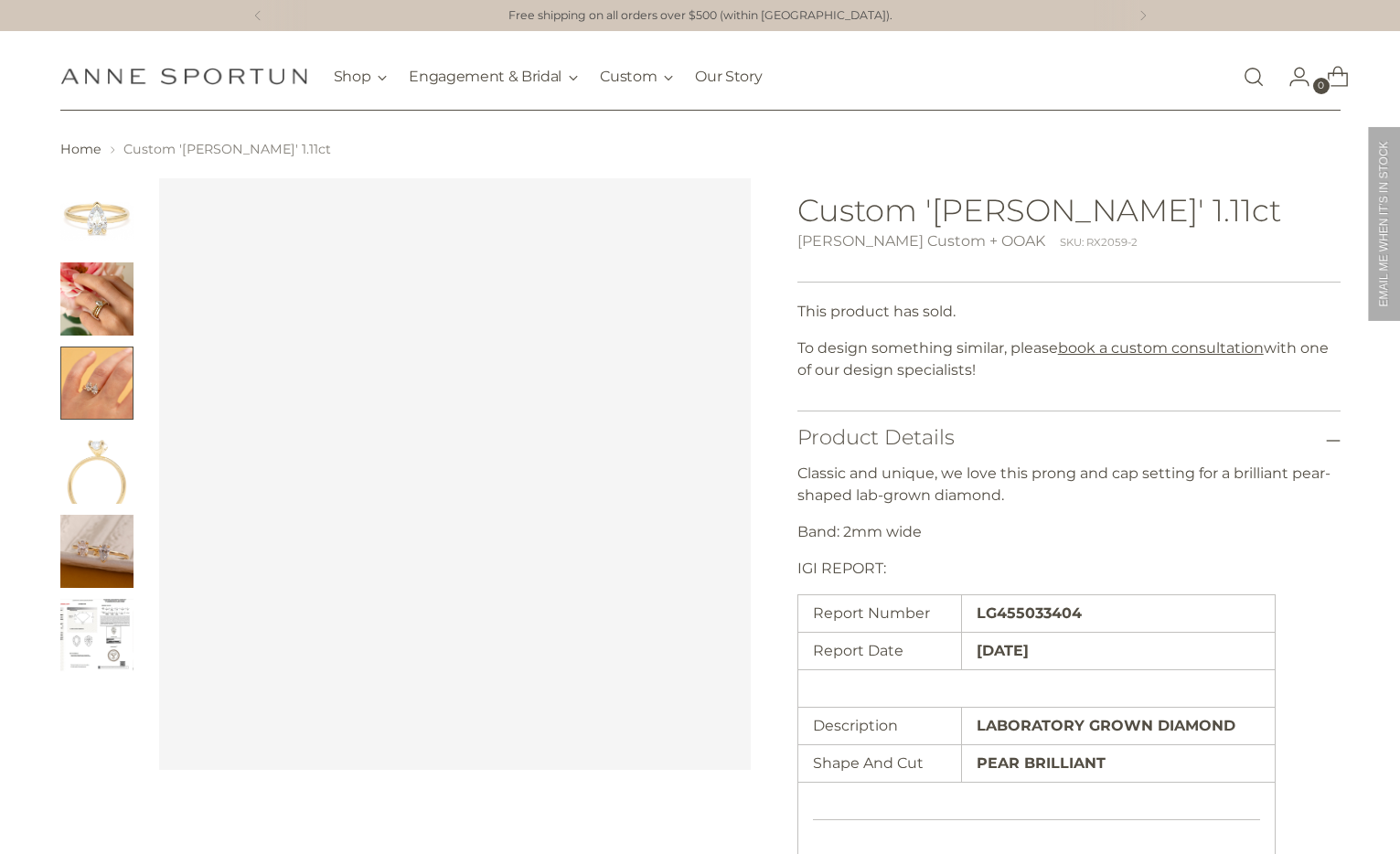
click at [93, 480] on img "Change image to image 4" at bounding box center [97, 467] width 73 height 73
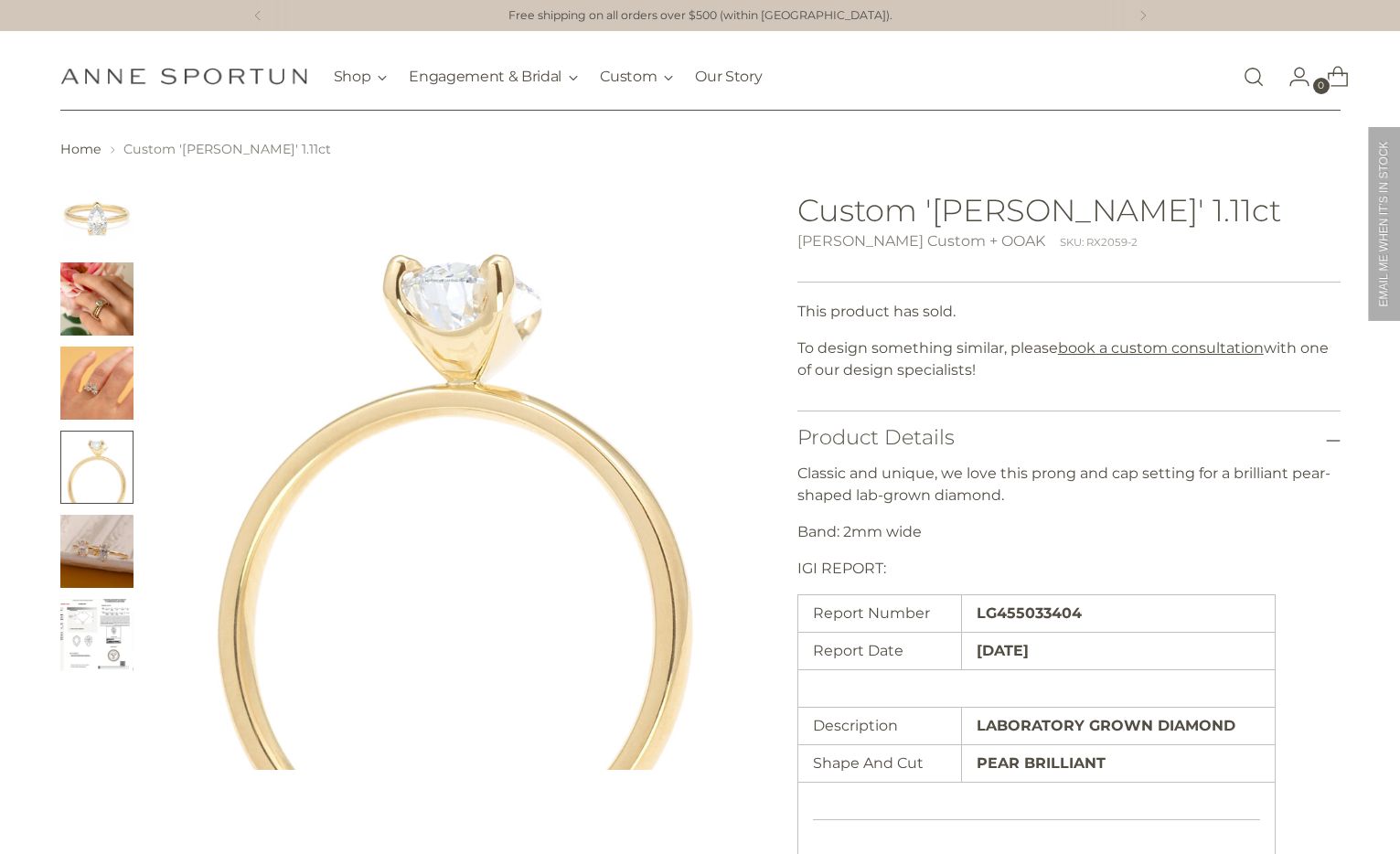
click at [93, 523] on img "Change image to image 5" at bounding box center [97, 551] width 73 height 73
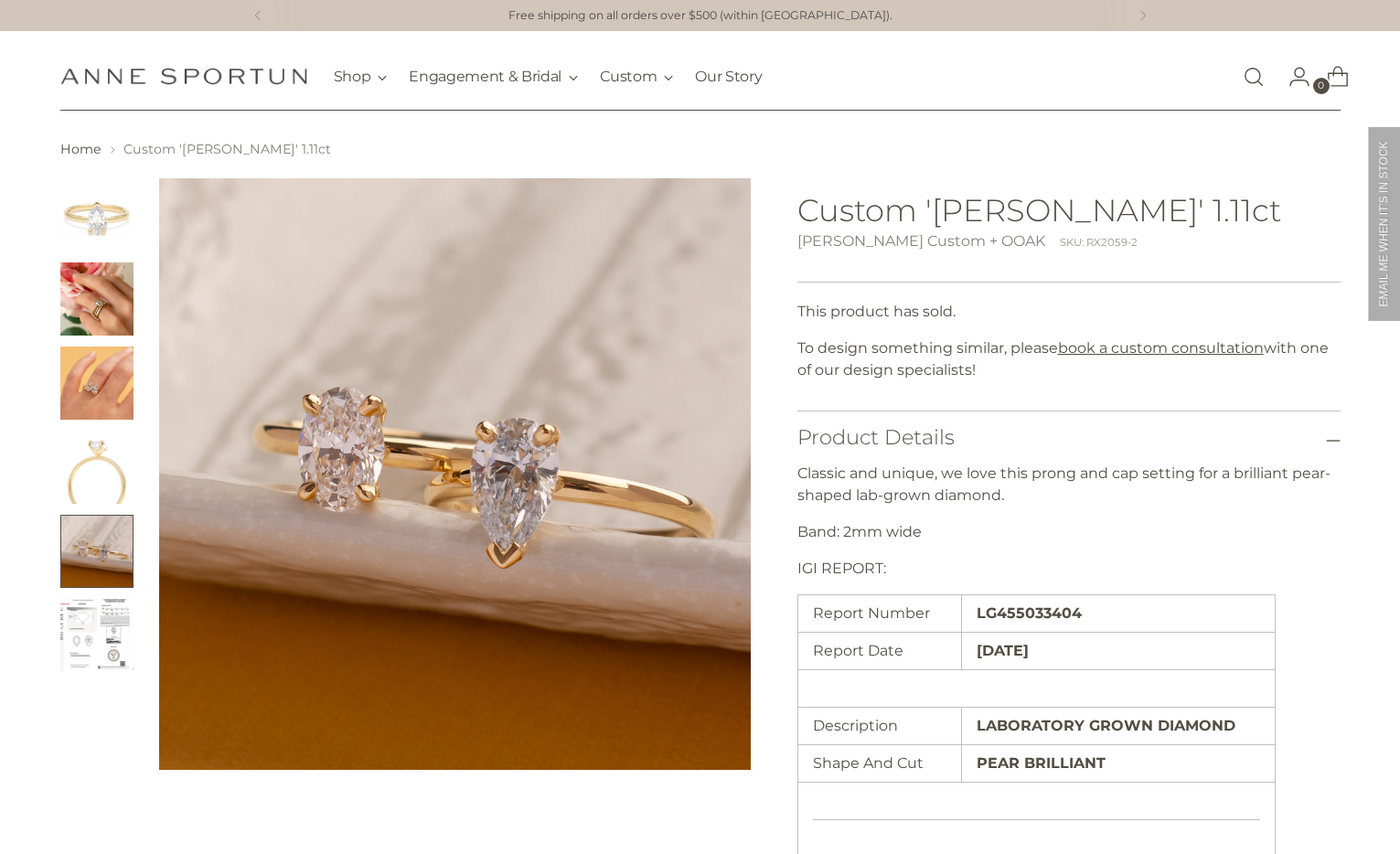
click at [98, 634] on img "Change image to image 6" at bounding box center [97, 635] width 73 height 73
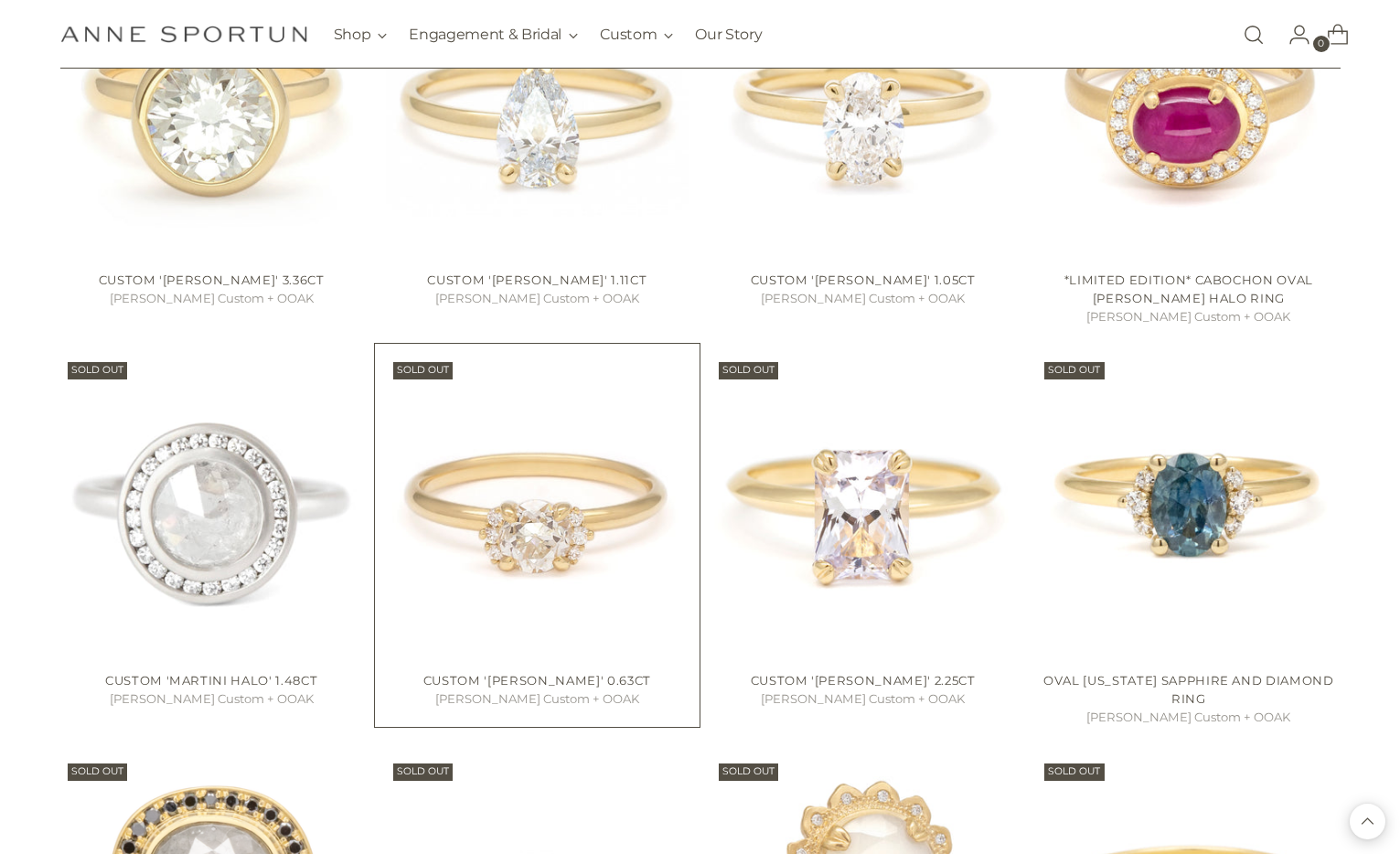
scroll to position [12329, 0]
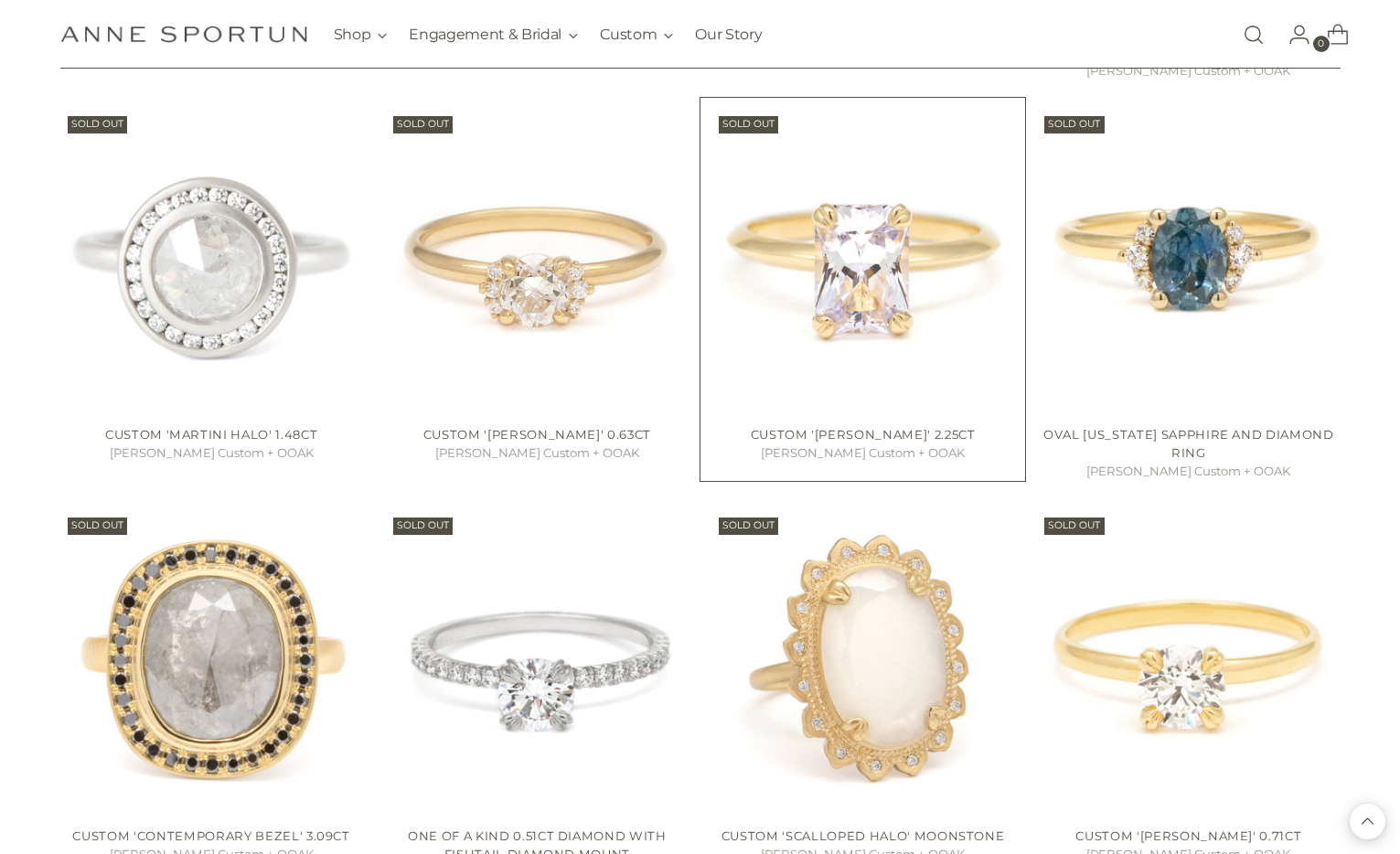
click at [0, 0] on img "Custom 'Annie' 2.25ct" at bounding box center [0, 0] width 0 height 0
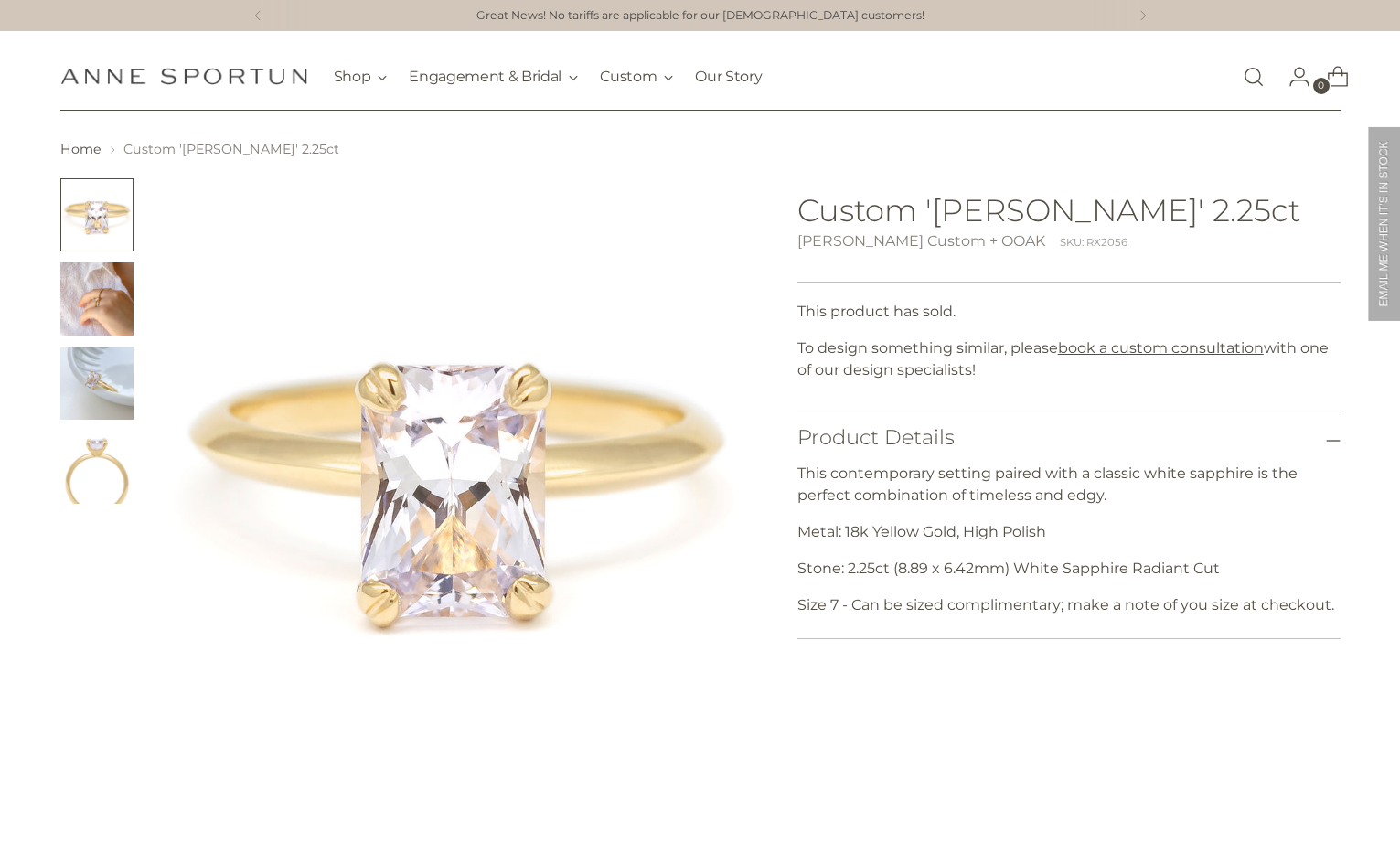
click at [117, 314] on img "Change image to image 2" at bounding box center [97, 299] width 73 height 73
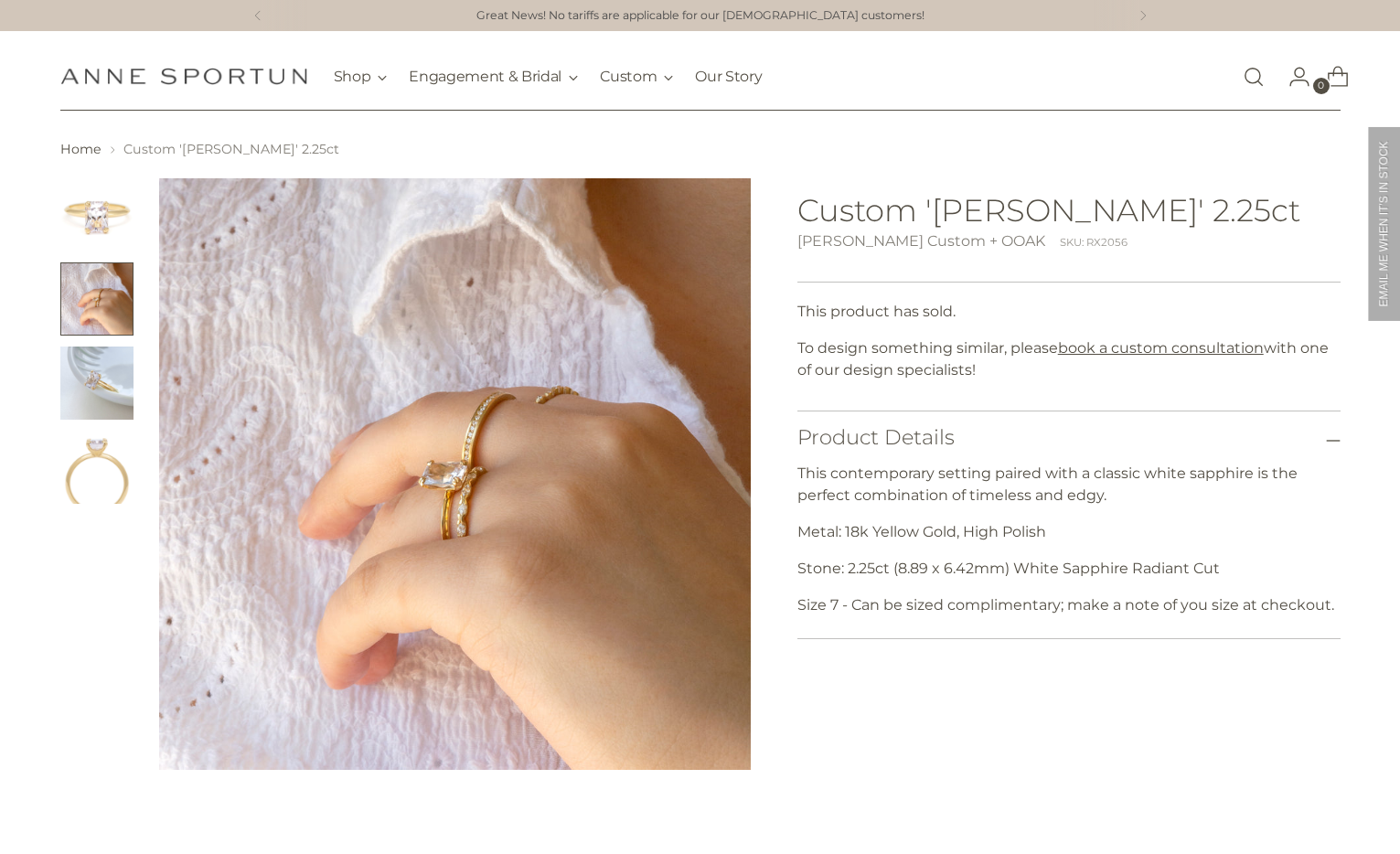
click at [92, 388] on img "Change image to image 3" at bounding box center [97, 384] width 73 height 73
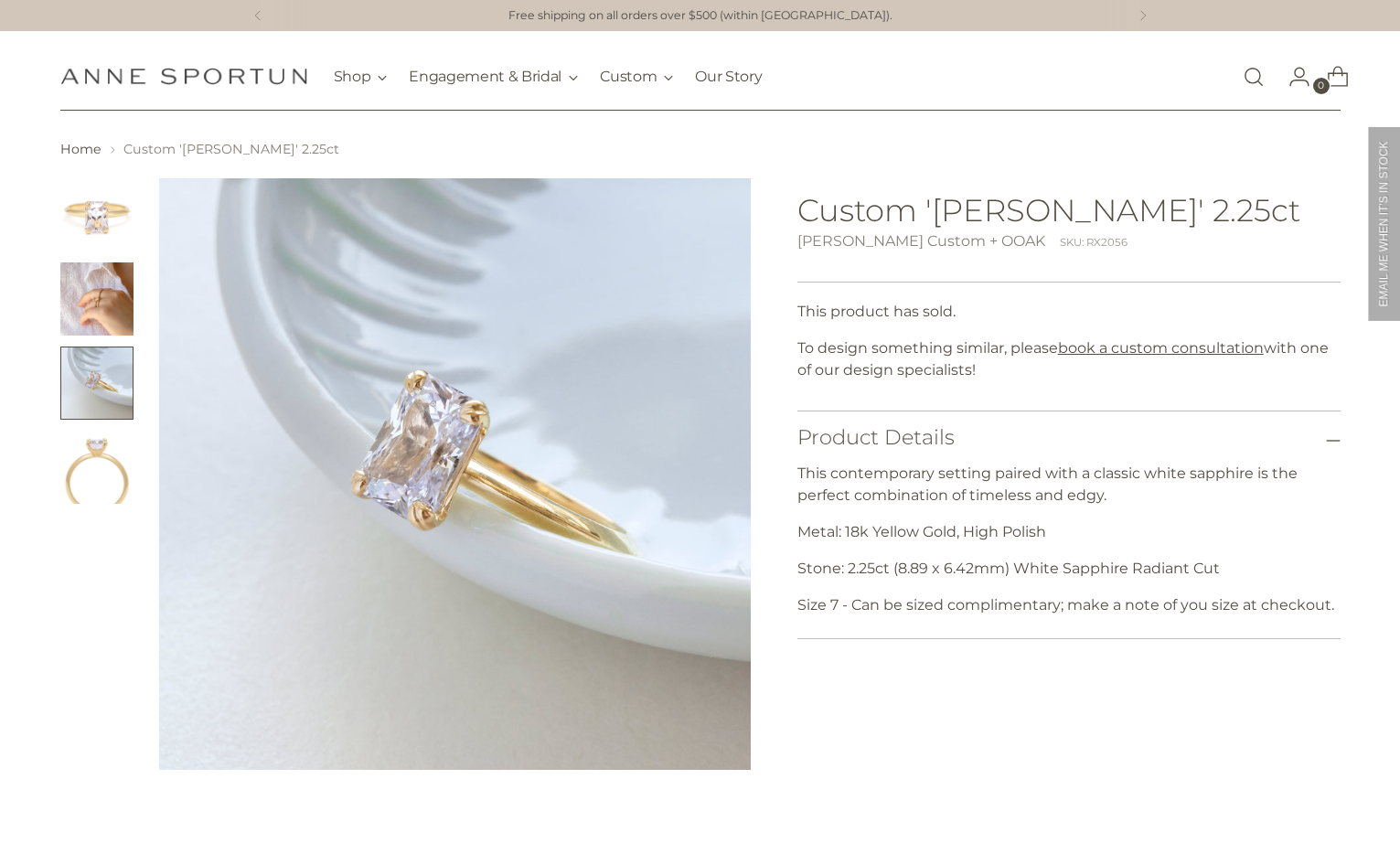
click at [95, 453] on img "Change image to image 4" at bounding box center [97, 467] width 73 height 73
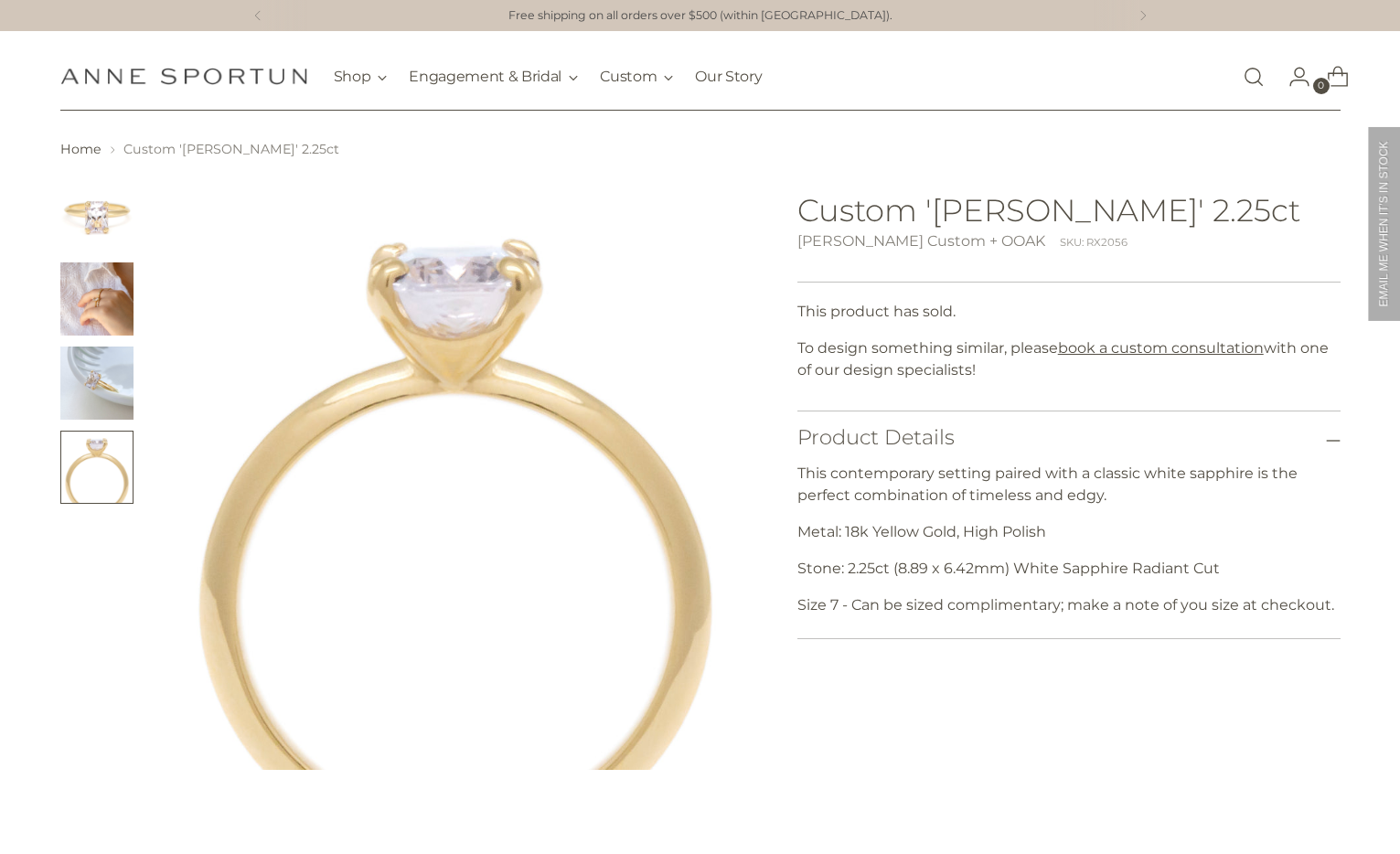
click at [84, 329] on img "Change image to image 2" at bounding box center [97, 299] width 73 height 73
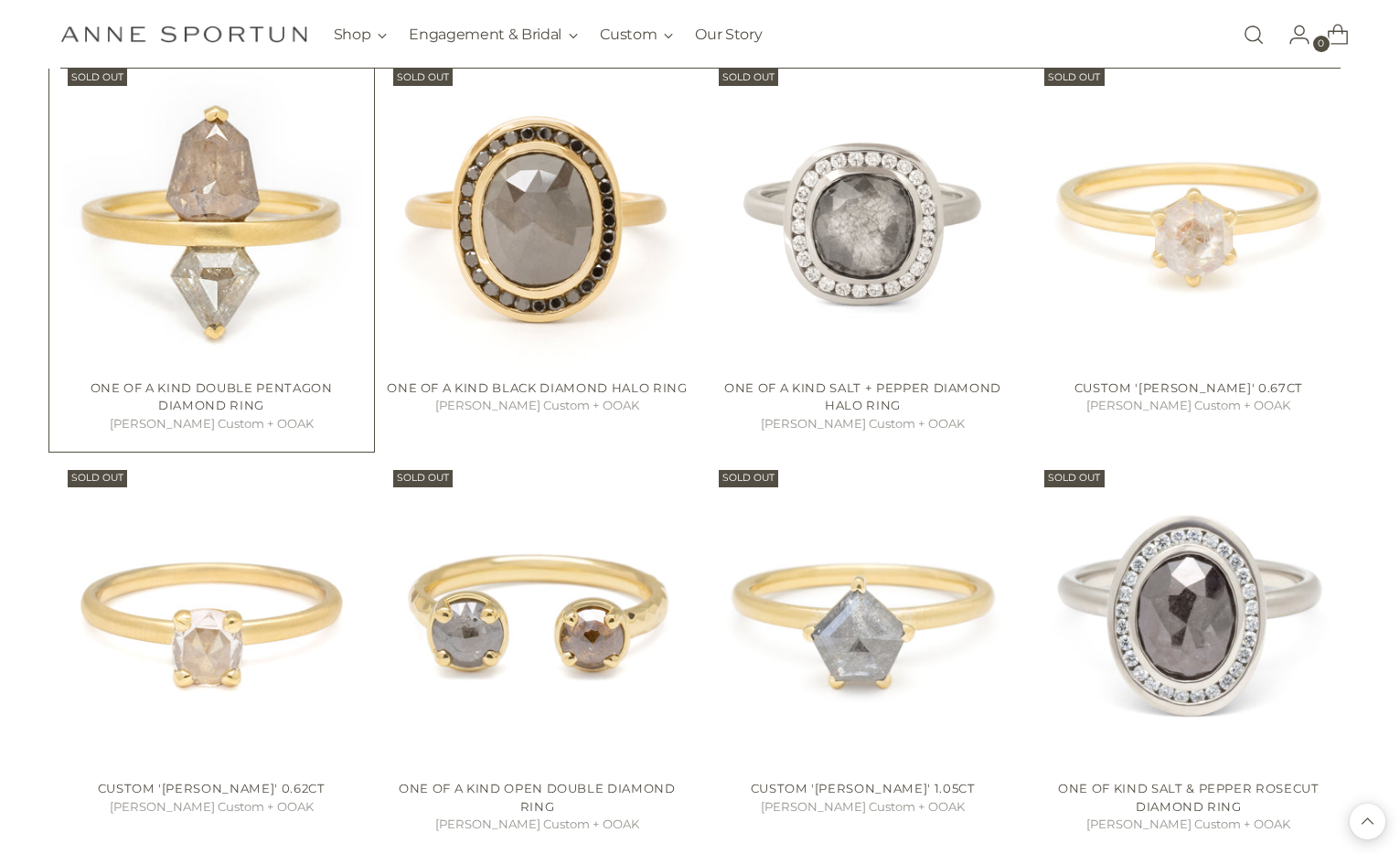
scroll to position [13966, 0]
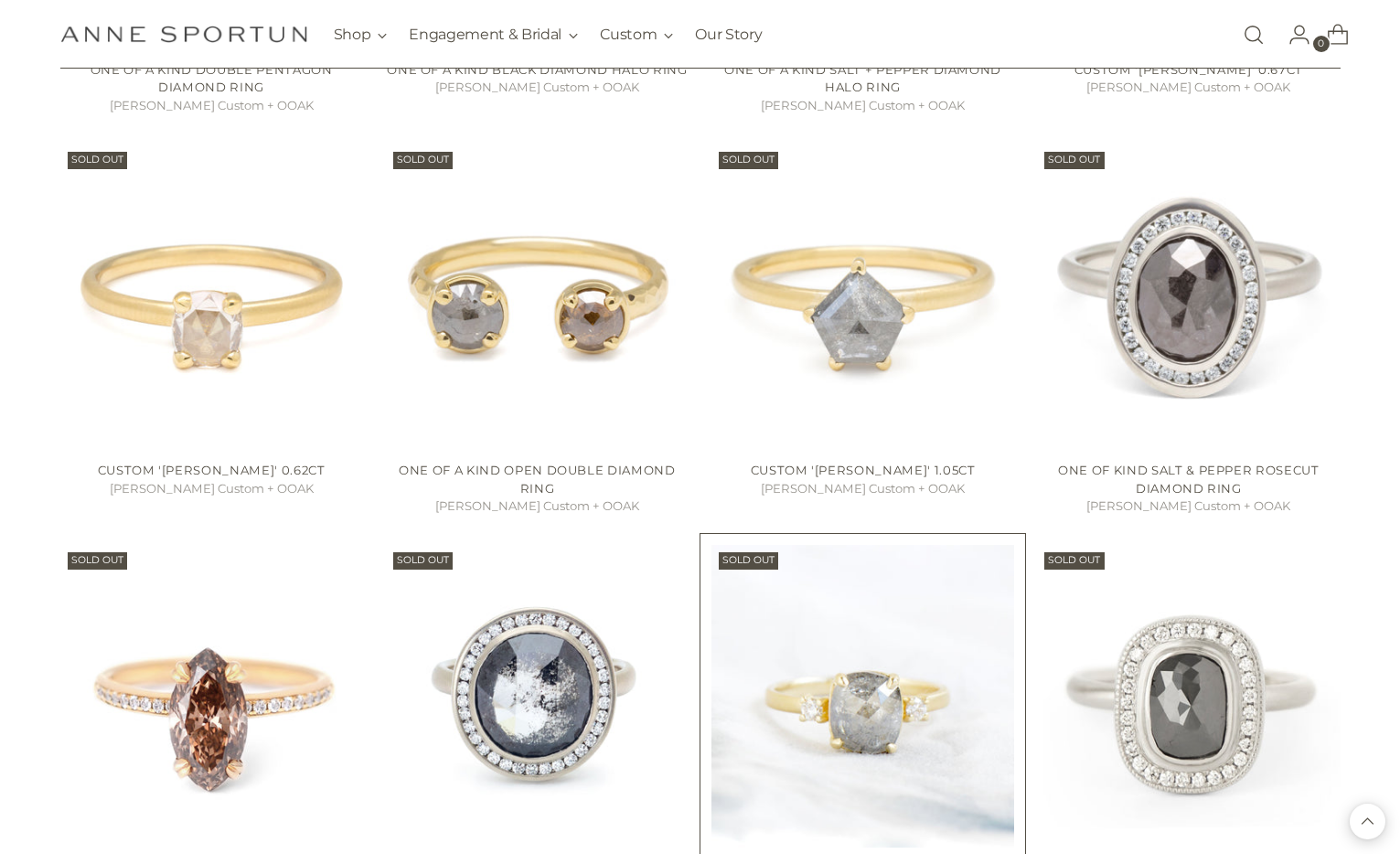
scroll to position [14544, 0]
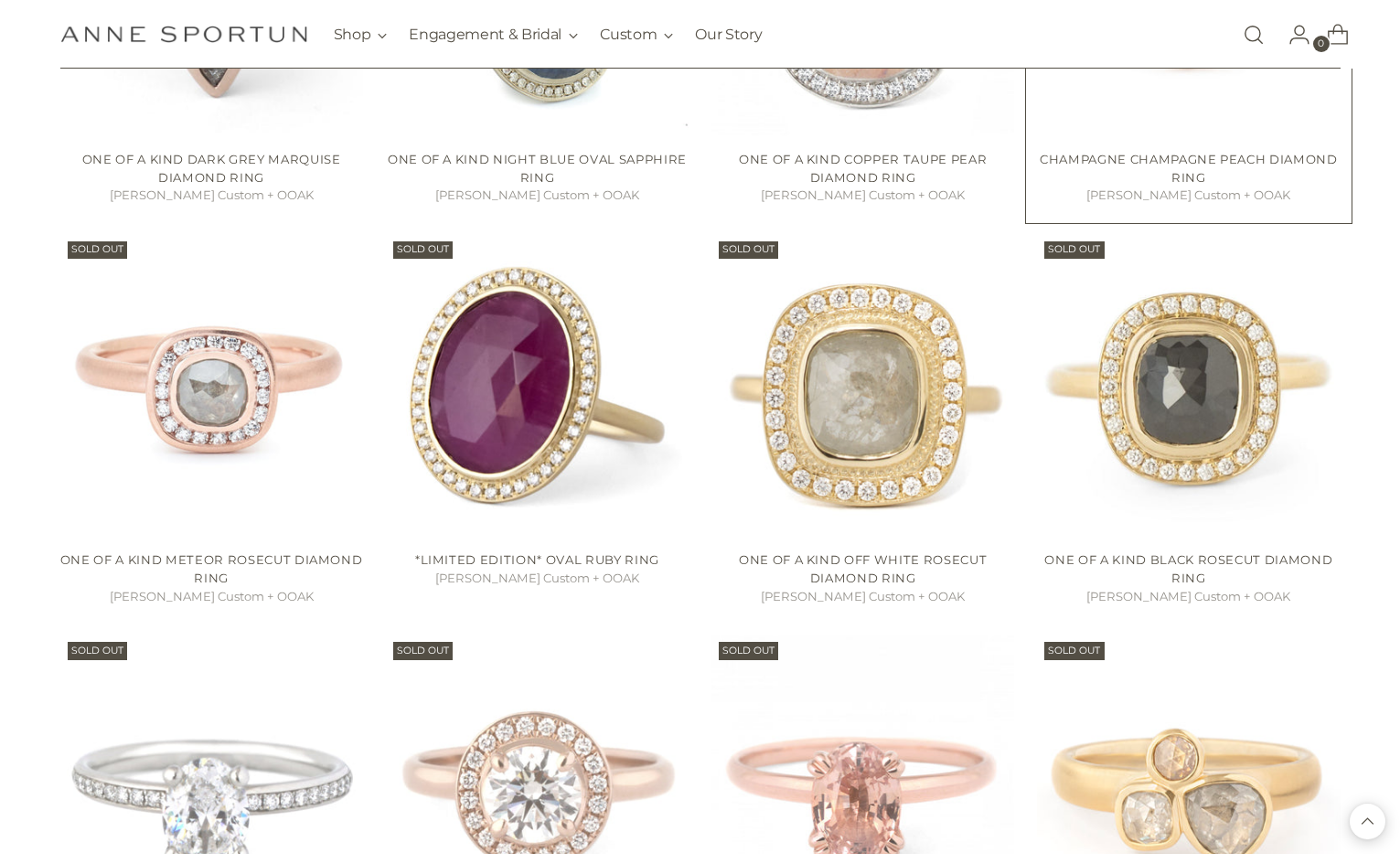
scroll to position [16426, 0]
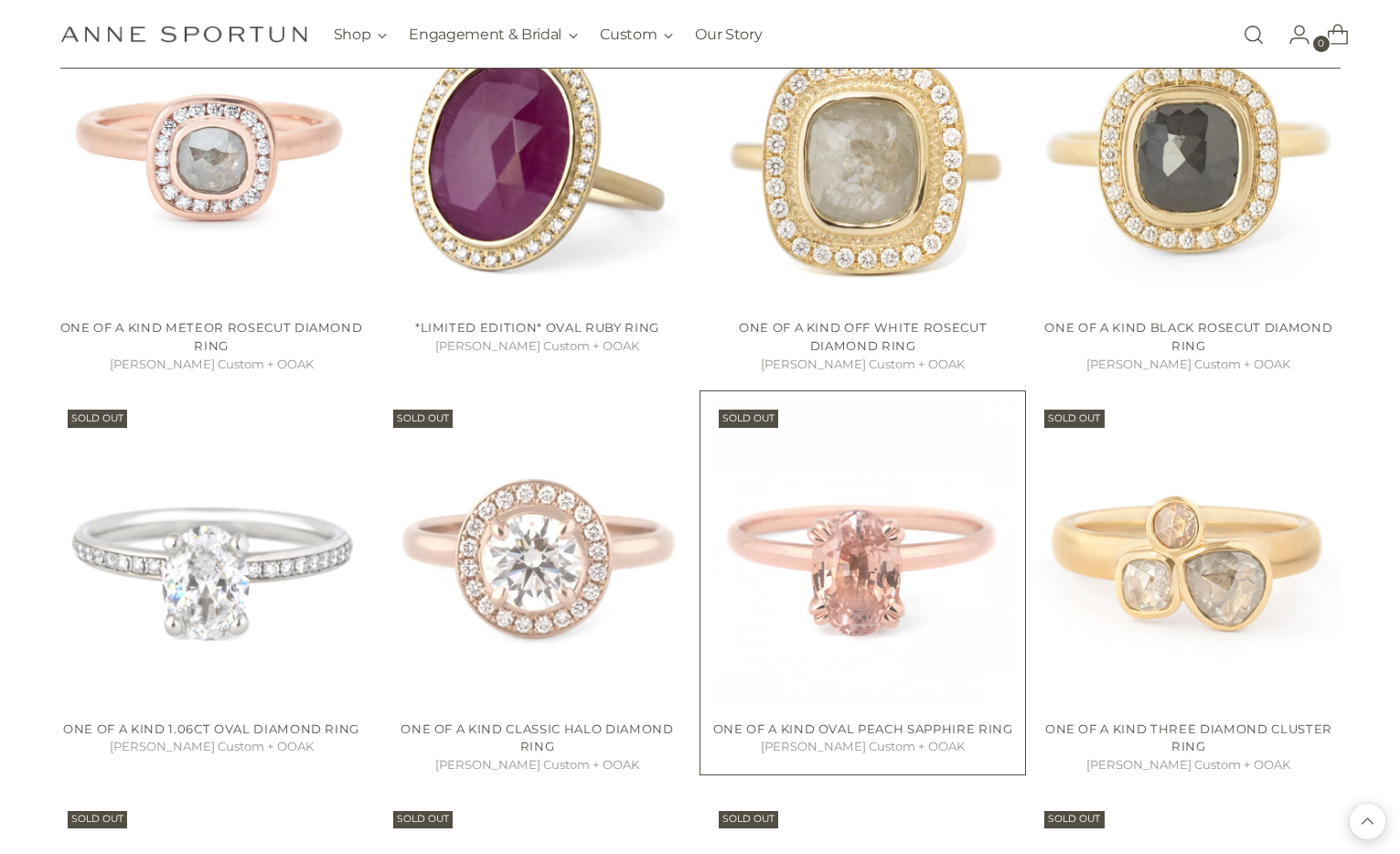
click at [0, 0] on img "One of a Kind Oval Peach Sapphire Ring" at bounding box center [0, 0] width 0 height 0
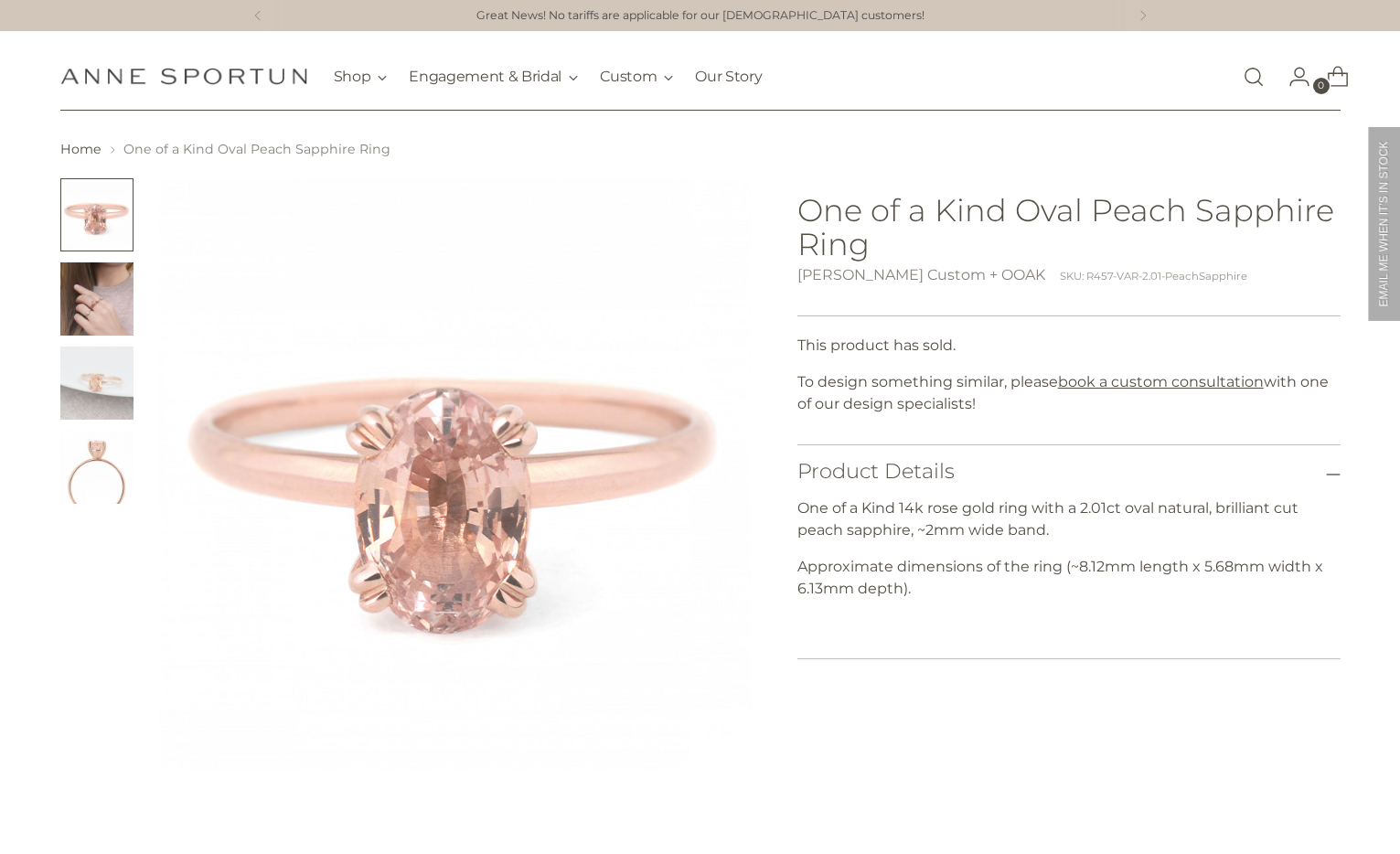
click at [77, 274] on img "Change image to image 2" at bounding box center [97, 299] width 73 height 73
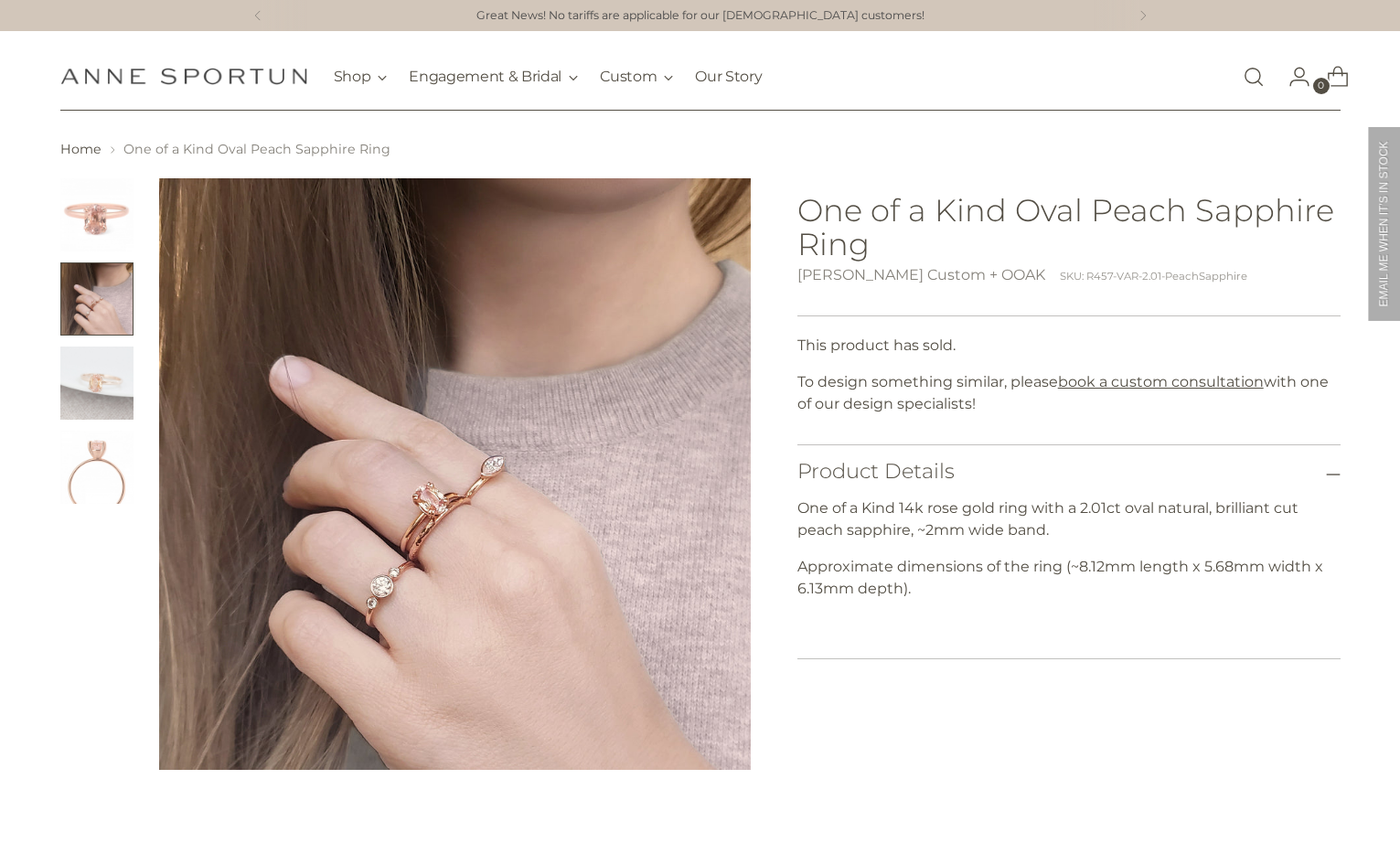
click at [96, 373] on img "Change image to image 3" at bounding box center [97, 384] width 73 height 73
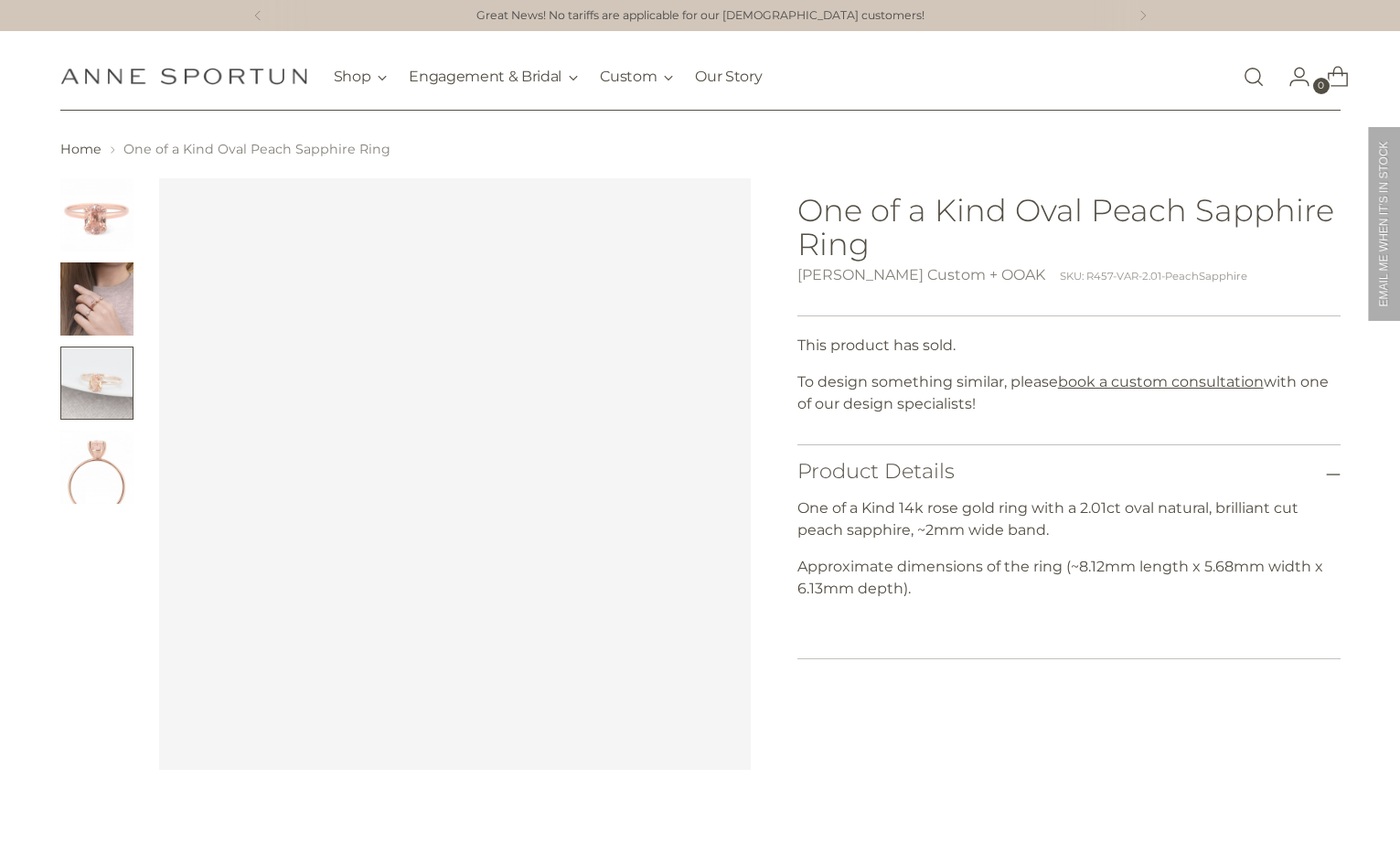
click at [99, 473] on img "Change image to image 4" at bounding box center [97, 467] width 73 height 73
click at [80, 236] on img "Change image to image 1" at bounding box center [97, 215] width 73 height 73
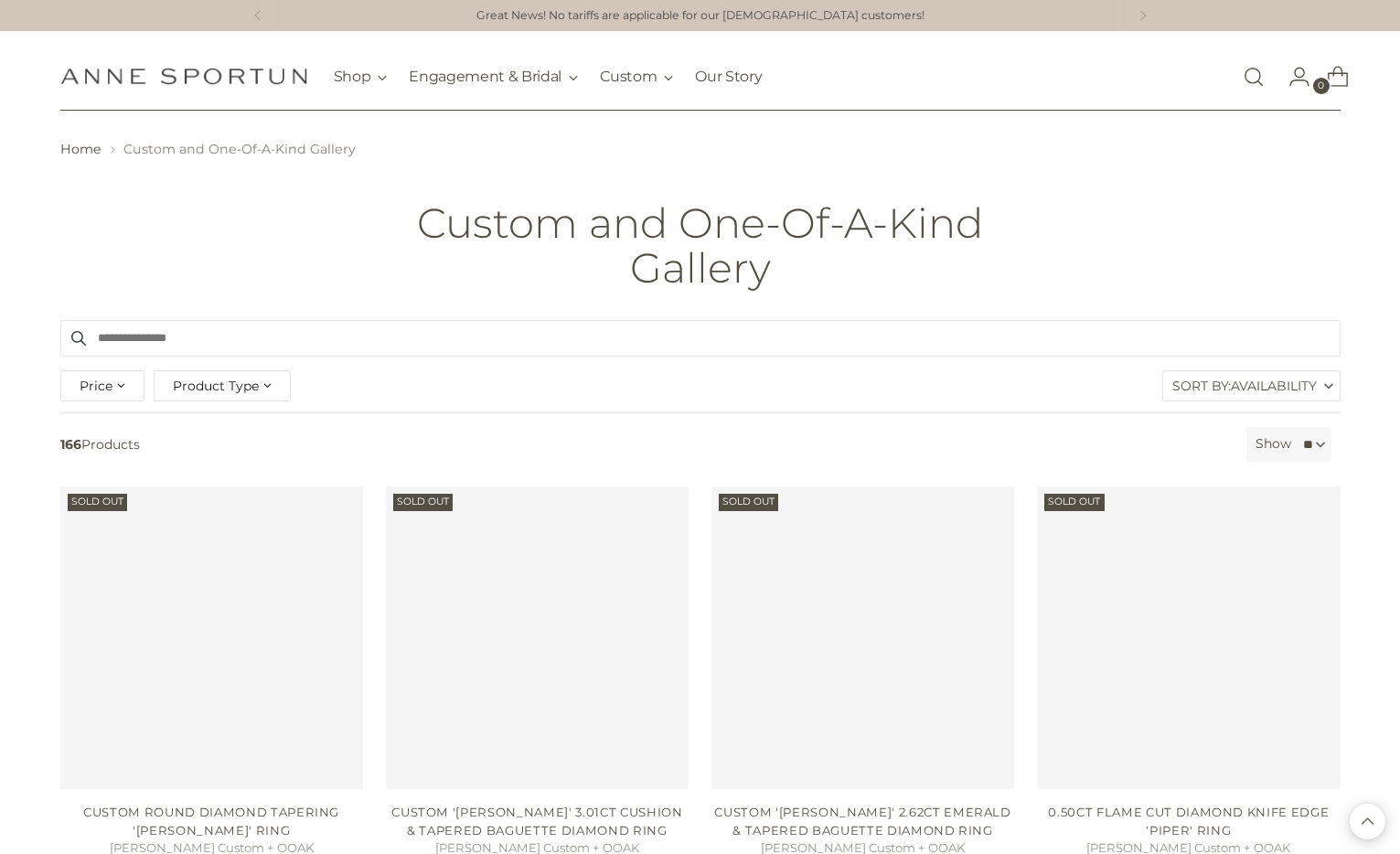
scroll to position [16426, 0]
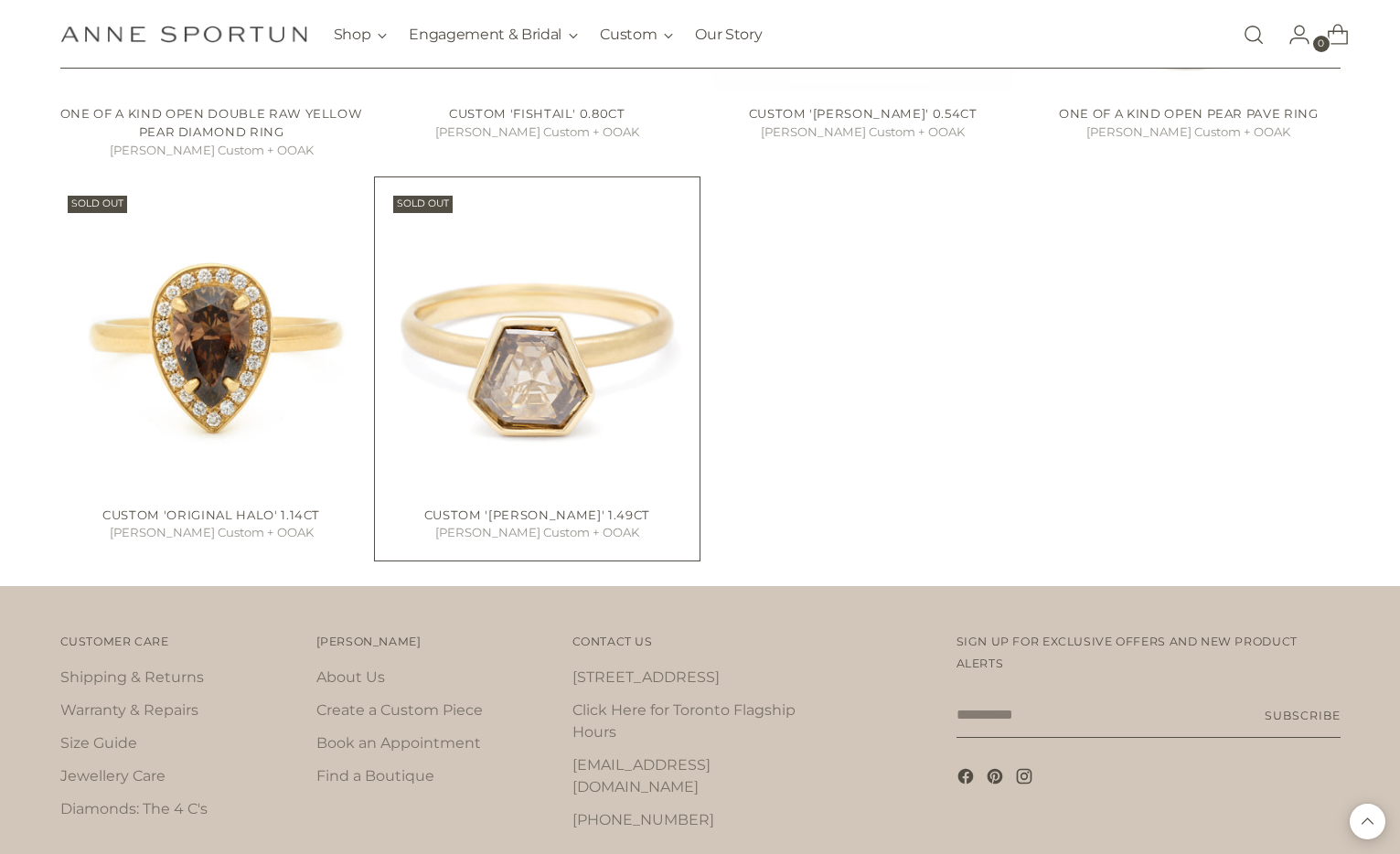
scroll to position [18263, 0]
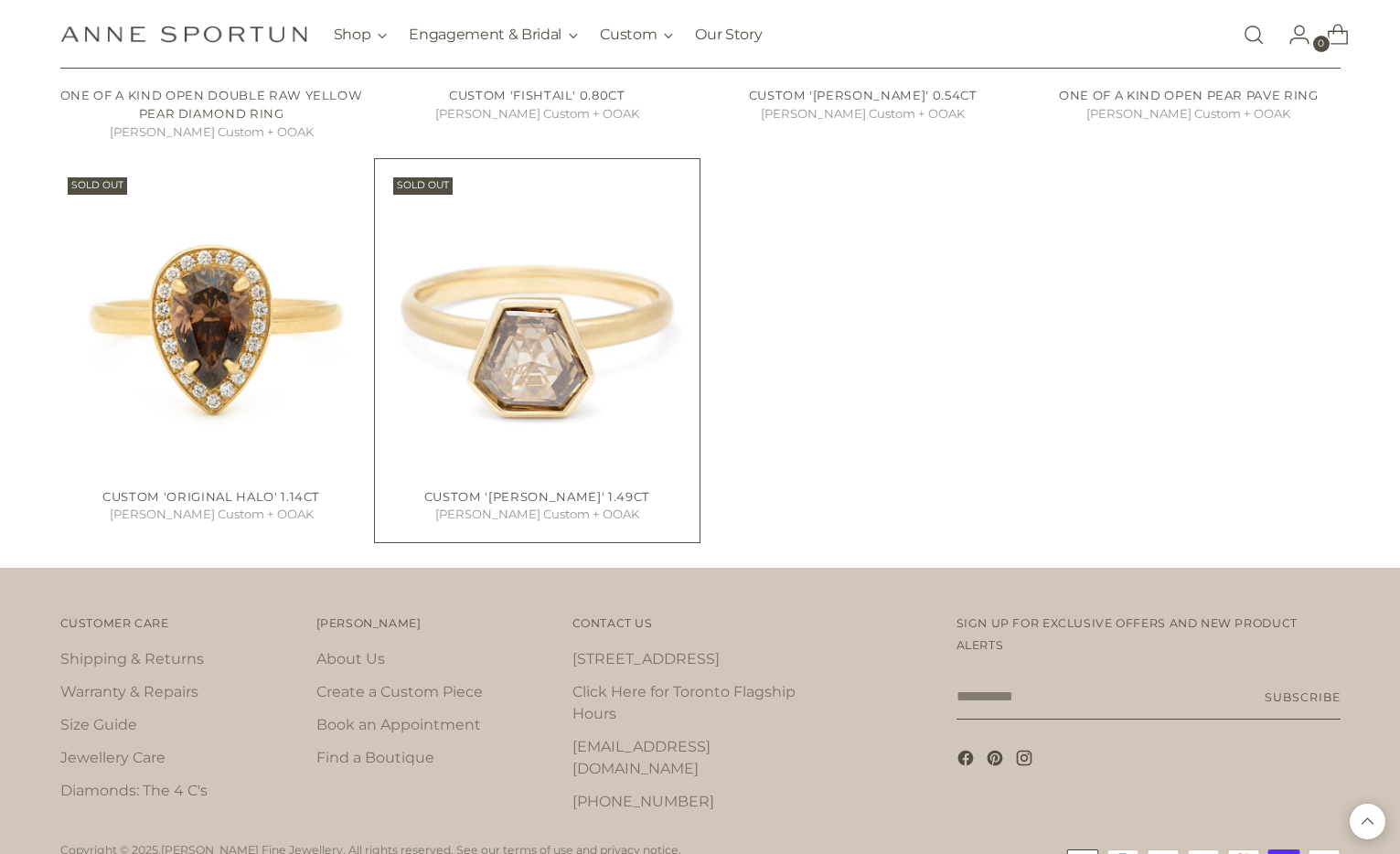
click at [0, 0] on img "Custom 'Anne Bezel' 1.49ct" at bounding box center [0, 0] width 0 height 0
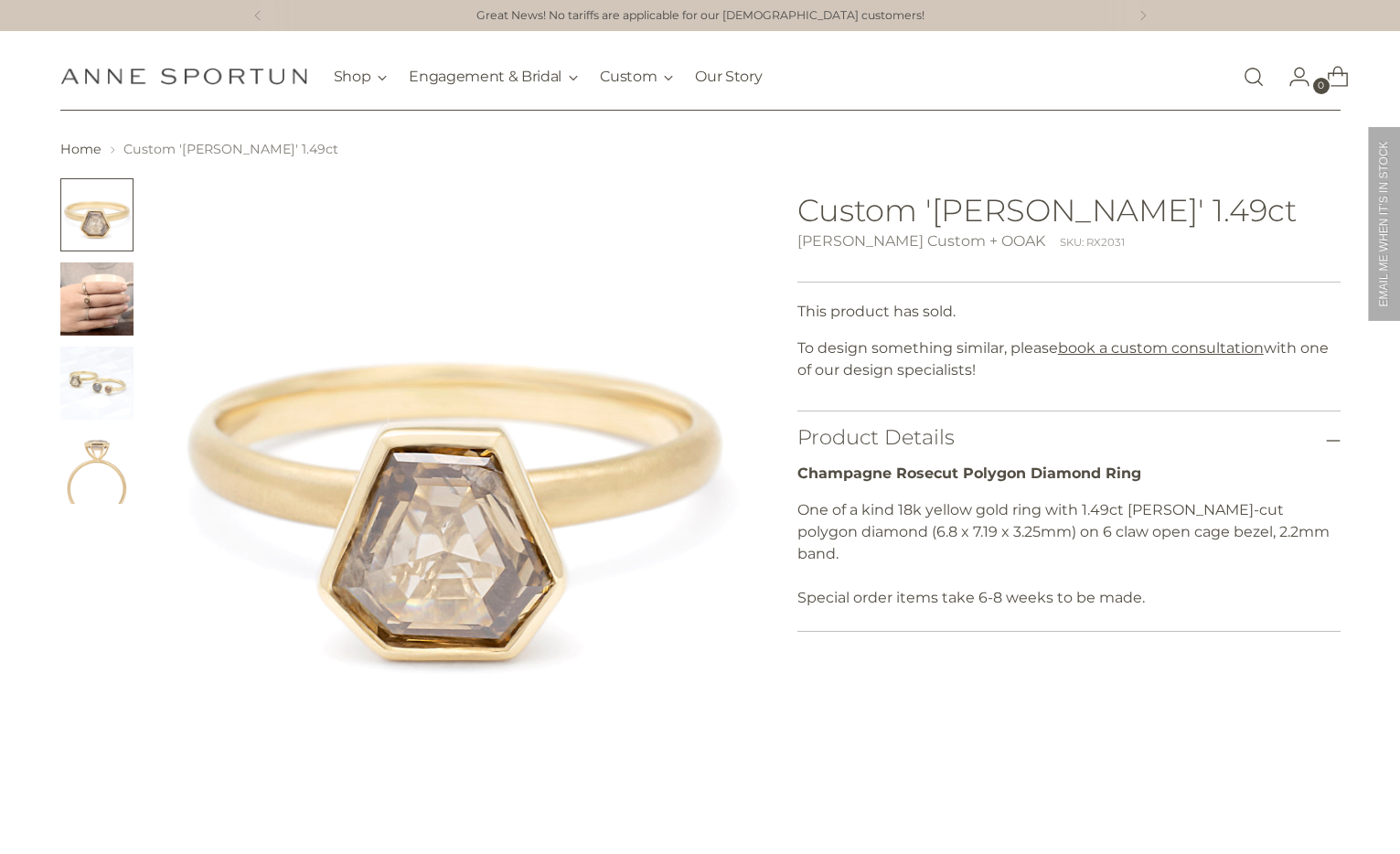
click at [82, 308] on img "Change image to image 2" at bounding box center [97, 299] width 73 height 73
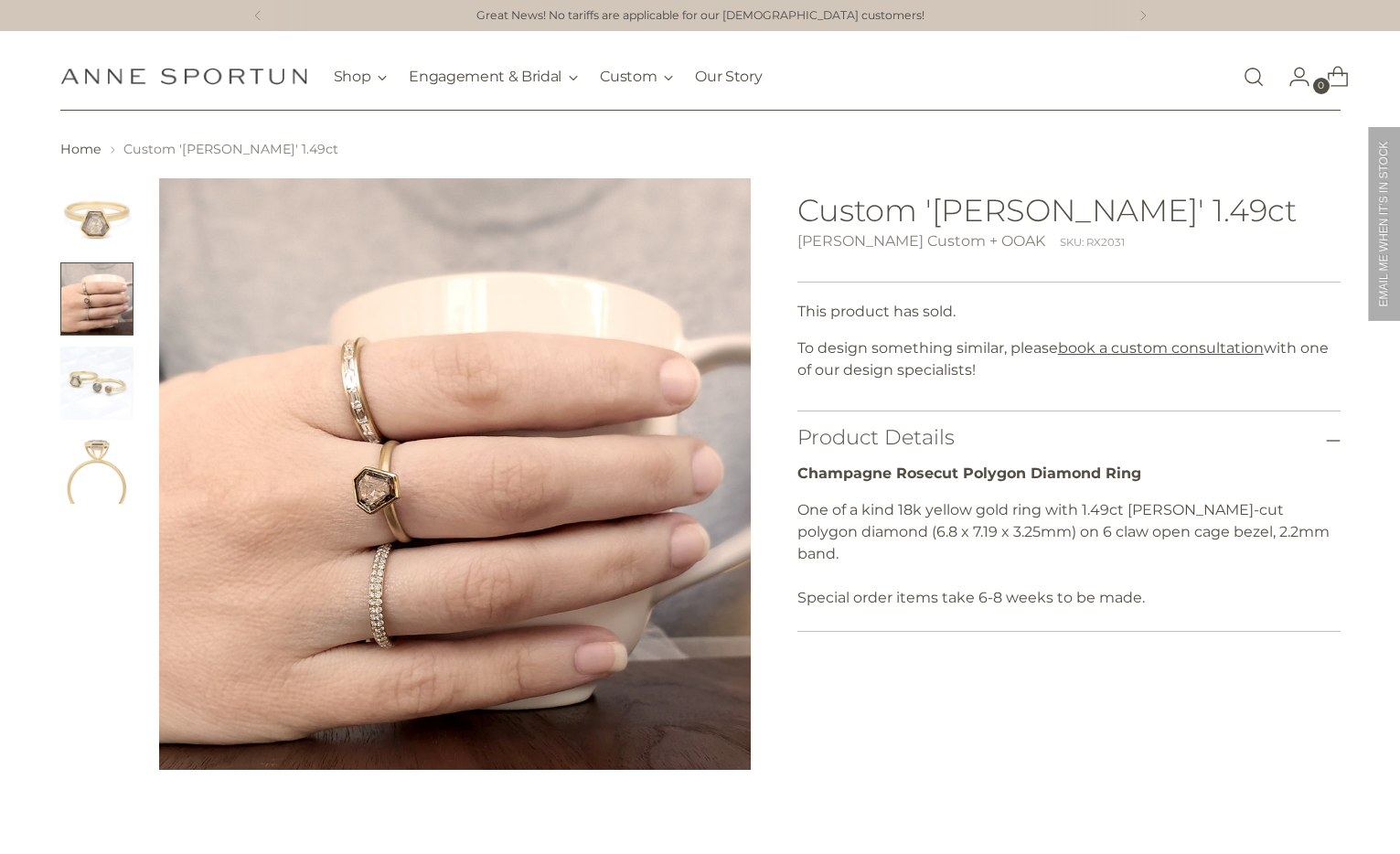
click at [80, 408] on img "Change image to image 3" at bounding box center [97, 384] width 73 height 73
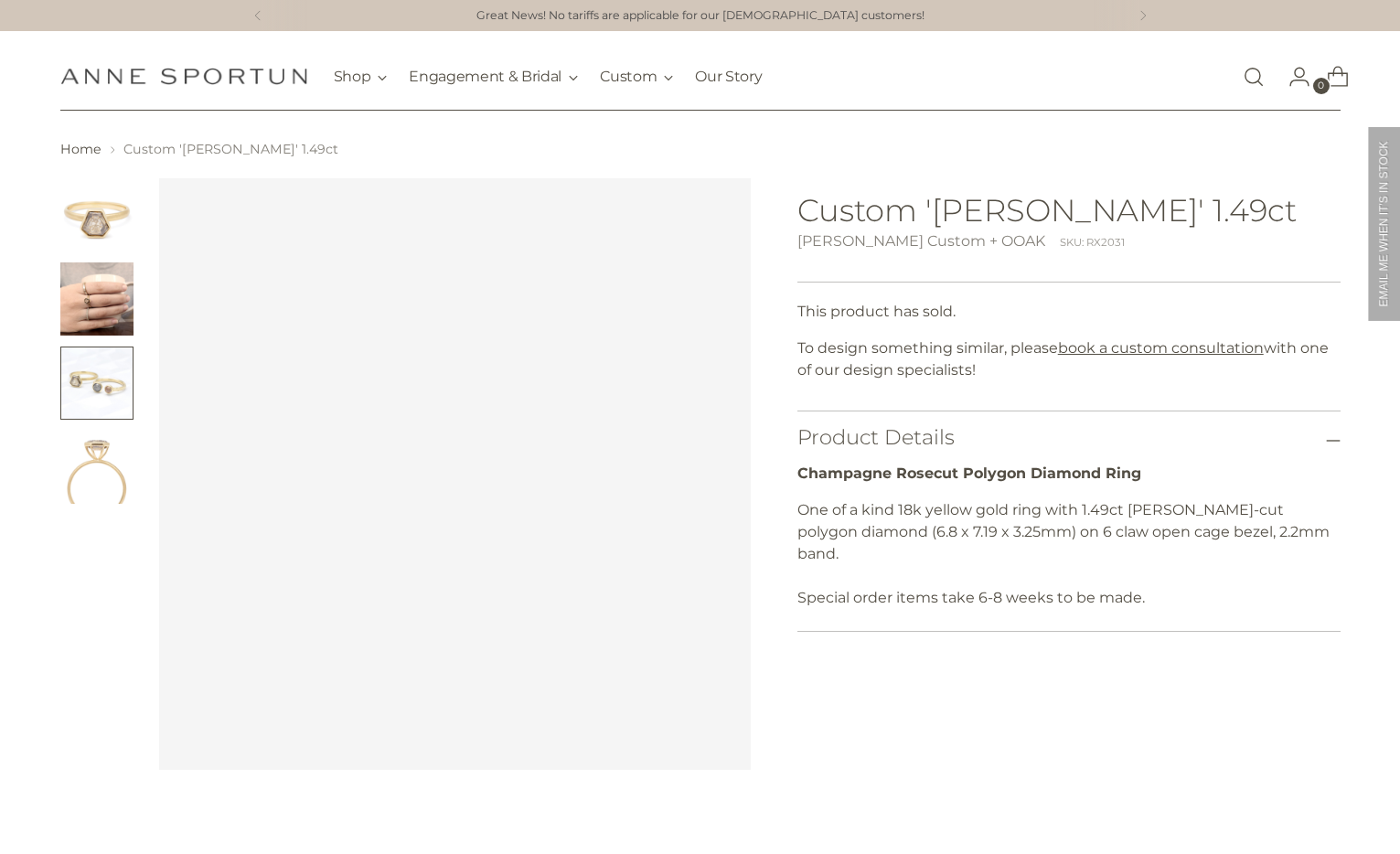
click at [89, 460] on img "Change image to image 4" at bounding box center [97, 467] width 73 height 73
